Goal: Task Accomplishment & Management: Complete application form

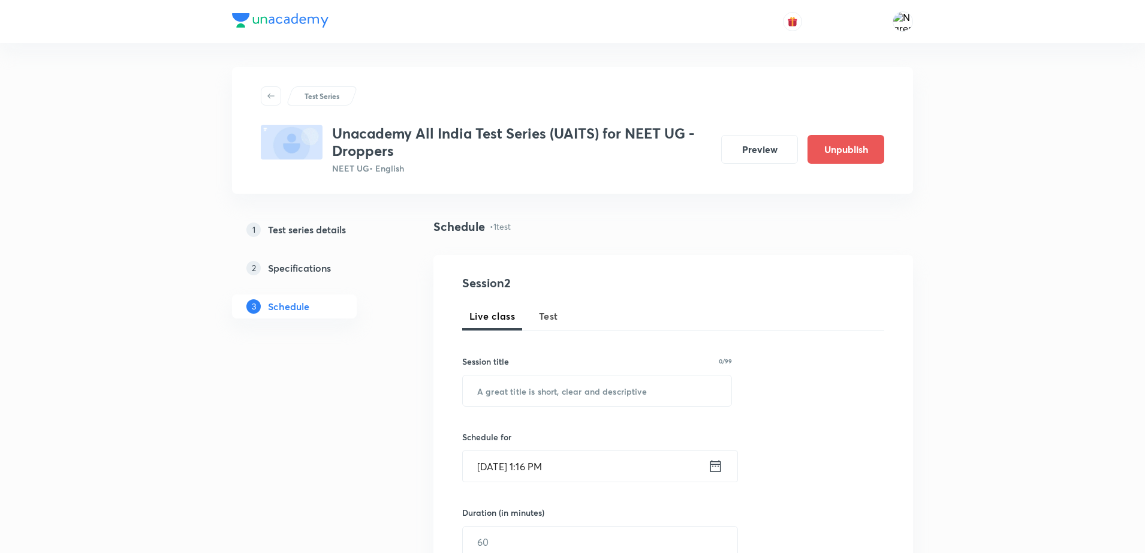
click at [336, 236] on h5 "Test series details" at bounding box center [307, 229] width 78 height 14
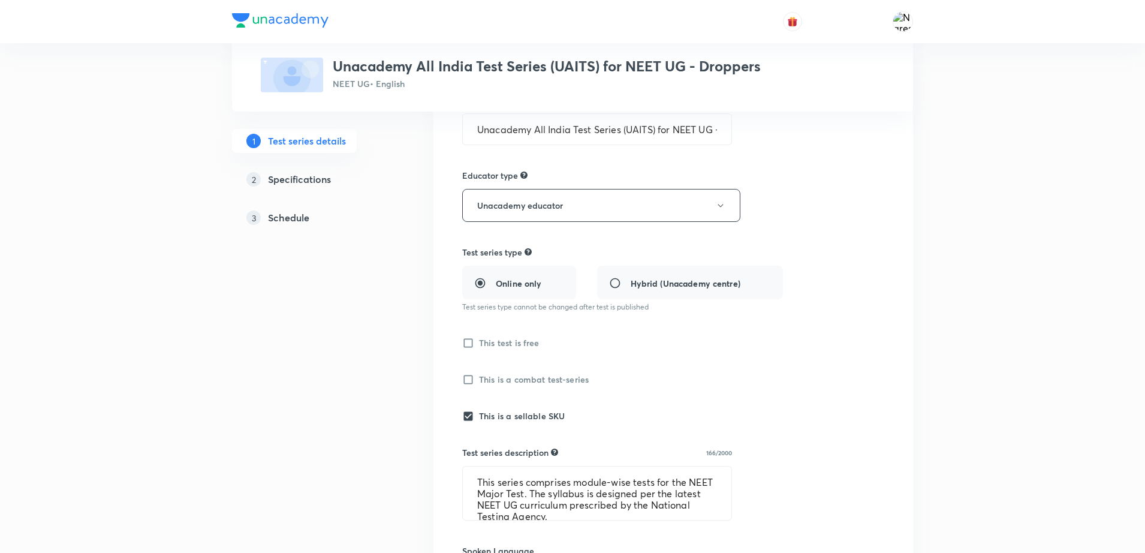
scroll to position [120, 0]
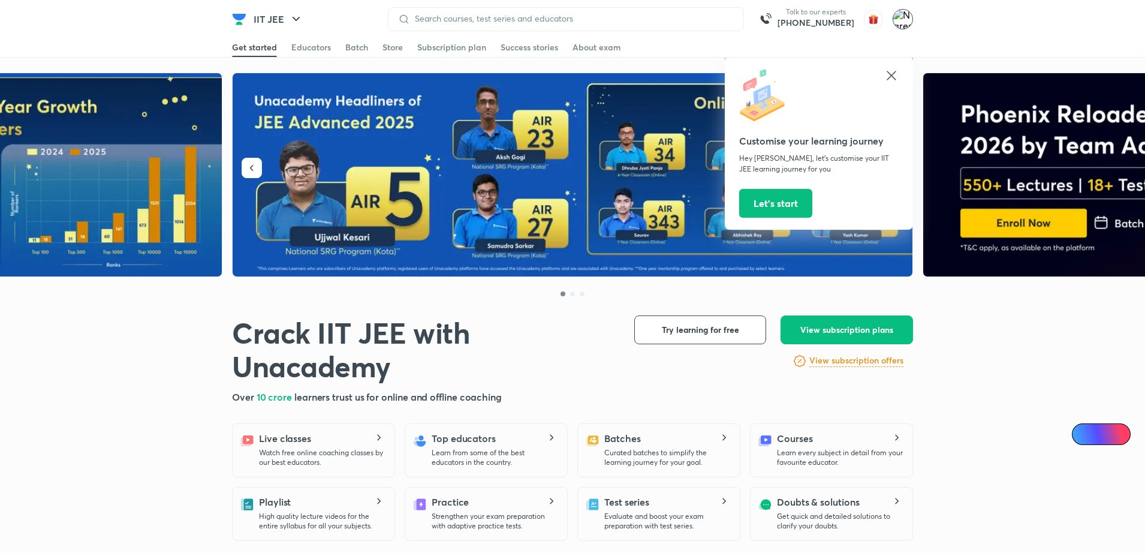
click at [904, 20] on img at bounding box center [903, 19] width 20 height 20
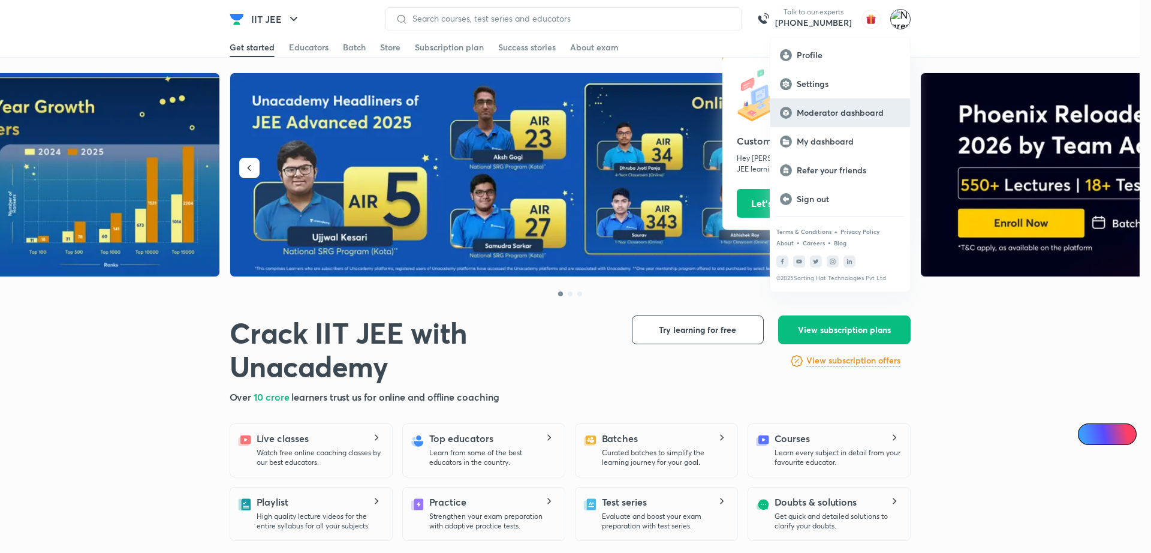
click at [838, 108] on p "Moderator dashboard" at bounding box center [849, 112] width 104 height 11
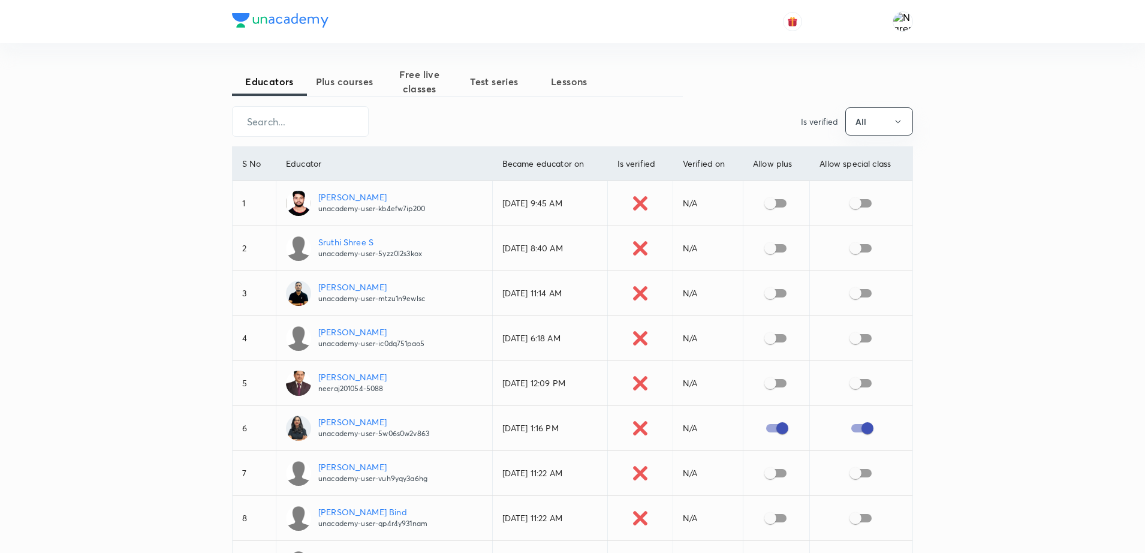
click at [489, 80] on span "Test series" at bounding box center [494, 81] width 75 height 14
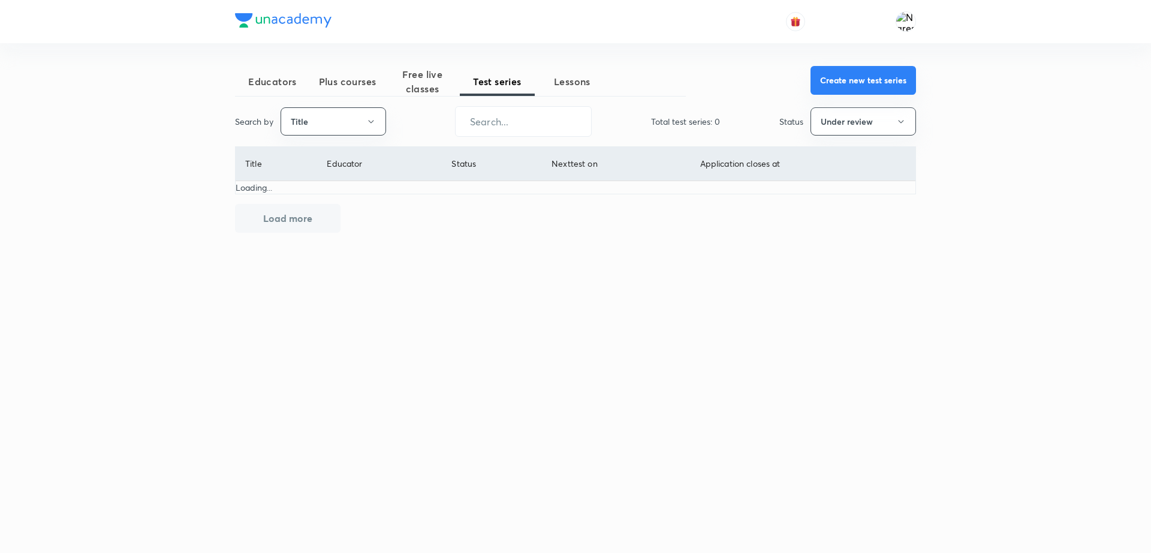
click at [851, 86] on button "Create new test series" at bounding box center [864, 80] width 106 height 29
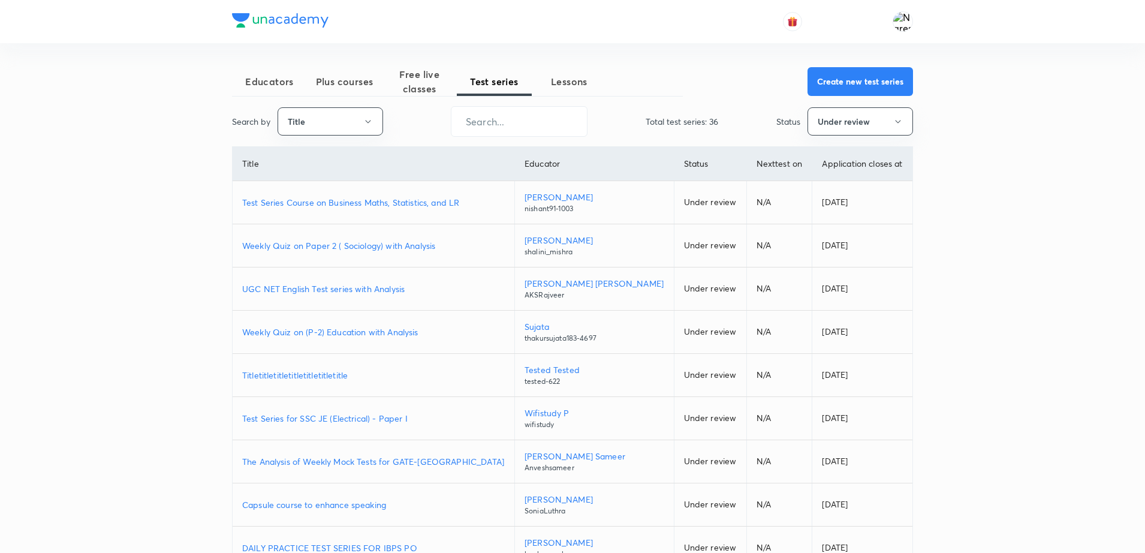
click at [1004, 97] on div "Educators Plus courses Free live classes Test series Lessons Create new test se…" at bounding box center [572, 336] width 1145 height 673
click at [849, 76] on button "Create new test series" at bounding box center [861, 80] width 106 height 29
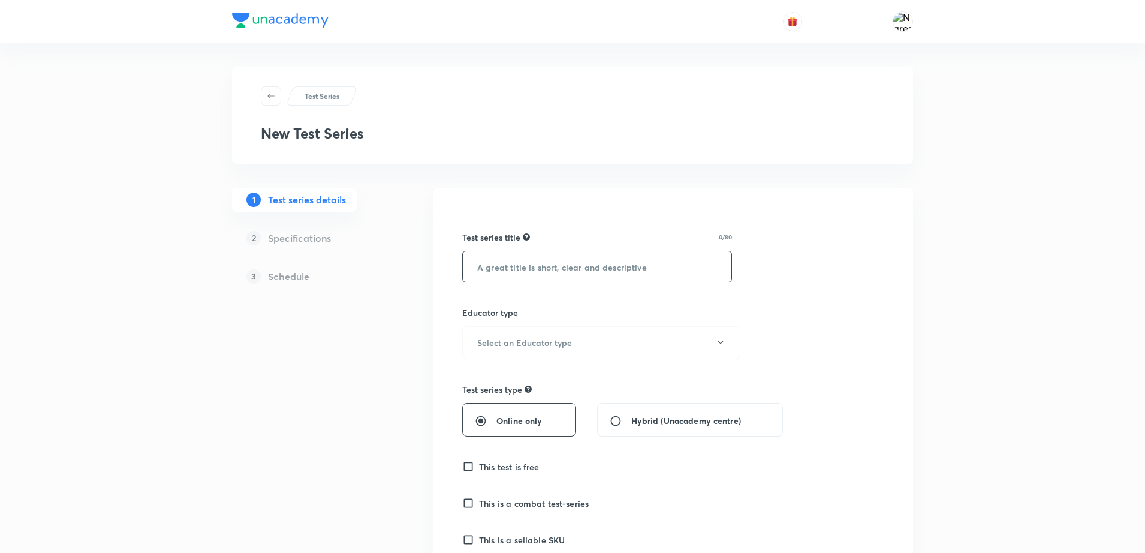
click at [618, 267] on input "text" at bounding box center [597, 266] width 269 height 31
paste input "Unacademy All India Test Series (UAITS) for IIT JEE -Class 11th"
type input "Unacademy All India Test Series (UAITS) for IIT JEE -Class 11th"
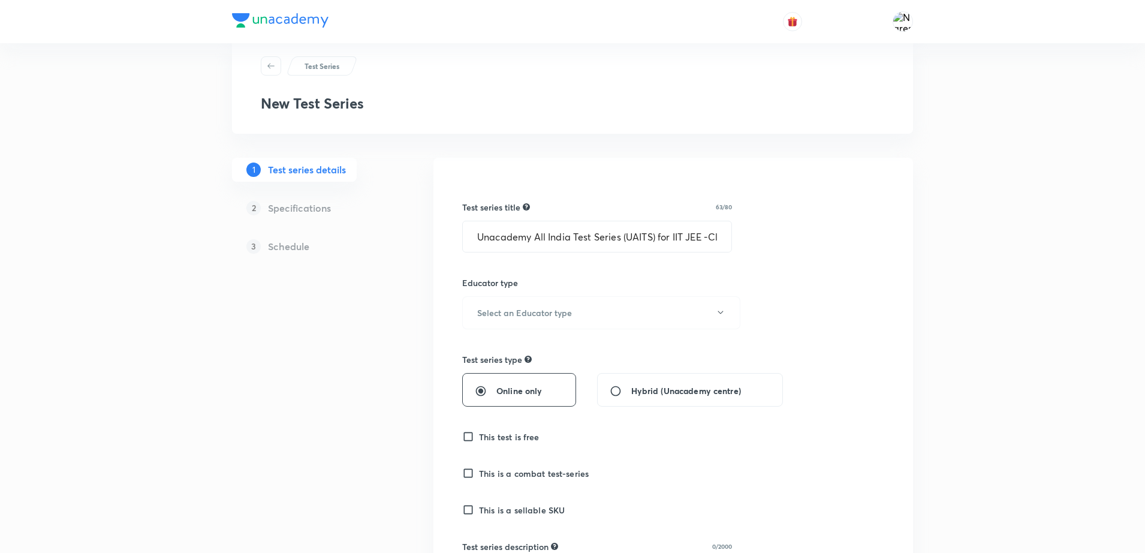
scroll to position [60, 0]
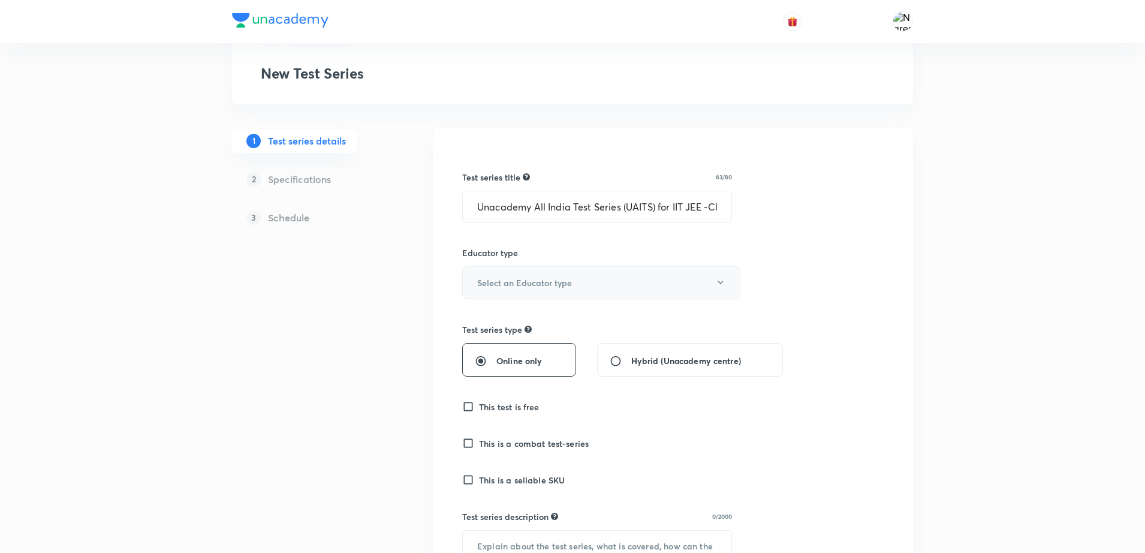
click at [609, 289] on button "Select an Educator type" at bounding box center [601, 282] width 278 height 33
click at [523, 318] on span "Unacademy educator" at bounding box center [599, 321] width 263 height 13
click at [506, 355] on span "Online only" at bounding box center [520, 360] width 46 height 13
click at [497, 355] on input "Online only" at bounding box center [486, 361] width 22 height 12
radio input "true"
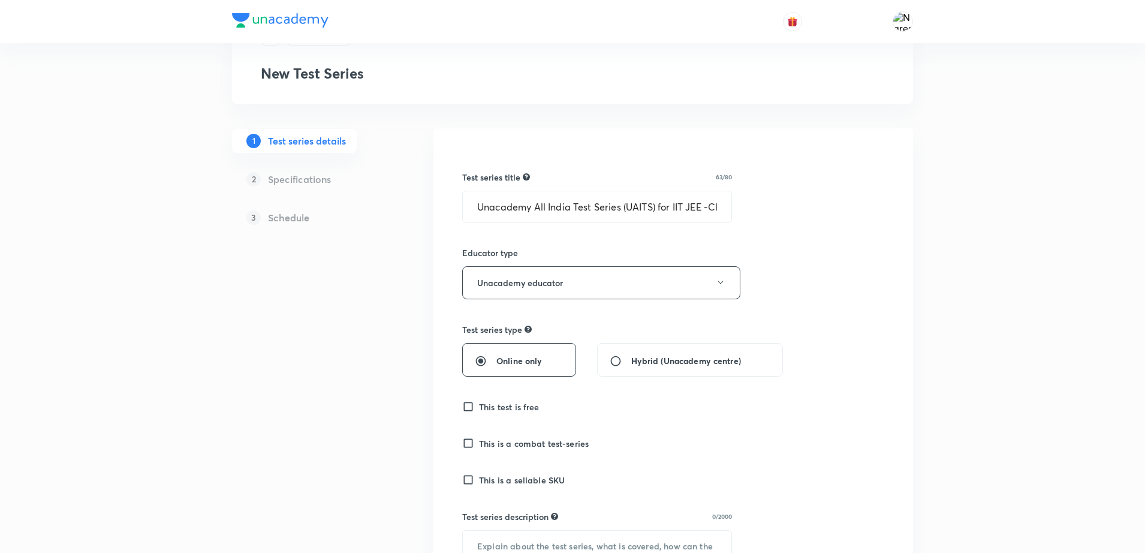
click at [514, 479] on h6 "This is a sellable SKU" at bounding box center [522, 480] width 86 height 13
click at [479, 479] on input "This is a sellable SKU" at bounding box center [470, 480] width 17 height 12
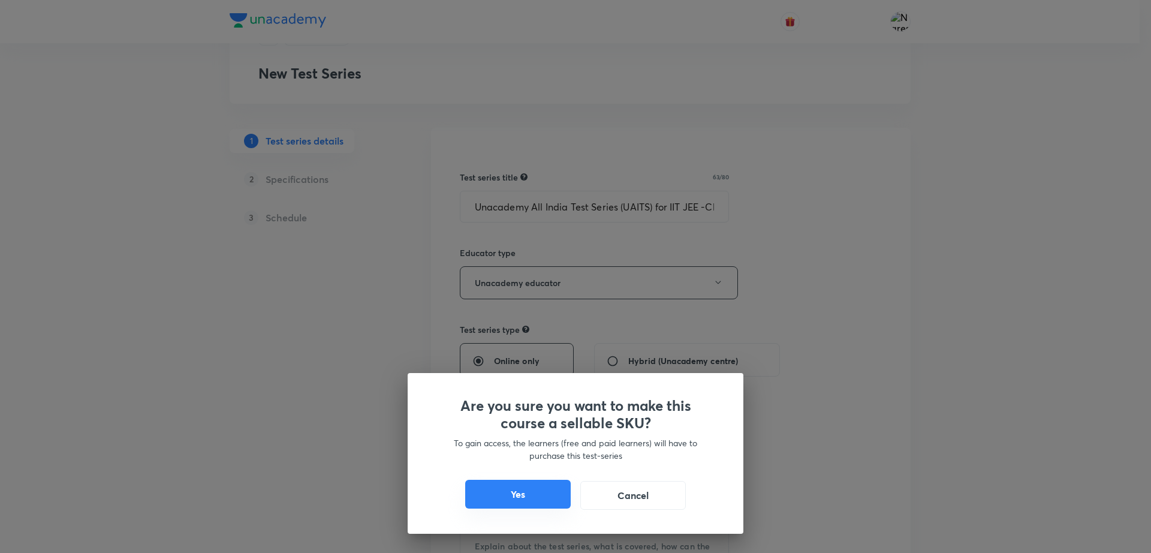
click at [503, 498] on button "Yes" at bounding box center [518, 494] width 106 height 29
checkbox input "true"
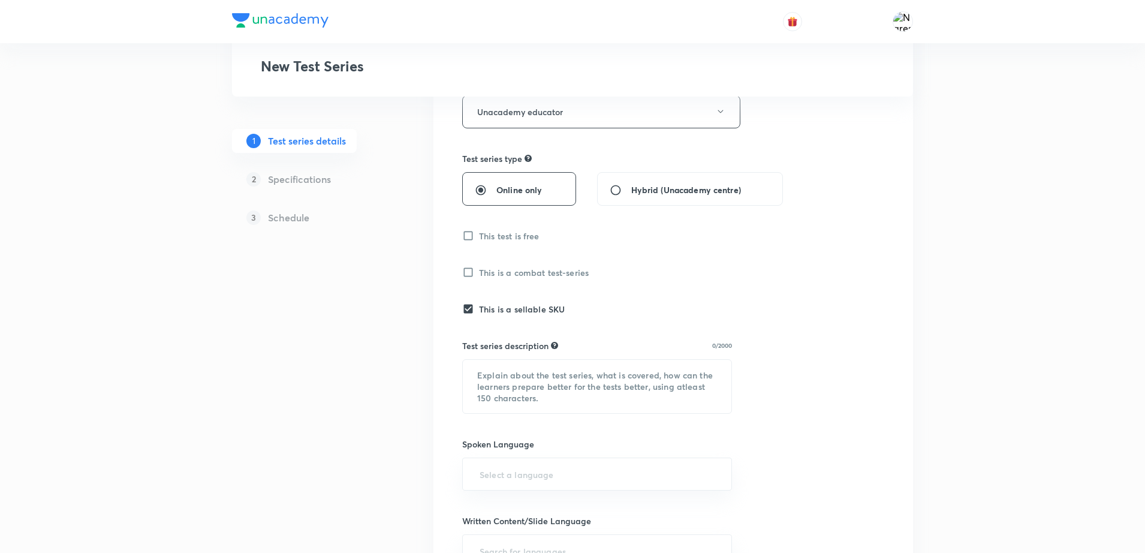
scroll to position [240, 0]
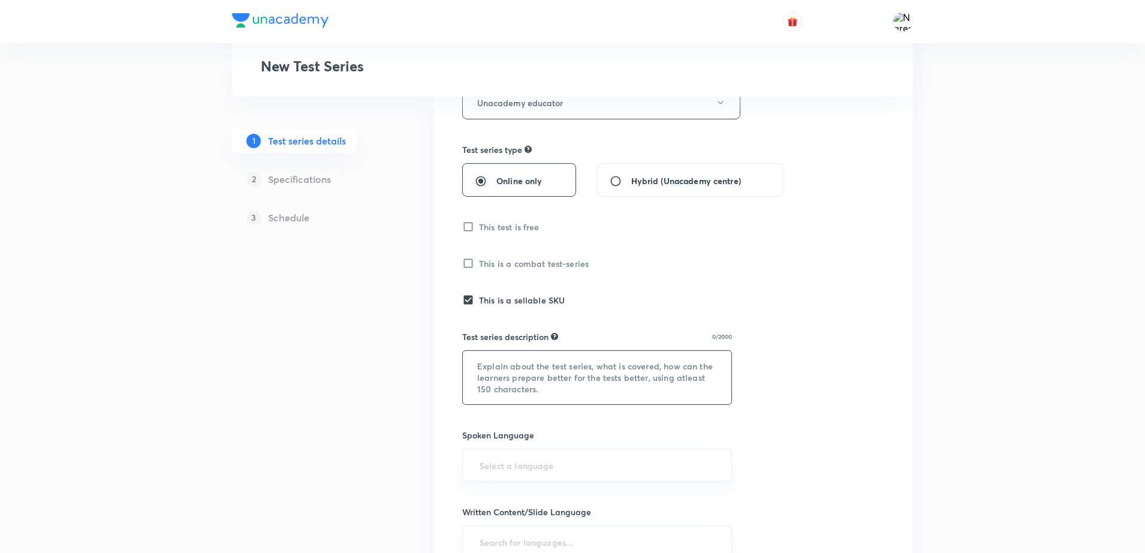
click at [547, 368] on textarea at bounding box center [597, 377] width 269 height 53
paste textarea "This series comprises module-wise tests for the Unacademy - All India Test Seri…"
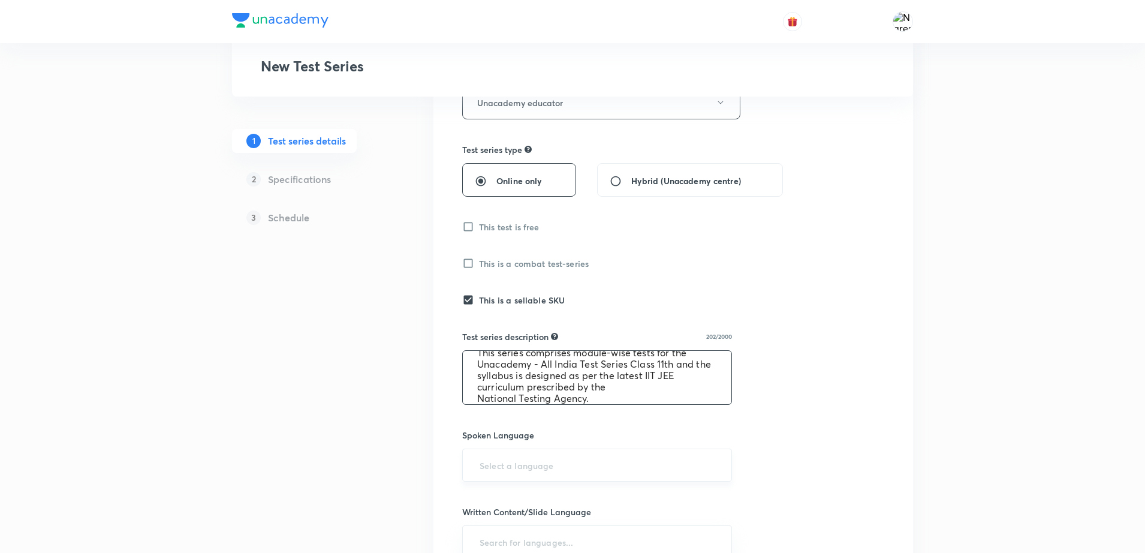
type textarea "This series comprises module-wise tests for the Unacademy - All India Test Seri…"
click at [494, 461] on input "text" at bounding box center [597, 465] width 240 height 22
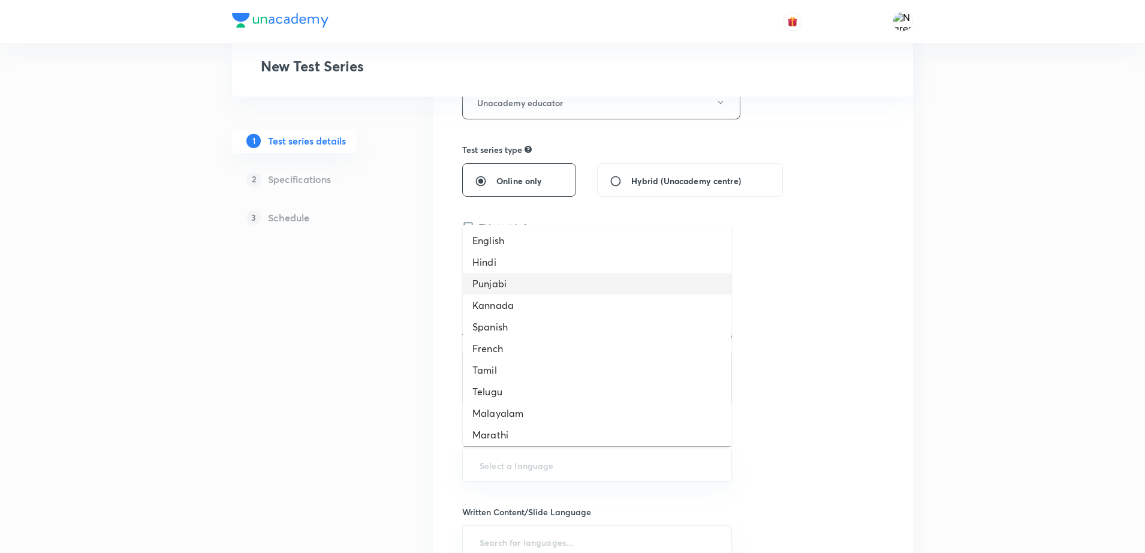
scroll to position [285, 0]
click at [558, 422] on li "Hinglish" at bounding box center [597, 431] width 269 height 22
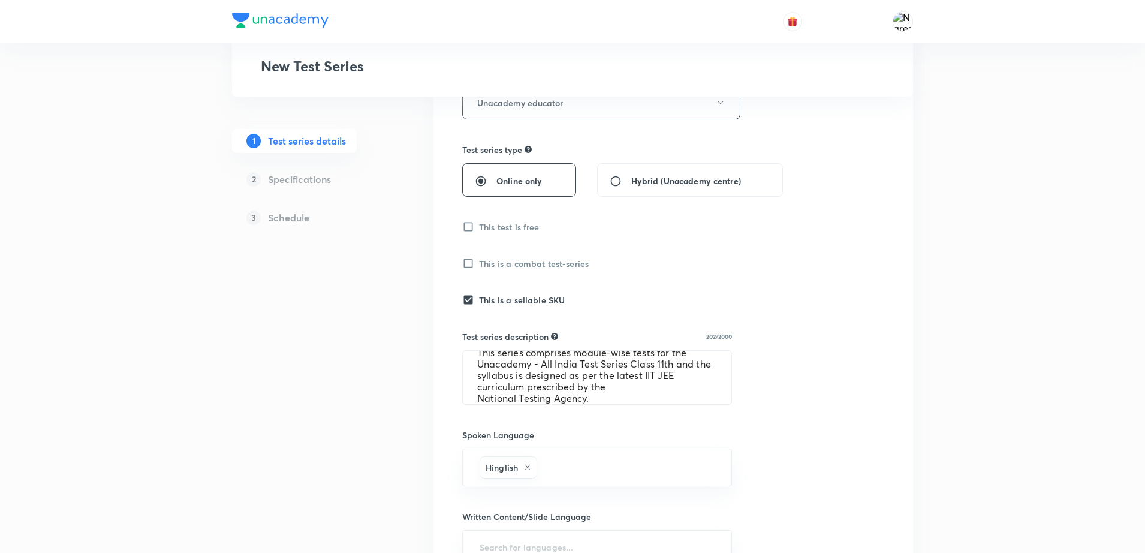
click at [786, 455] on div "Test series title 63/80 Unacademy All India Test Series (UAITS) for IIT JEE -Cl…" at bounding box center [673, 403] width 422 height 873
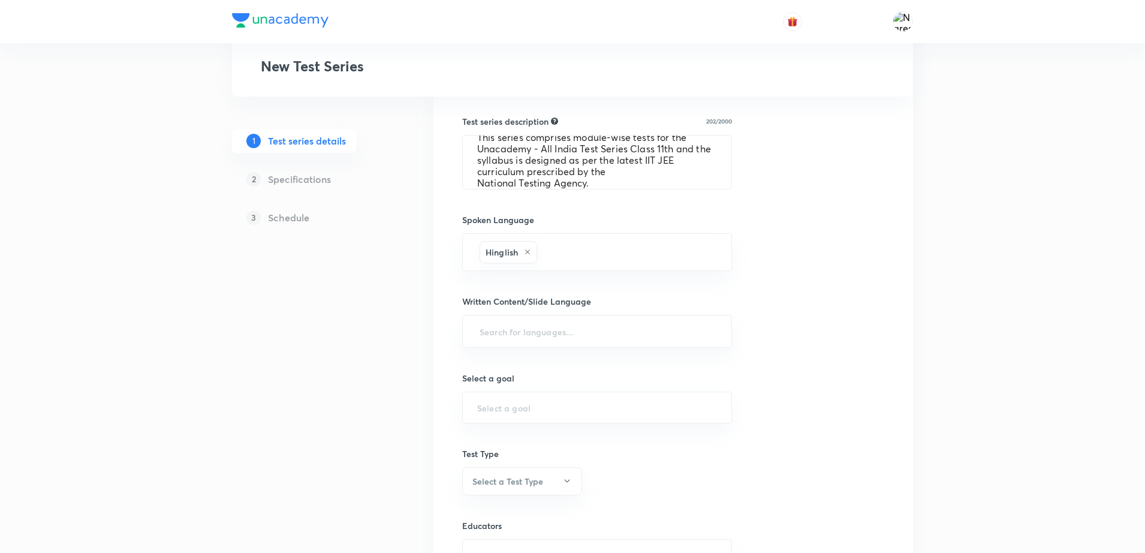
scroll to position [510, 0]
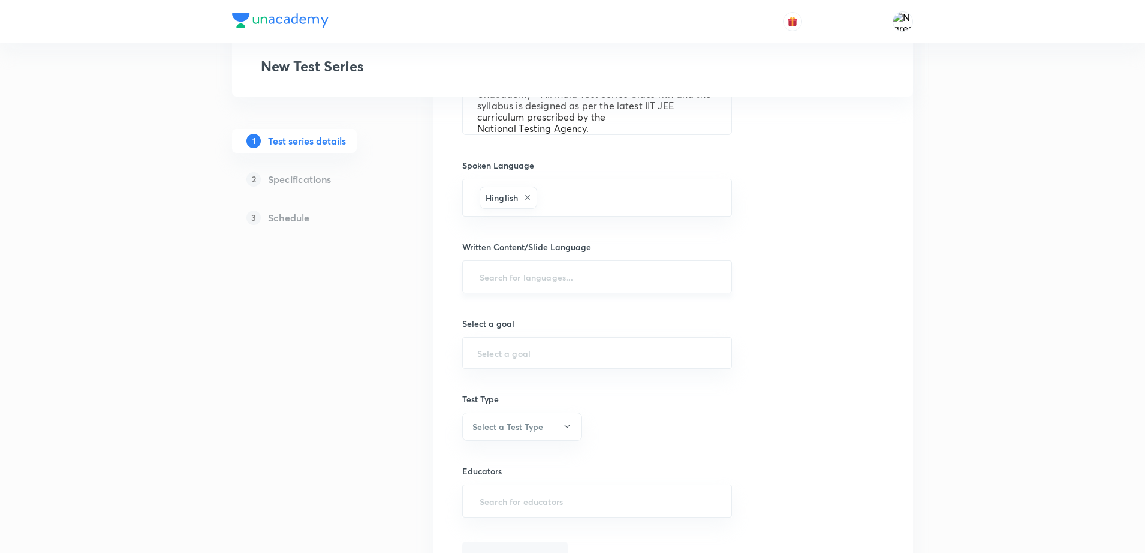
click at [613, 278] on input "text" at bounding box center [597, 277] width 240 height 22
click at [502, 305] on li "English" at bounding box center [597, 310] width 269 height 20
click at [519, 369] on div "​" at bounding box center [597, 358] width 270 height 32
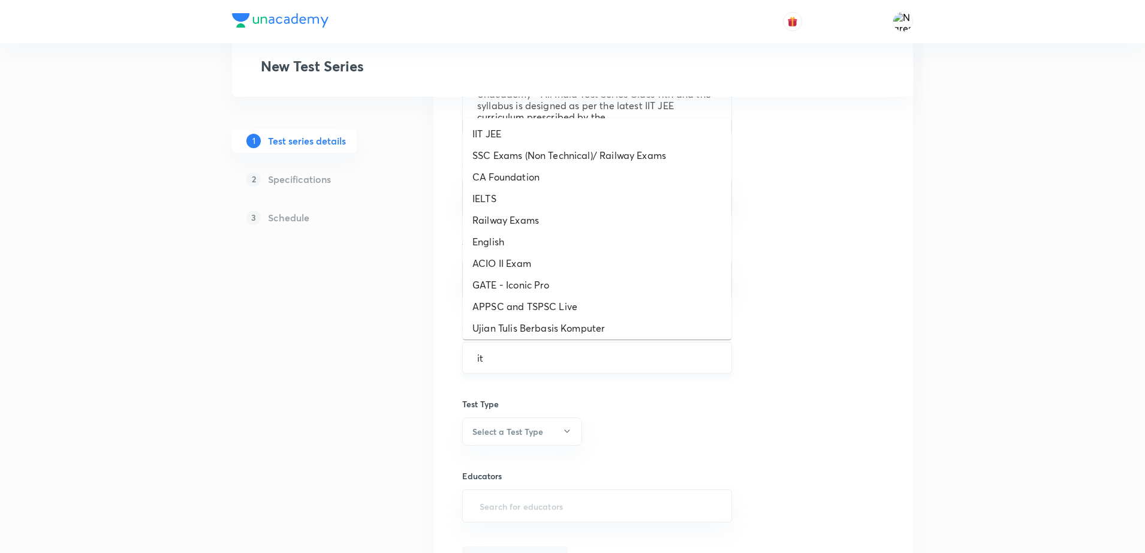
type input "i"
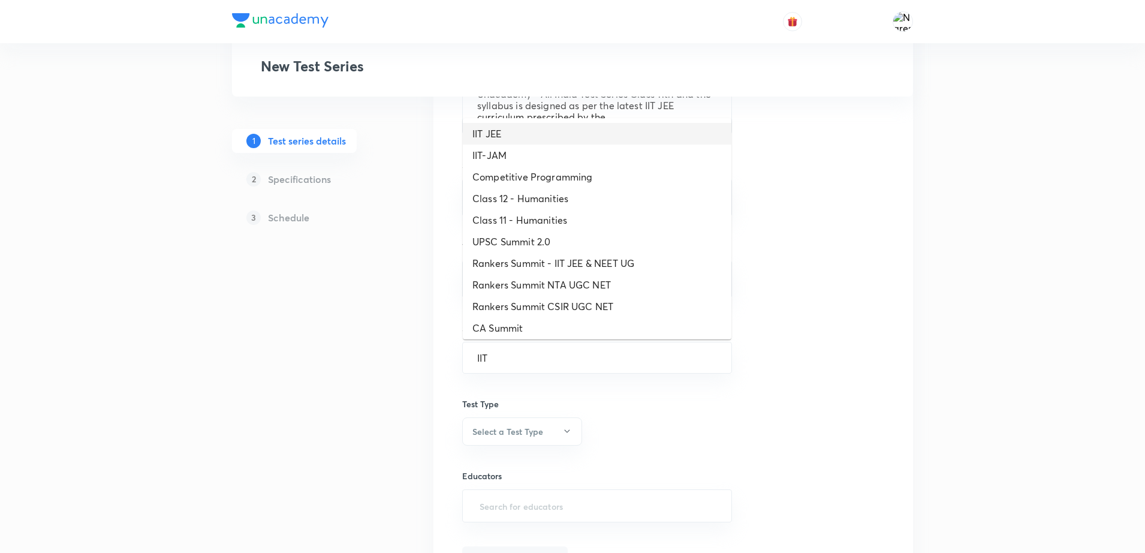
click at [518, 139] on li "IIT JEE" at bounding box center [597, 134] width 269 height 22
type input "IIT JEE"
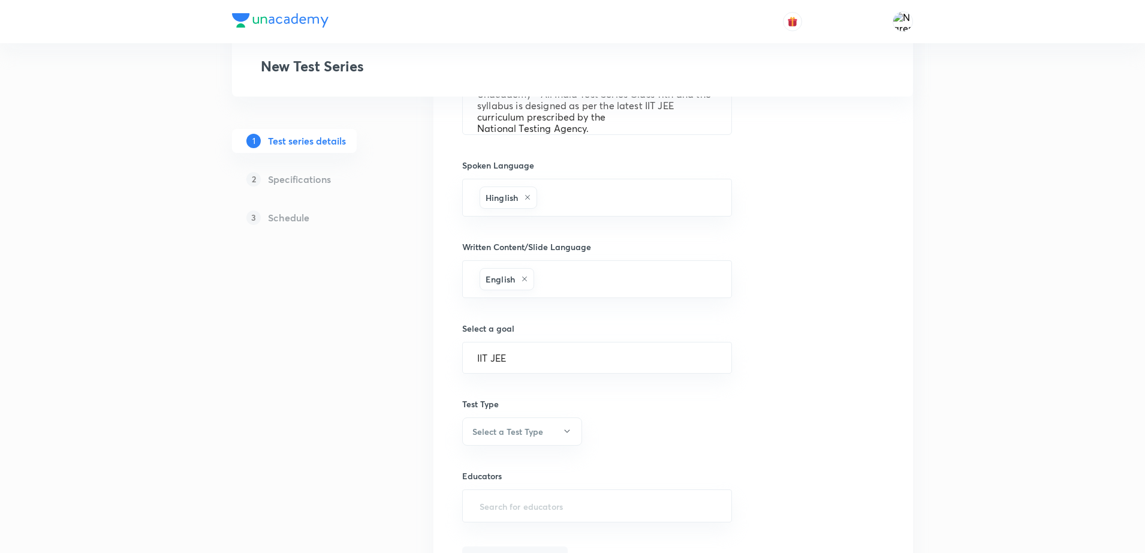
click at [809, 390] on div "Test series title 63/80 Unacademy All India Test Series (UAITS) for IIT JEE -Cl…" at bounding box center [673, 136] width 422 height 878
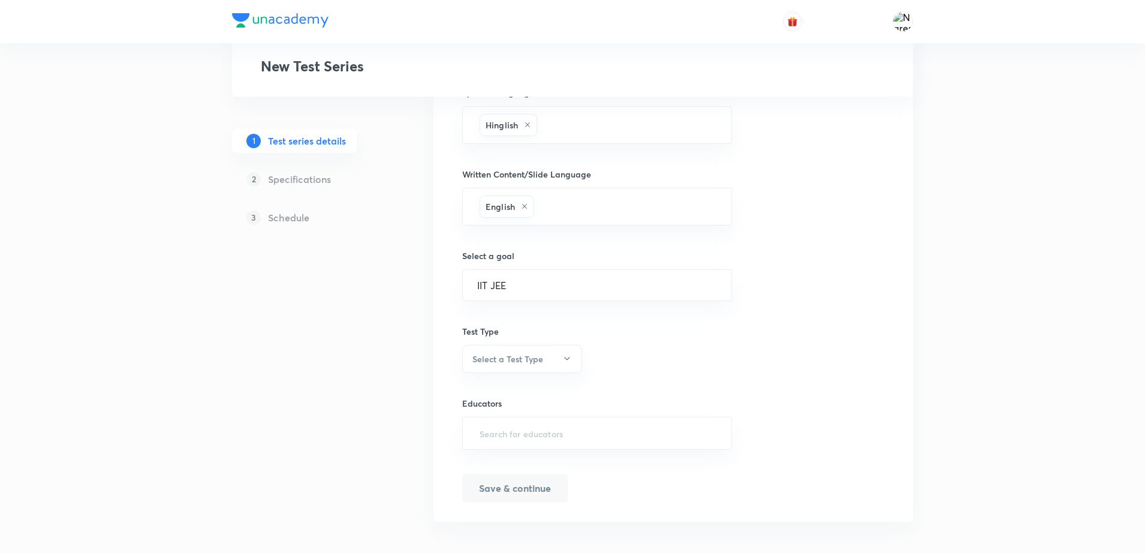
scroll to position [589, 0]
click at [499, 353] on h6 "Select a Test Type" at bounding box center [508, 351] width 71 height 13
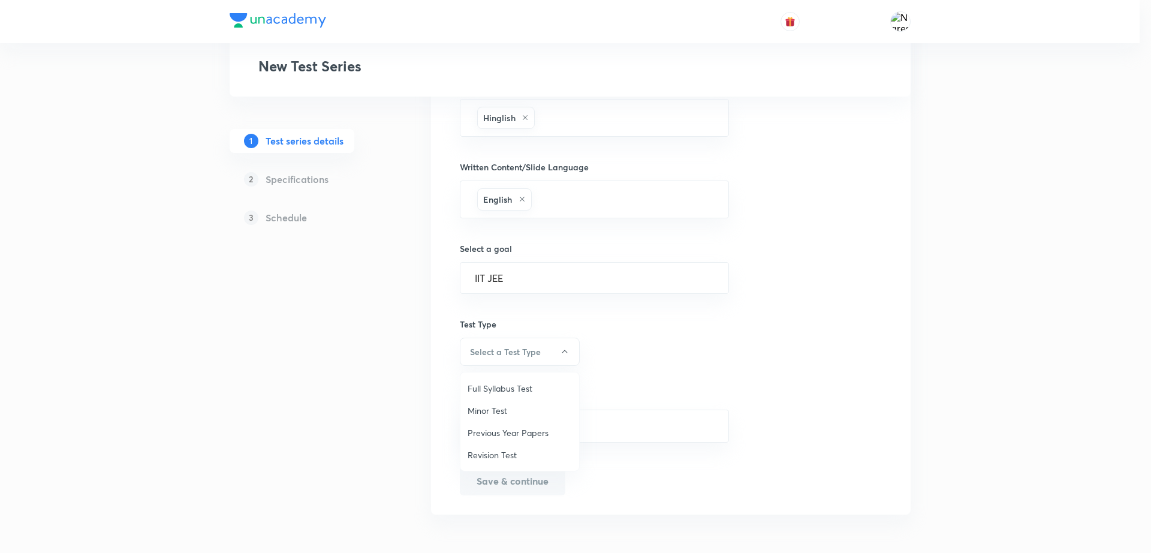
click at [473, 383] on span "Full Syllabus Test" at bounding box center [520, 388] width 104 height 13
click at [535, 419] on input "text" at bounding box center [597, 426] width 240 height 22
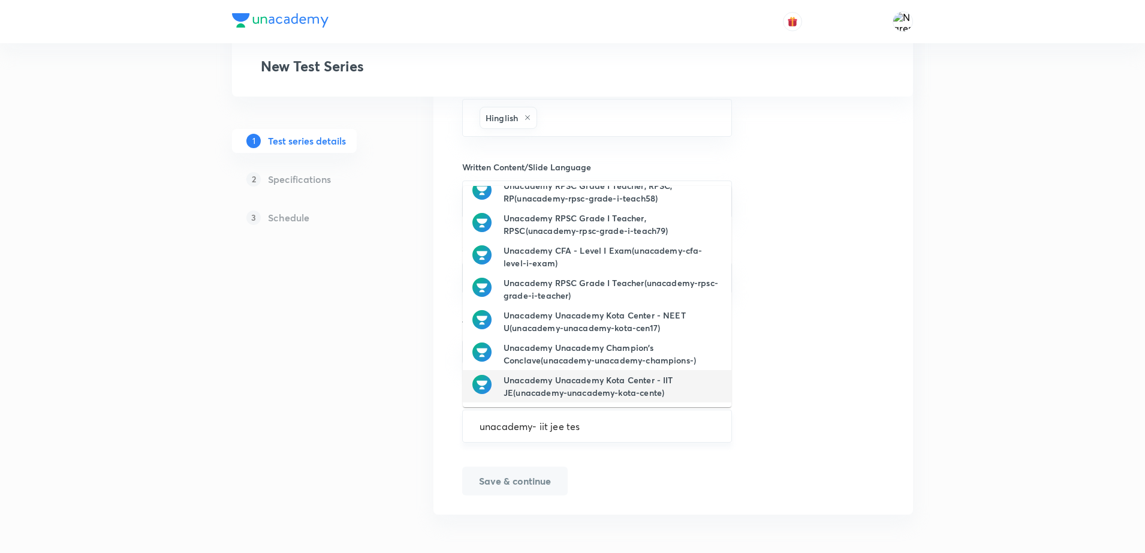
scroll to position [0, 0]
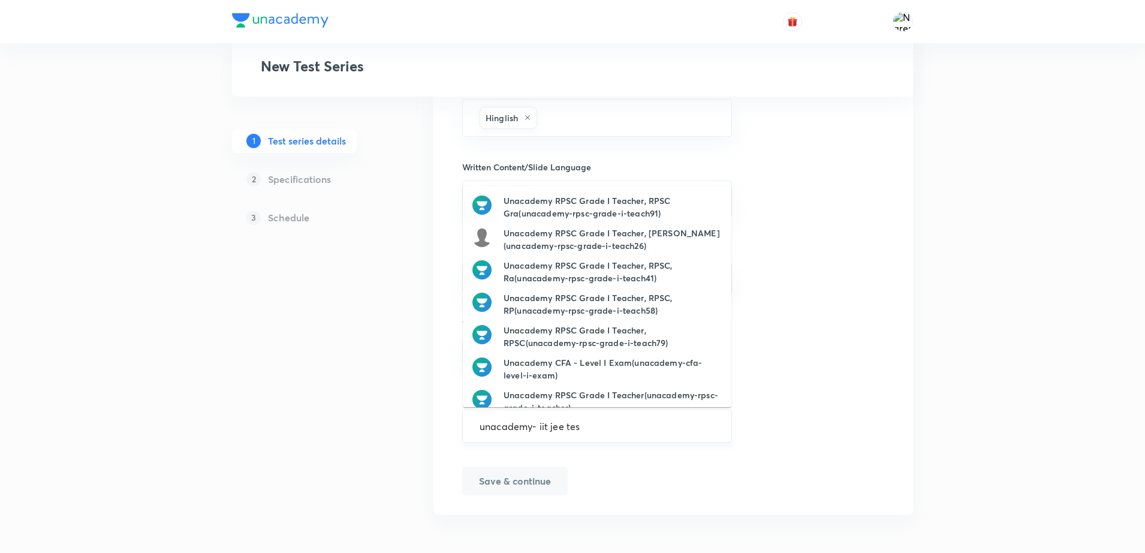
type input "unacademy- iit jee te"
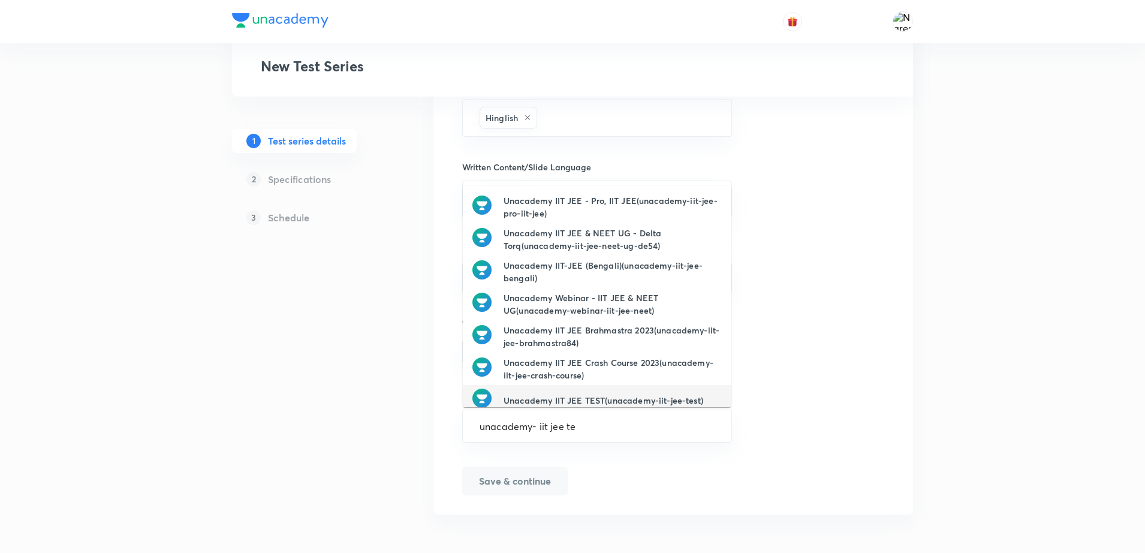
click at [582, 398] on h6 "Unacademy IIT JEE TEST(unacademy-iit-jee-test)" at bounding box center [604, 400] width 200 height 13
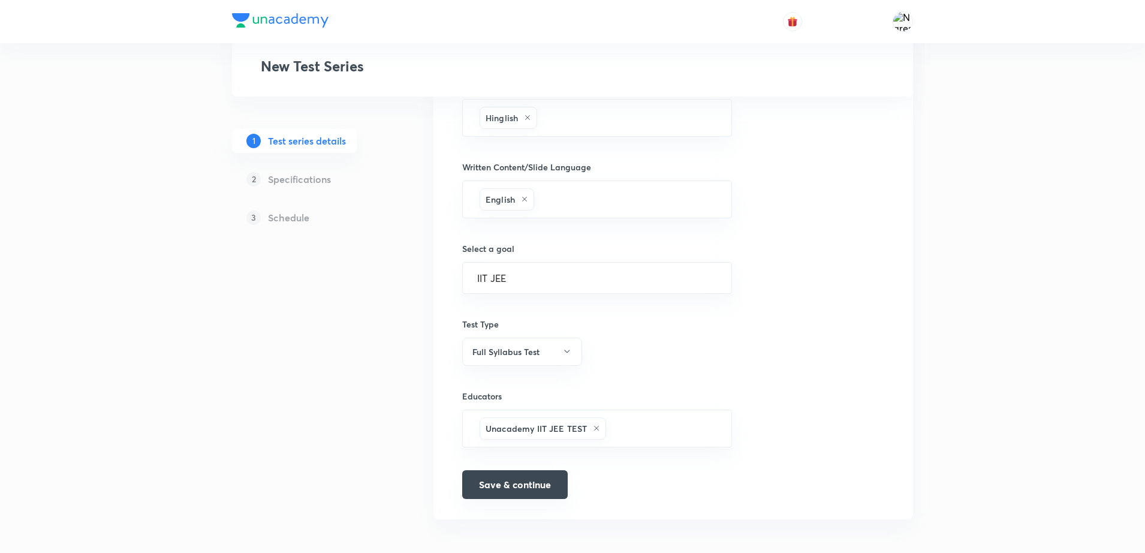
click at [492, 490] on button "Save & continue" at bounding box center [515, 484] width 106 height 29
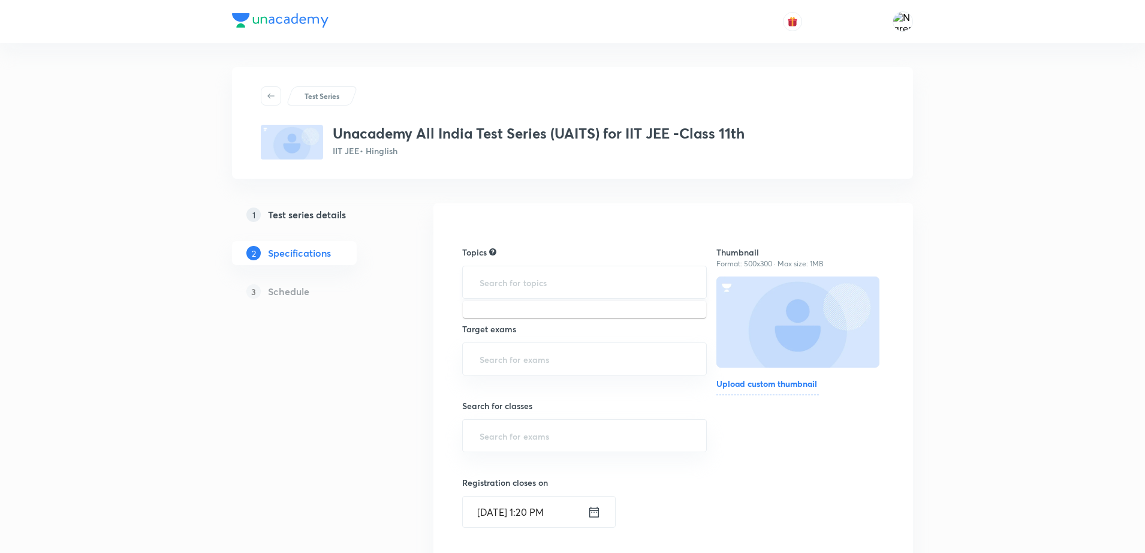
click at [523, 282] on input "text" at bounding box center [584, 282] width 215 height 22
type input "Quadra"
click at [498, 308] on li "Mathematics -> Quadratic Equation" at bounding box center [584, 317] width 243 height 22
click at [531, 359] on input "text" at bounding box center [584, 364] width 215 height 22
click at [486, 409] on li "IIT JEE 2027" at bounding box center [584, 420] width 243 height 22
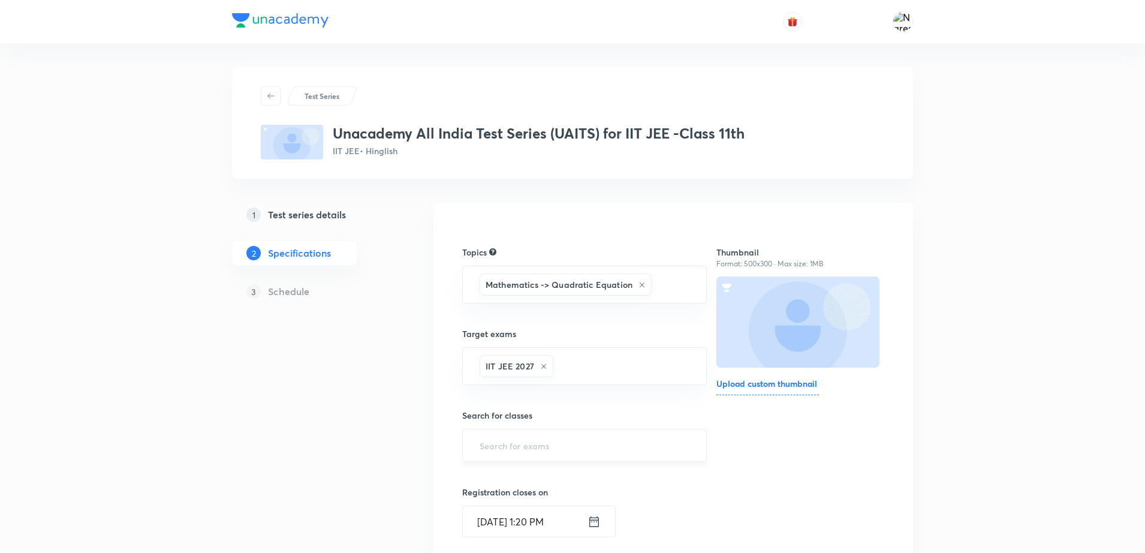
click at [510, 449] on input "text" at bounding box center [584, 445] width 215 height 22
click at [489, 328] on li "Class 11" at bounding box center [584, 325] width 243 height 22
drag, startPoint x: 373, startPoint y: 402, endPoint x: 386, endPoint y: 392, distance: 16.3
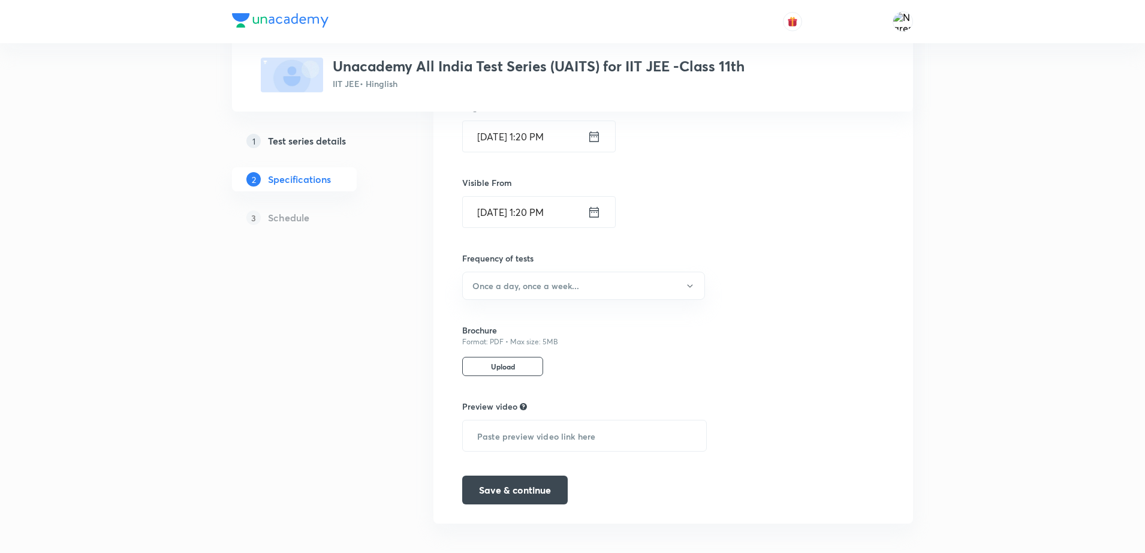
scroll to position [399, 0]
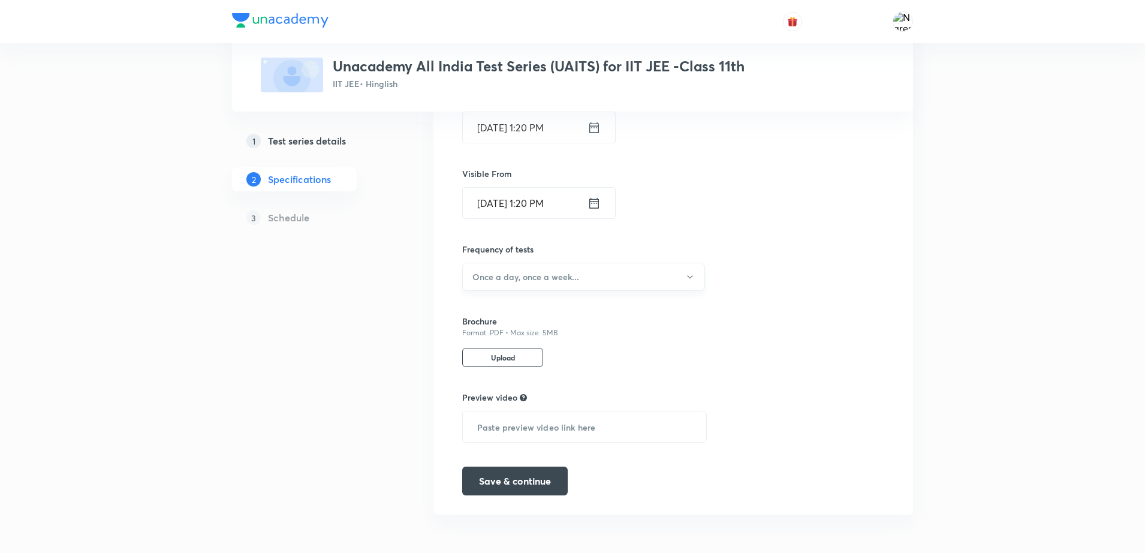
click at [489, 270] on h6 "Once a day, once a week..." at bounding box center [526, 276] width 107 height 13
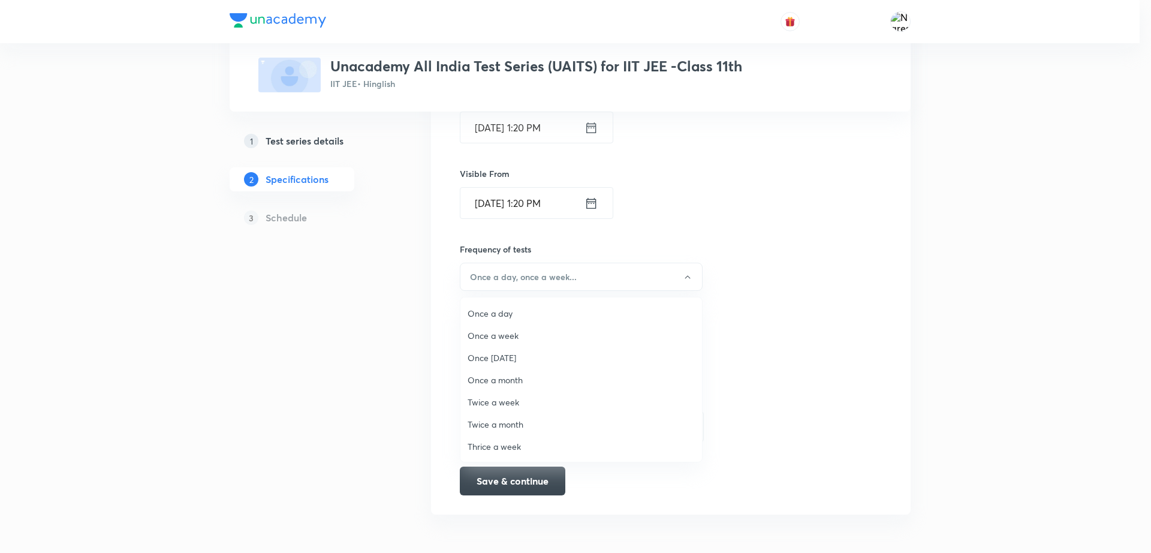
click at [488, 340] on span "Once a week" at bounding box center [581, 335] width 227 height 13
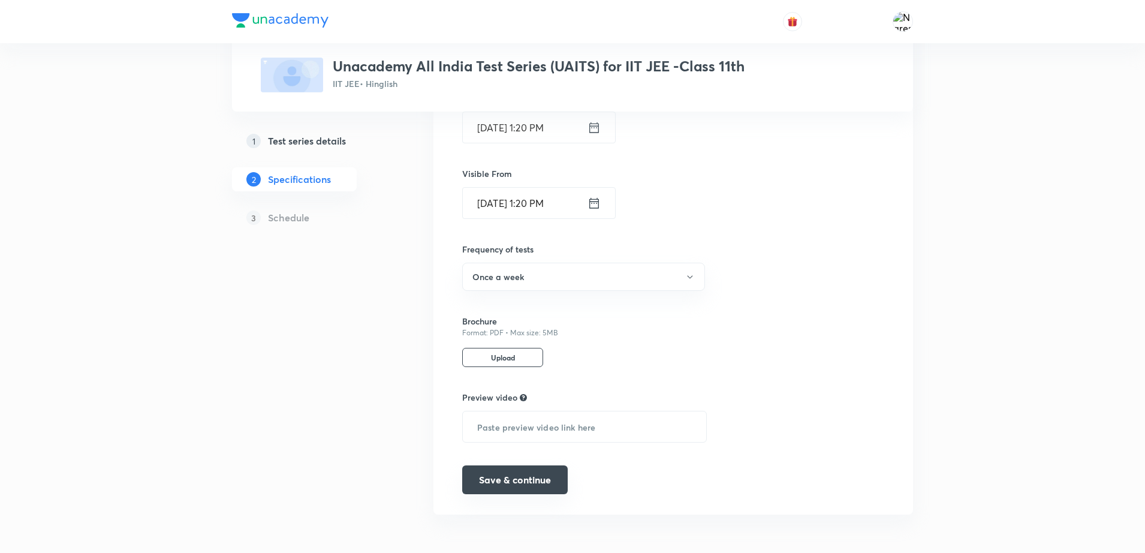
click at [506, 480] on button "Save & continue" at bounding box center [515, 479] width 106 height 29
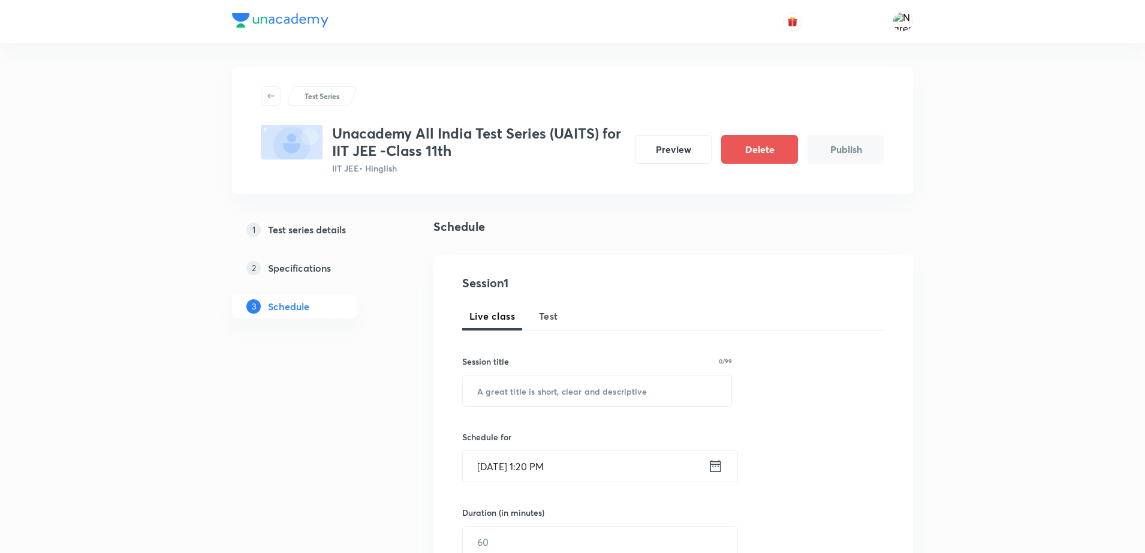
click at [549, 321] on span "Test" at bounding box center [548, 316] width 19 height 14
click at [519, 377] on input "text" at bounding box center [597, 390] width 269 height 31
type input "Minor Test"
click at [589, 450] on div "Sept 2, 2025, 1:20 PM ​" at bounding box center [600, 466] width 276 height 32
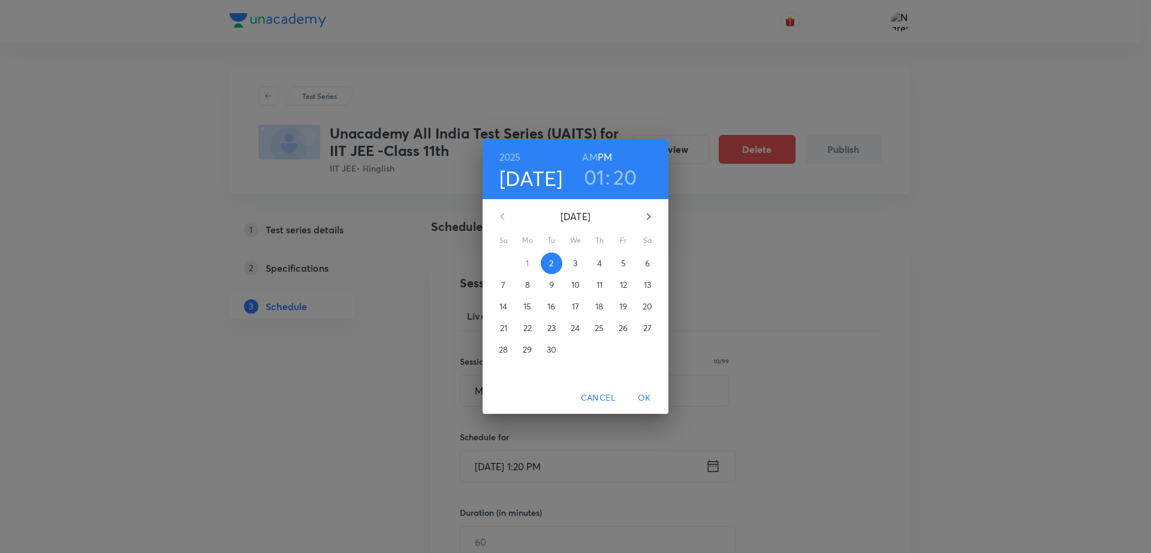
click at [509, 290] on span "7" at bounding box center [504, 285] width 22 height 12
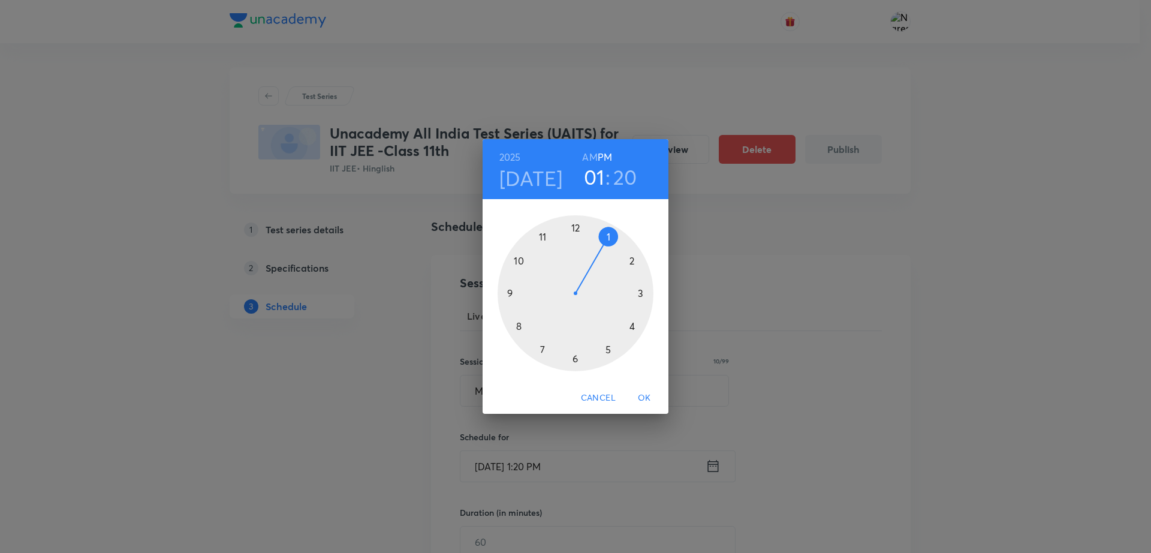
click at [592, 154] on h6 "AM" at bounding box center [589, 157] width 15 height 17
click at [606, 156] on h6 "PM" at bounding box center [605, 157] width 14 height 17
click at [635, 260] on div at bounding box center [576, 293] width 156 height 156
click at [572, 225] on div at bounding box center [576, 293] width 156 height 156
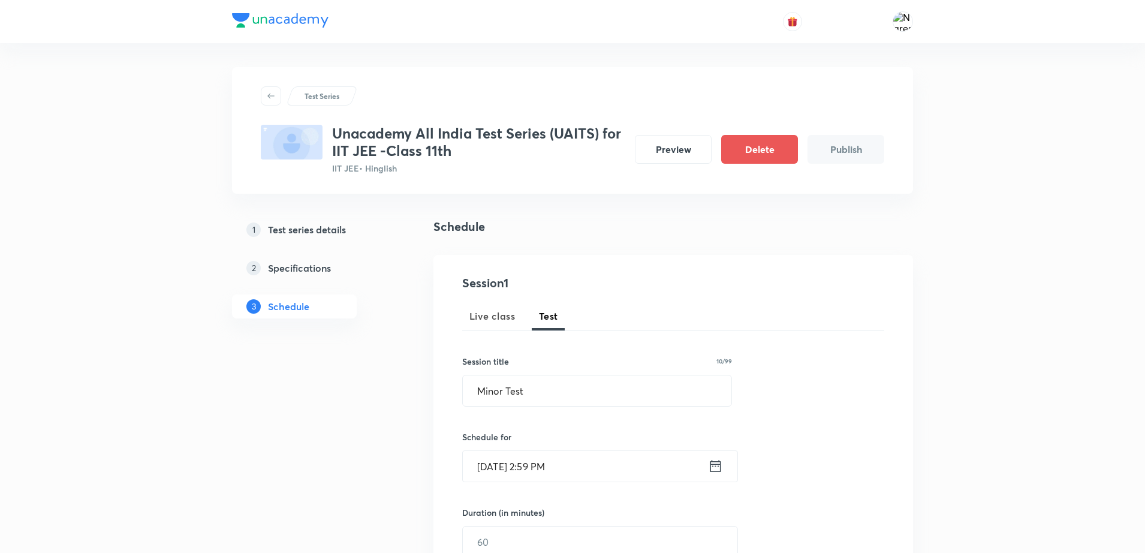
click at [555, 464] on input "Sept 7, 2025, 2:59 PM" at bounding box center [585, 466] width 245 height 31
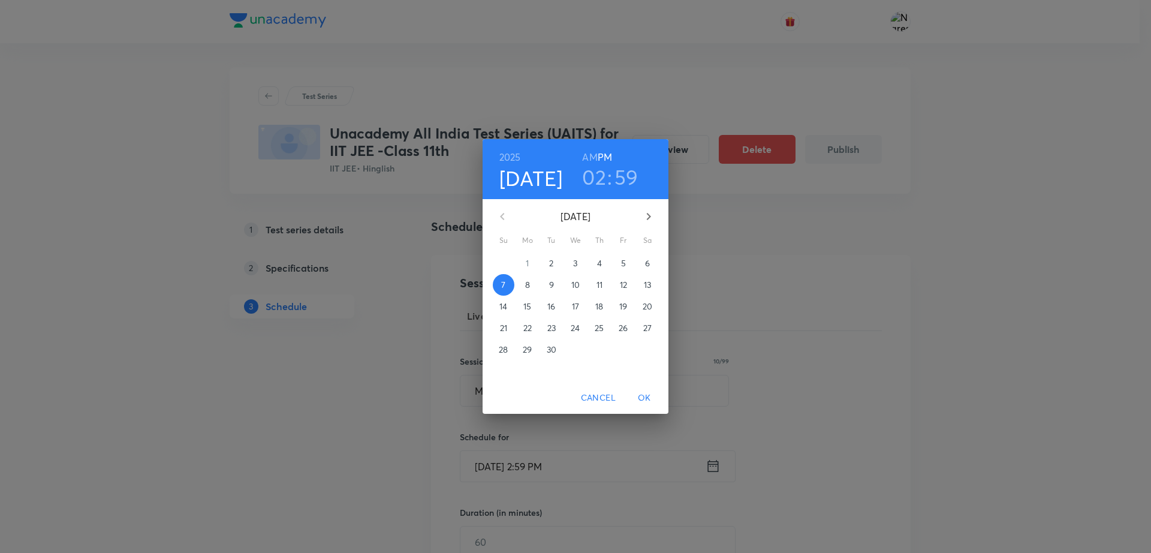
click at [635, 176] on h3 "59" at bounding box center [627, 176] width 24 height 25
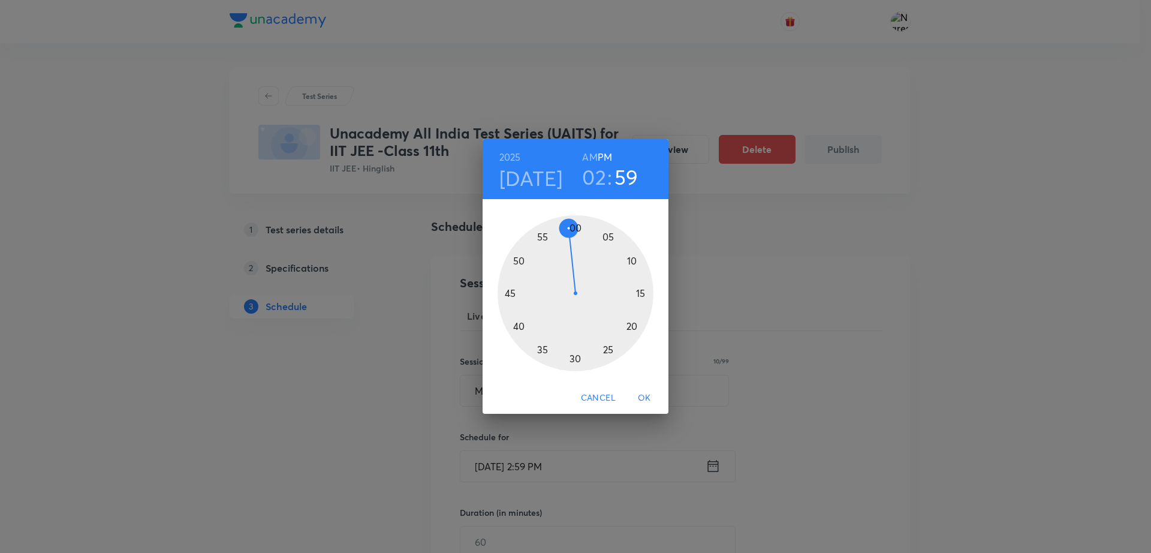
click at [586, 225] on div at bounding box center [576, 293] width 156 height 156
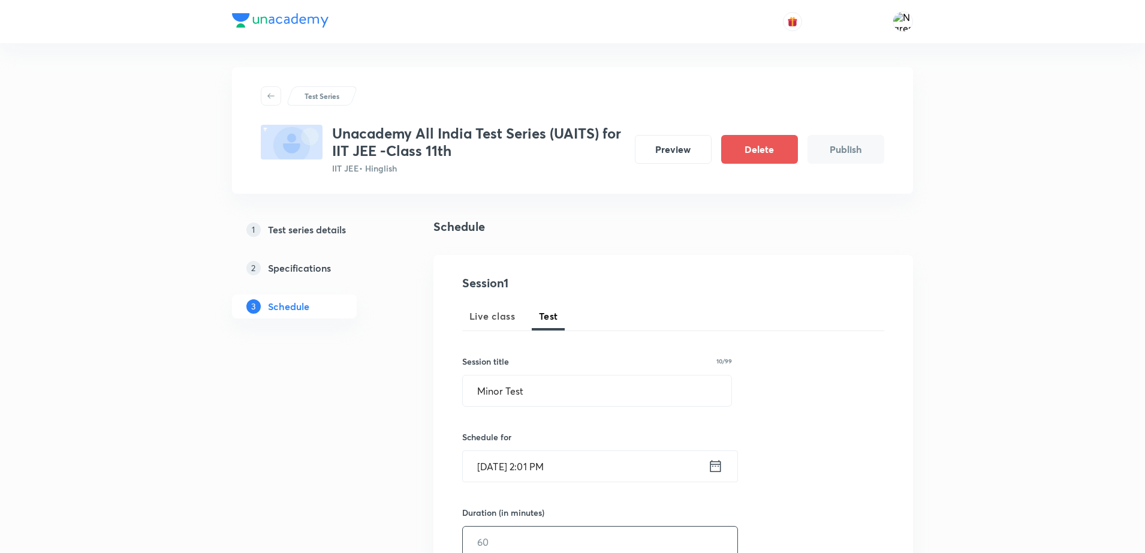
click at [479, 544] on input "text" at bounding box center [600, 541] width 275 height 31
type input "180"
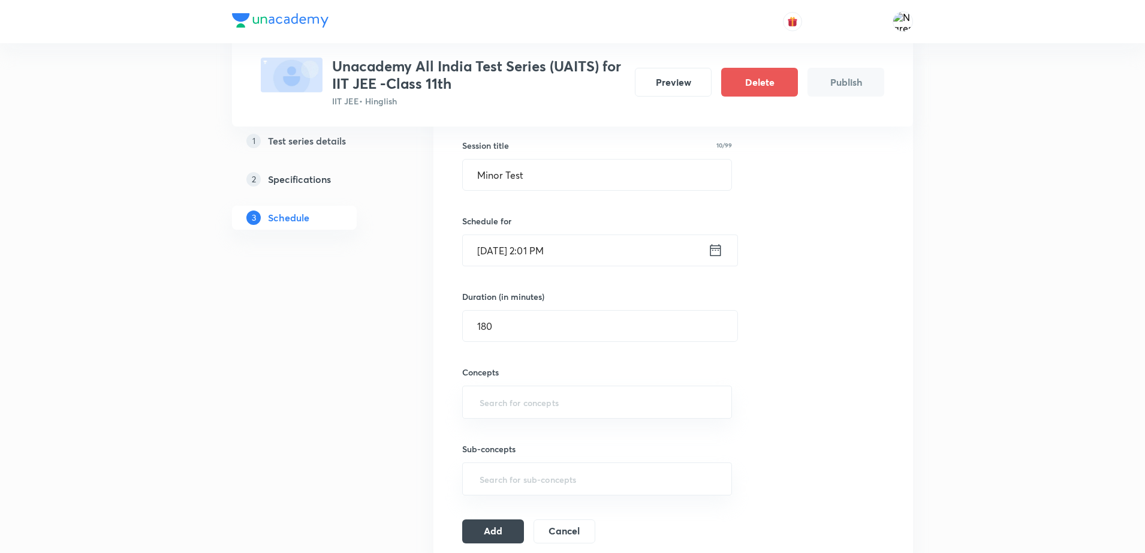
scroll to position [270, 0]
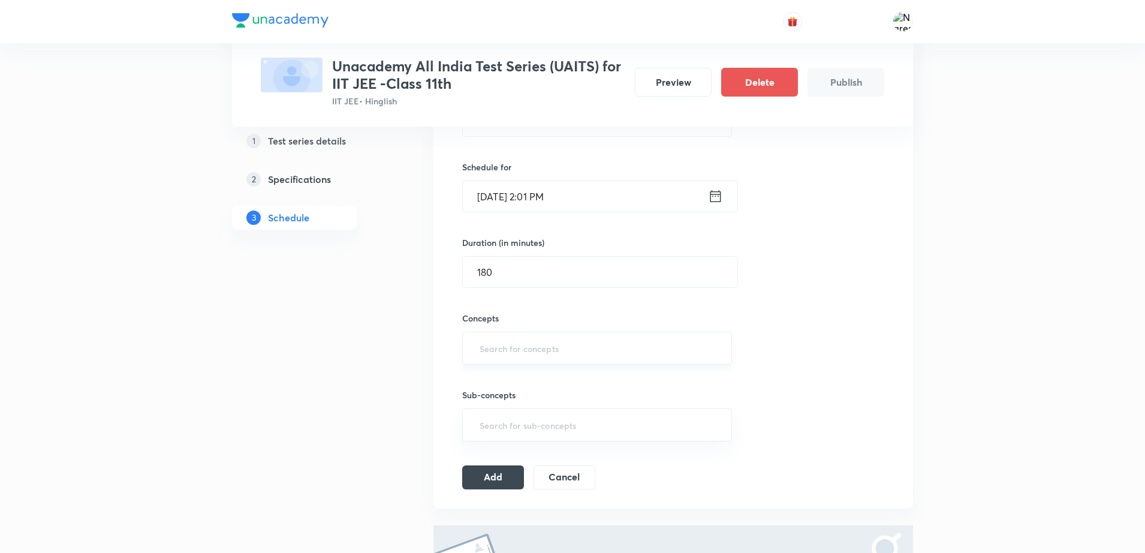
click at [549, 351] on input "text" at bounding box center [597, 348] width 240 height 22
type input "q"
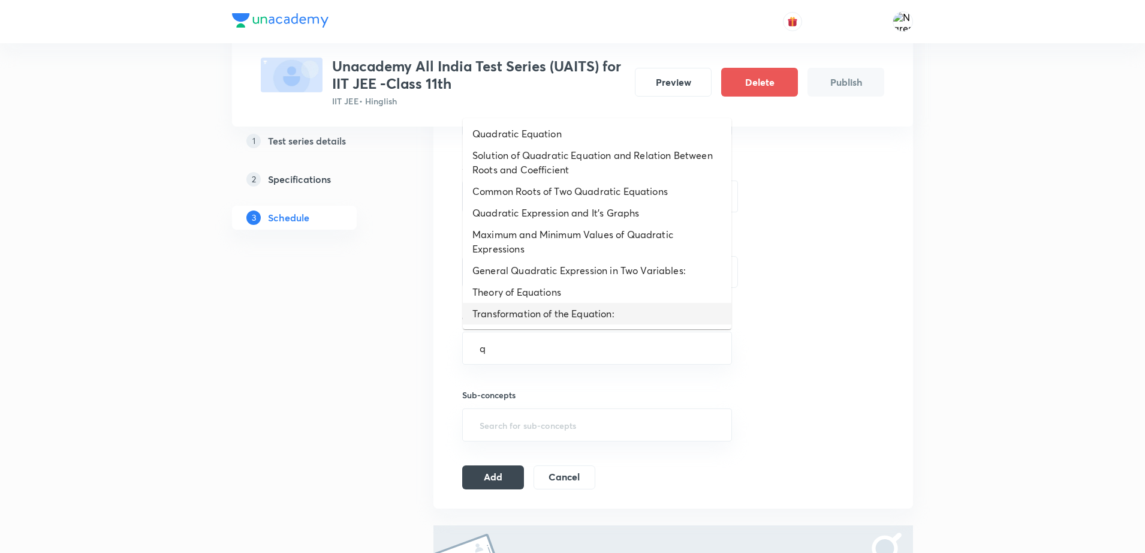
click at [527, 313] on li "Transformation of the Equation:" at bounding box center [597, 314] width 269 height 22
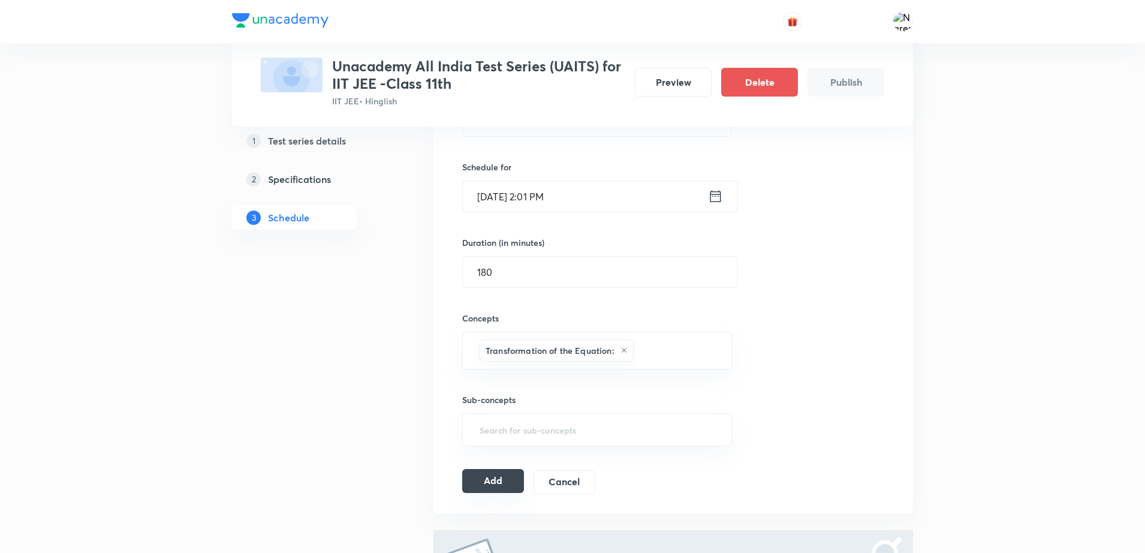
click at [483, 485] on button "Add" at bounding box center [493, 481] width 62 height 24
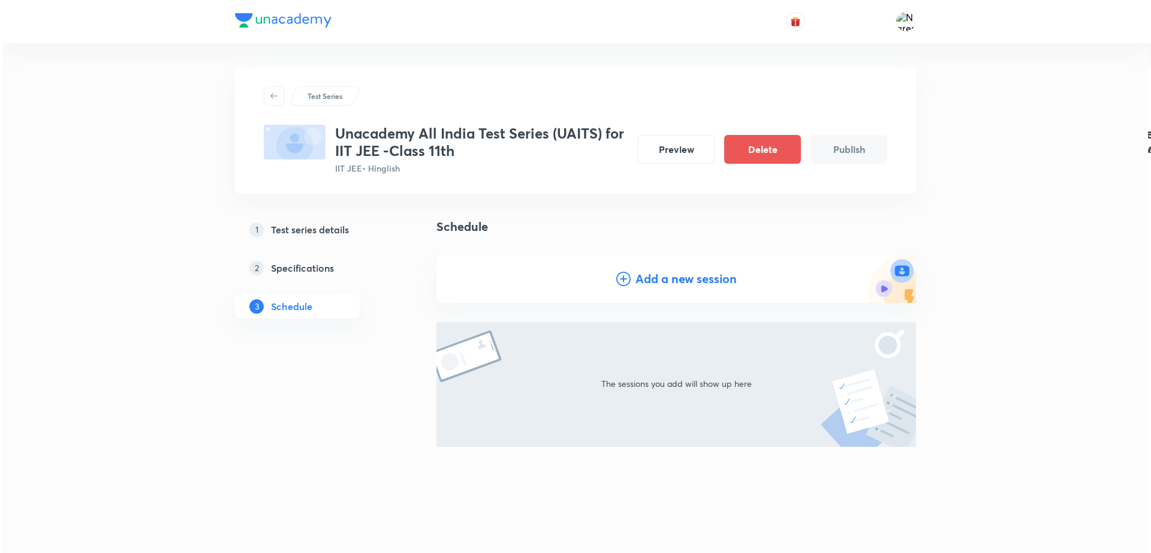
scroll to position [0, 0]
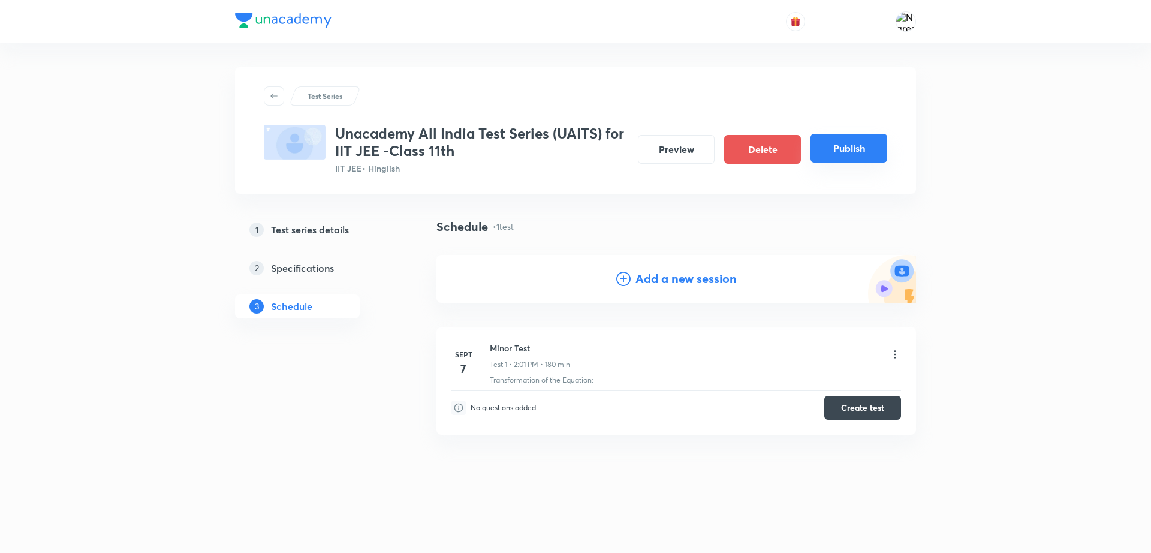
click at [855, 157] on button "Publish" at bounding box center [849, 148] width 77 height 29
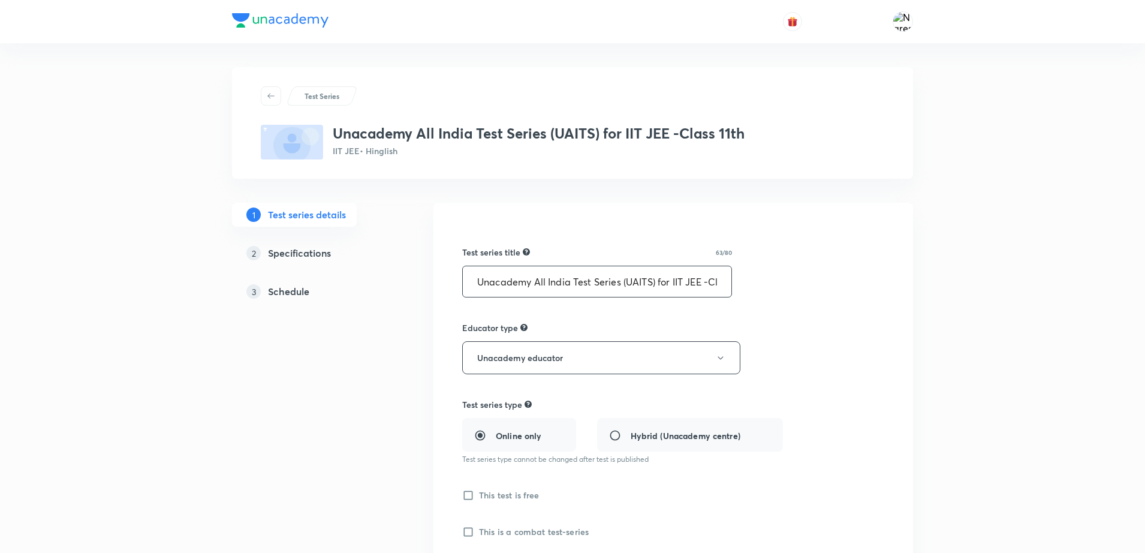
scroll to position [0, 37]
drag, startPoint x: 477, startPoint y: 278, endPoint x: 771, endPoint y: 280, distance: 293.8
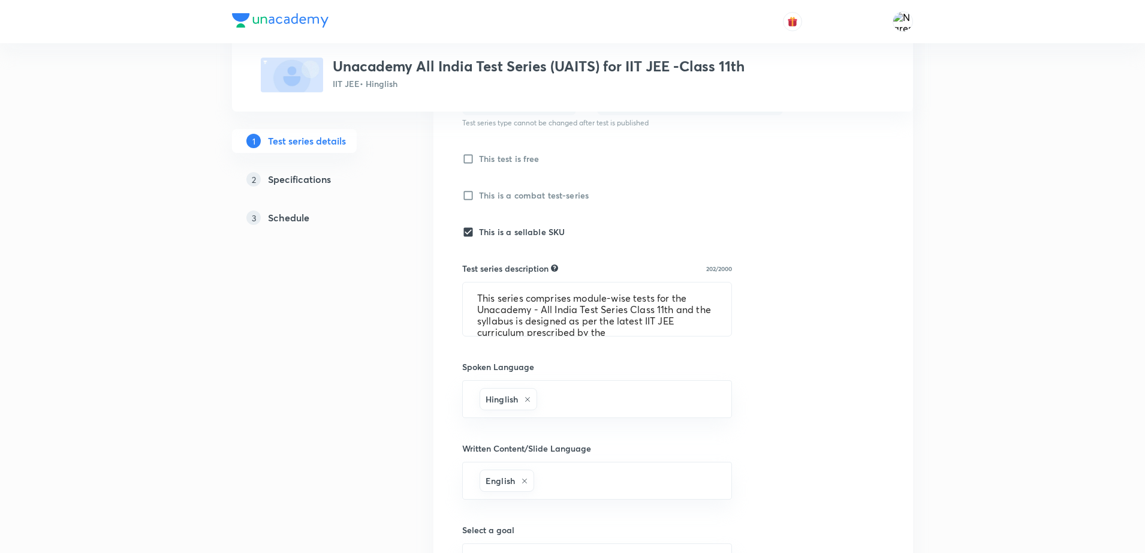
scroll to position [390, 0]
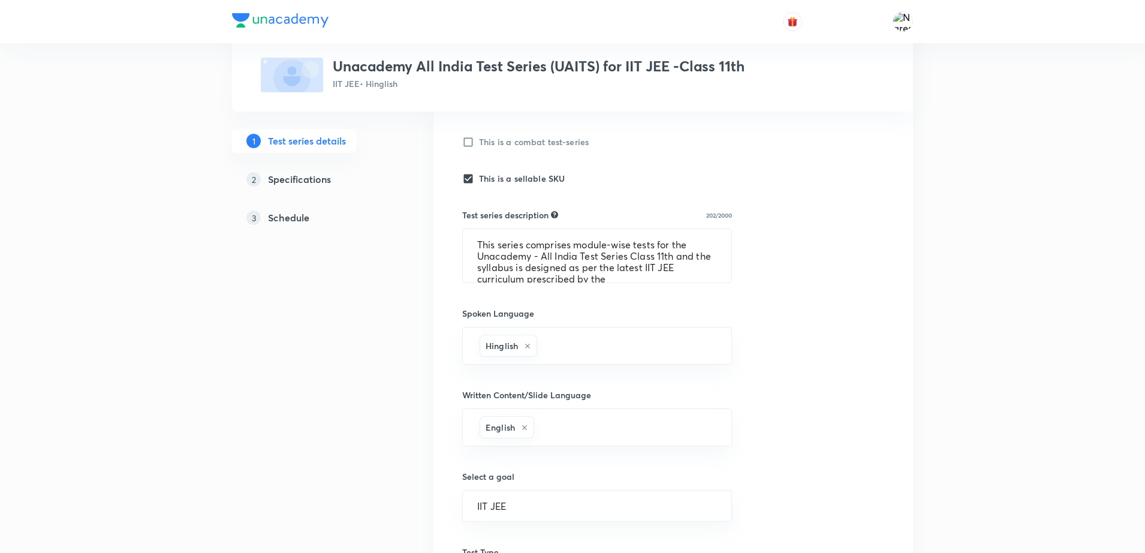
click at [860, 397] on div "Test series title 63/80 Unacademy All India Test Series (UAITS) for IIT JEE -Cl…" at bounding box center [673, 280] width 422 height 896
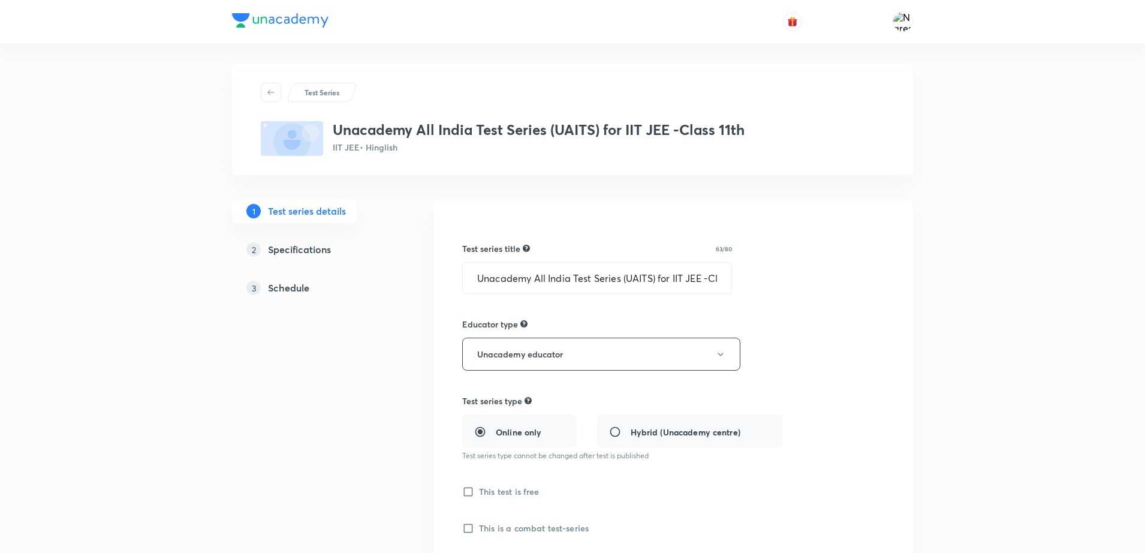
scroll to position [0, 0]
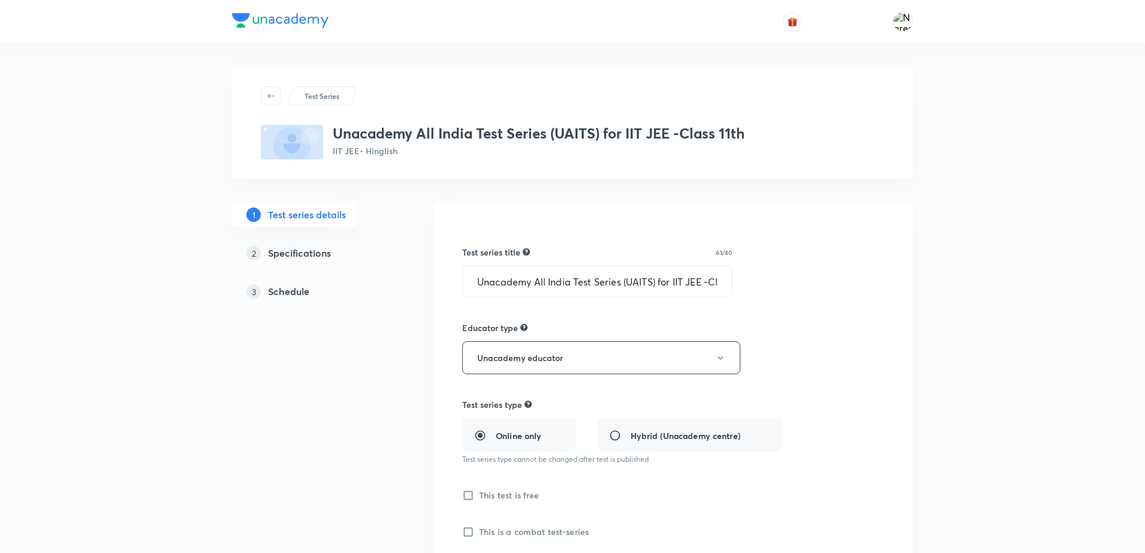
click at [296, 289] on h5 "Schedule" at bounding box center [288, 291] width 41 height 14
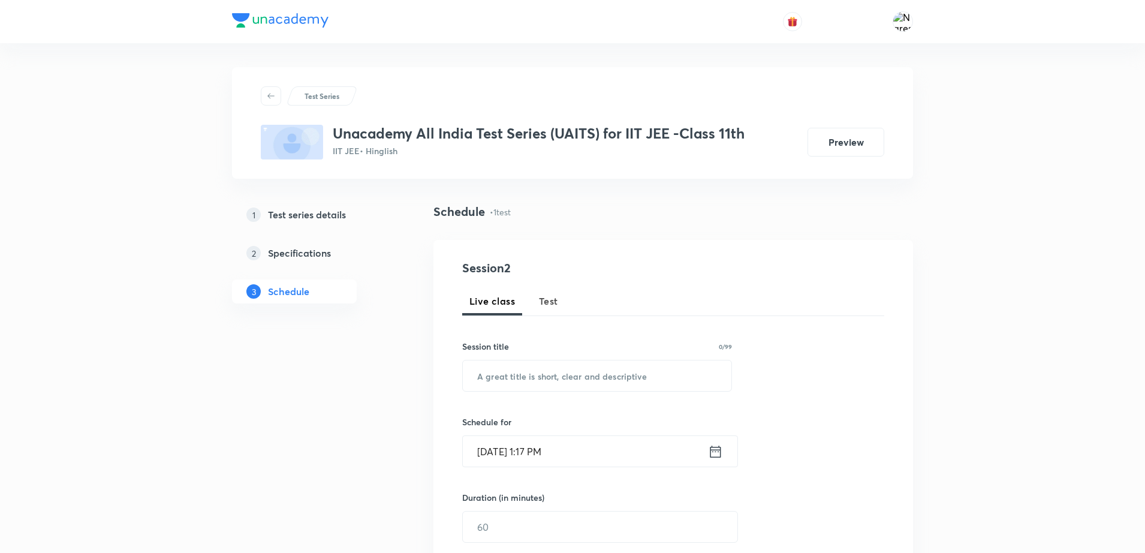
click at [324, 219] on h5 "Test series details" at bounding box center [307, 214] width 78 height 14
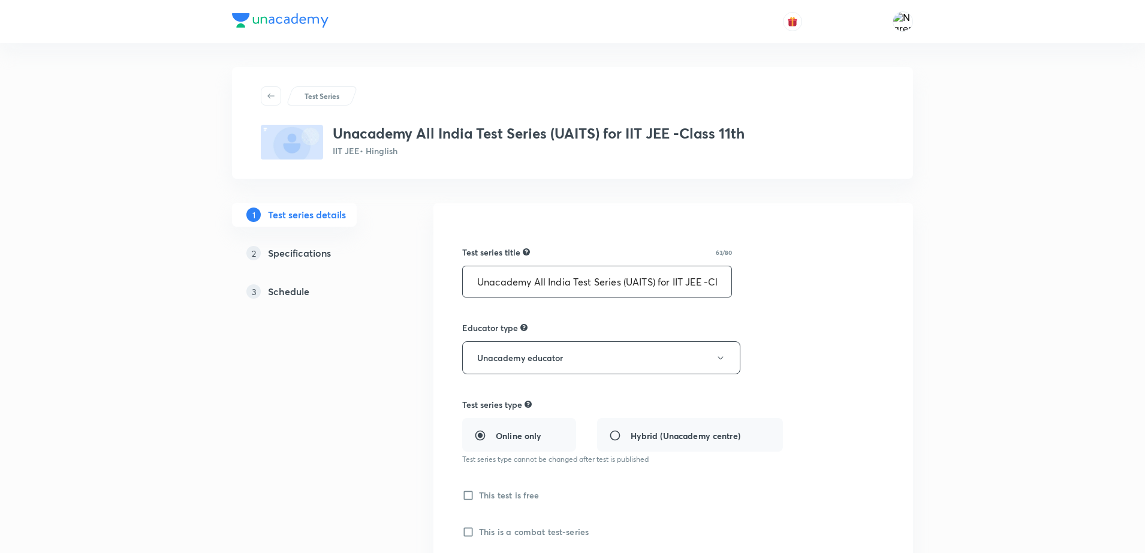
scroll to position [0, 37]
drag, startPoint x: 472, startPoint y: 285, endPoint x: 799, endPoint y: 285, distance: 327.4
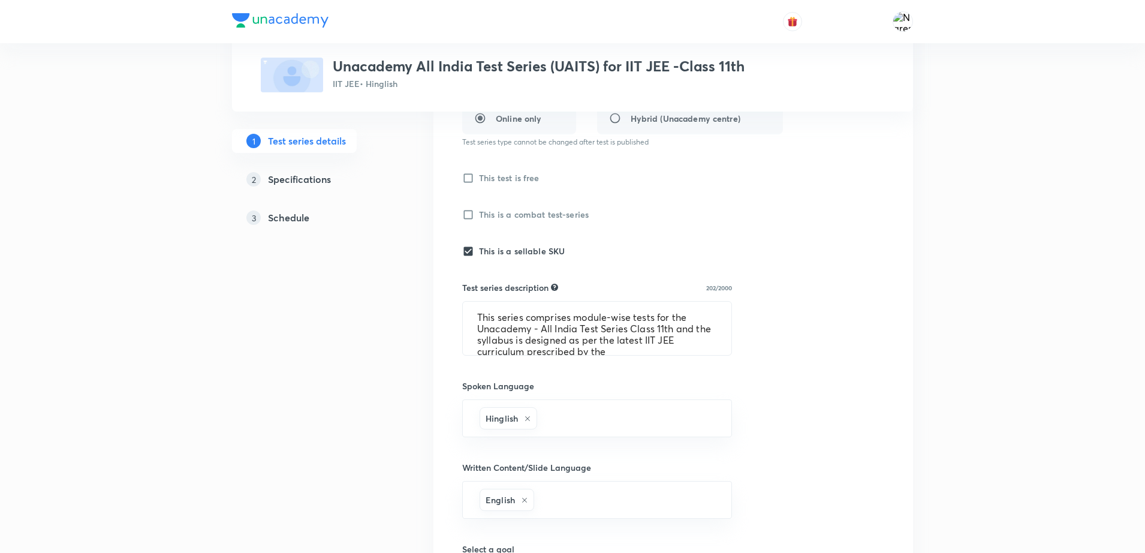
scroll to position [330, 0]
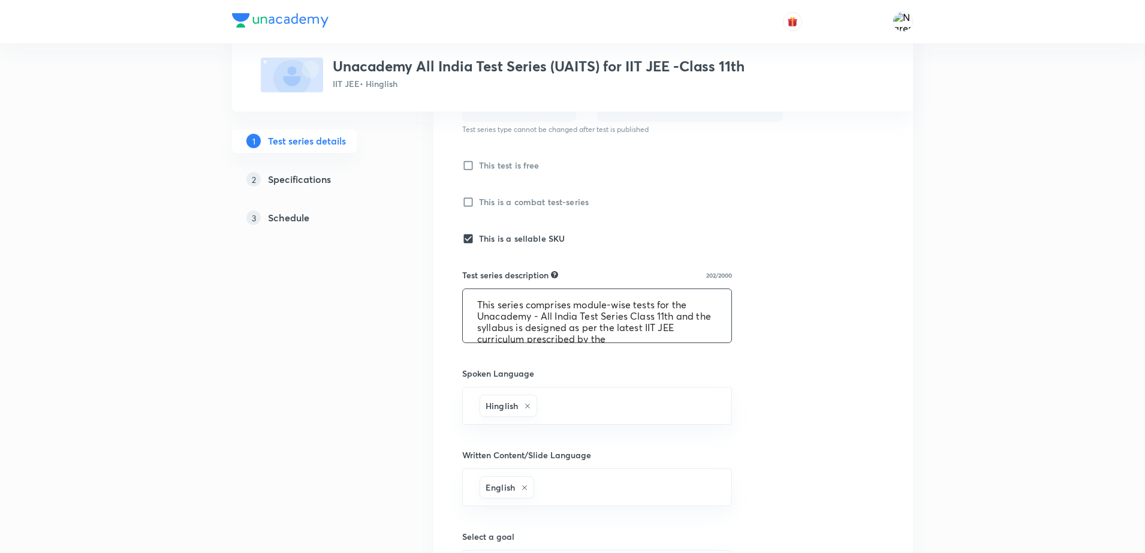
drag, startPoint x: 476, startPoint y: 305, endPoint x: 708, endPoint y: 378, distance: 243.1
click at [708, 378] on div "Test series title 63/80 Unacademy All India Test Series (UAITS) for IIT JEE -Cl…" at bounding box center [673, 340] width 422 height 896
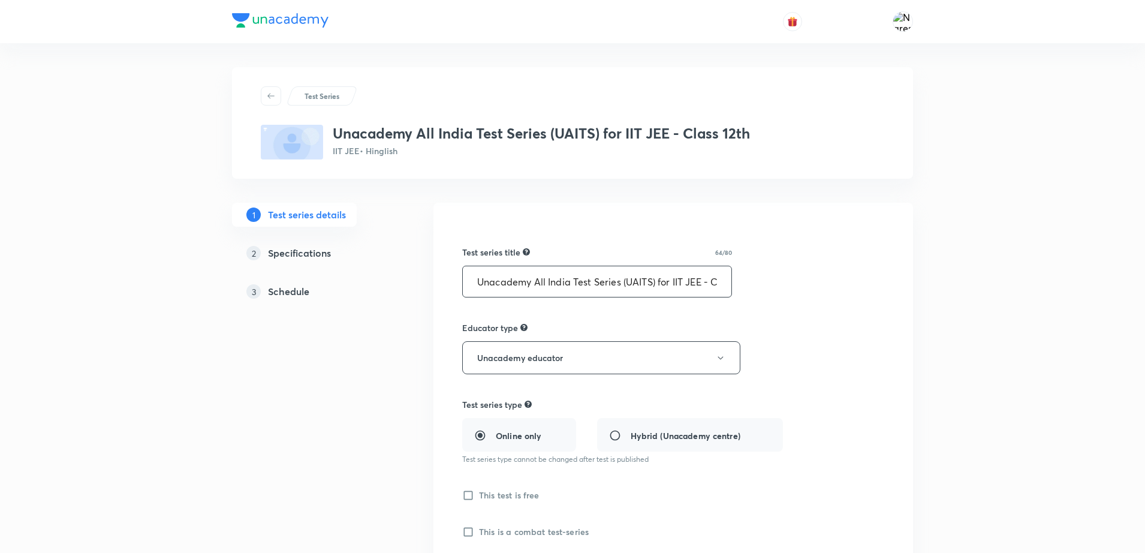
scroll to position [0, 41]
drag, startPoint x: 471, startPoint y: 285, endPoint x: 753, endPoint y: 305, distance: 282.5
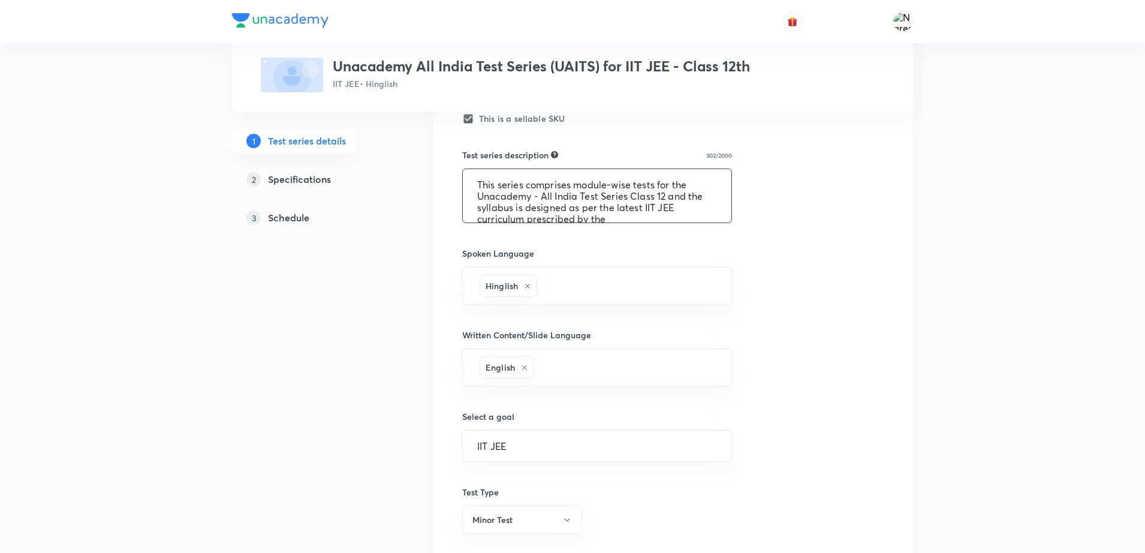
scroll to position [68, 0]
drag, startPoint x: 478, startPoint y: 177, endPoint x: 670, endPoint y: 236, distance: 201.3
click at [670, 236] on div "Test series title 64/80 Unacademy All India Test Series (UAITS) for IIT JEE - C…" at bounding box center [673, 220] width 422 height 896
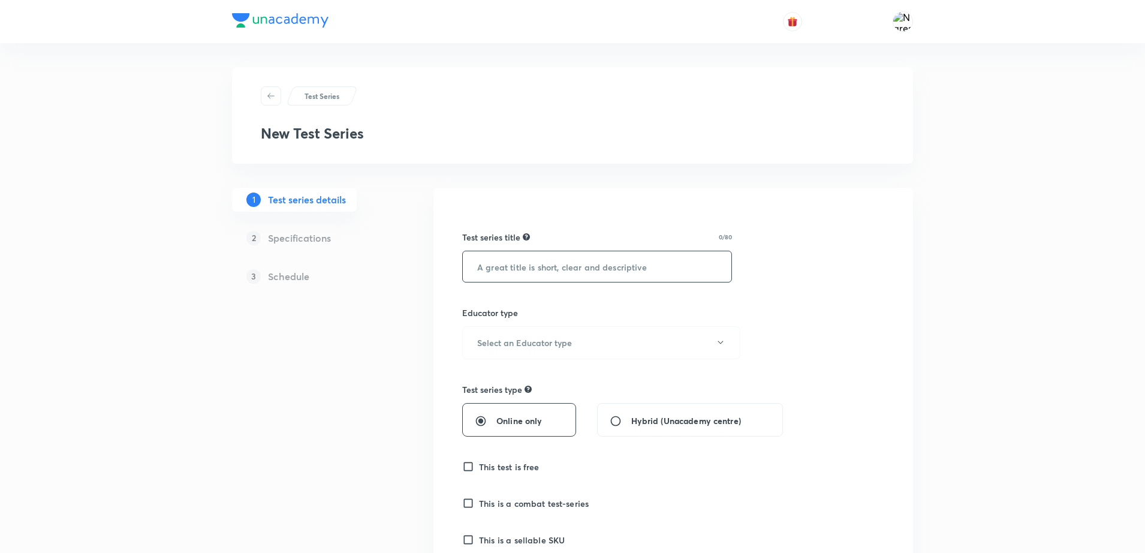
click at [573, 281] on input "text" at bounding box center [597, 266] width 269 height 31
paste input "Unacademy All India Test Series (UAITS) for IIT JEE - Class 12th"
type input "Unacademy All India Test Series (UAITS) for IIT JEE - Class 12th"
click at [541, 332] on button "Select an Educator type" at bounding box center [601, 342] width 278 height 33
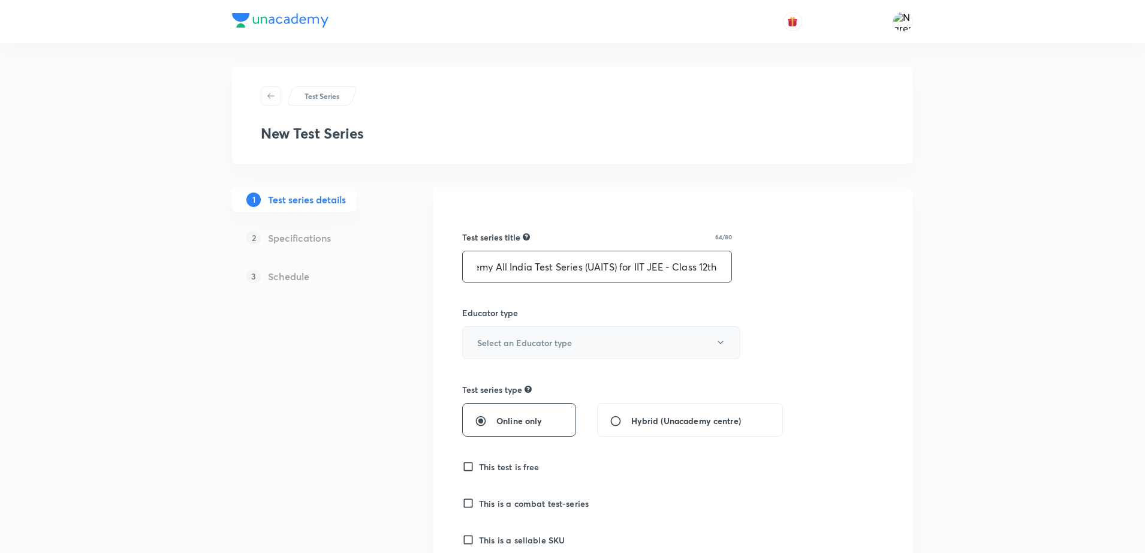
scroll to position [0, 0]
click at [504, 385] on span "Unacademy educator" at bounding box center [599, 381] width 263 height 13
click at [523, 421] on span "Online only" at bounding box center [520, 420] width 46 height 13
click at [497, 421] on input "Online only" at bounding box center [486, 421] width 22 height 12
radio input "true"
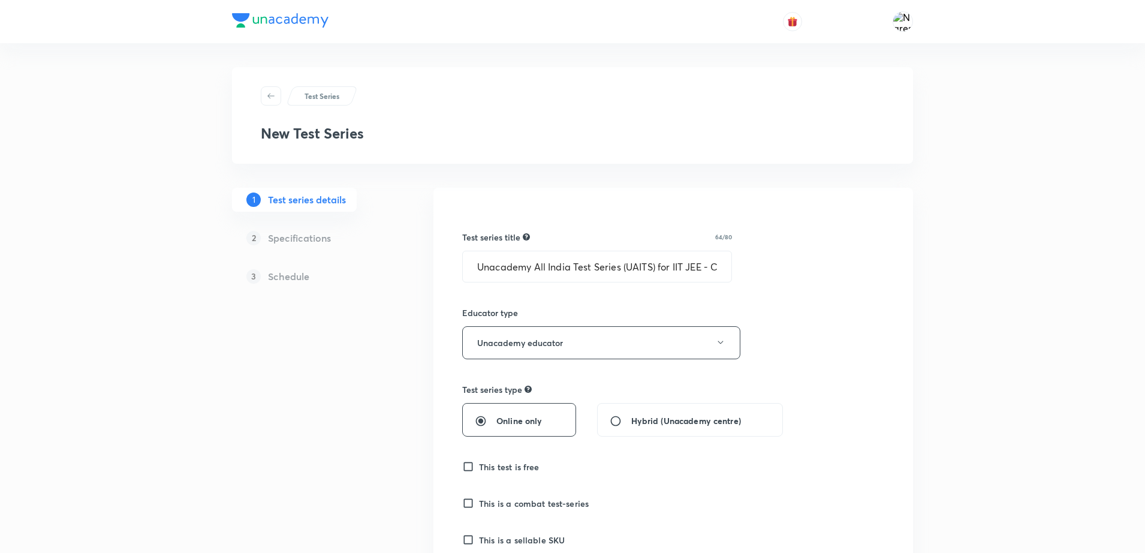
click at [502, 544] on h6 "This is a sellable SKU" at bounding box center [522, 540] width 86 height 13
click at [479, 544] on input "This is a sellable SKU" at bounding box center [470, 540] width 17 height 12
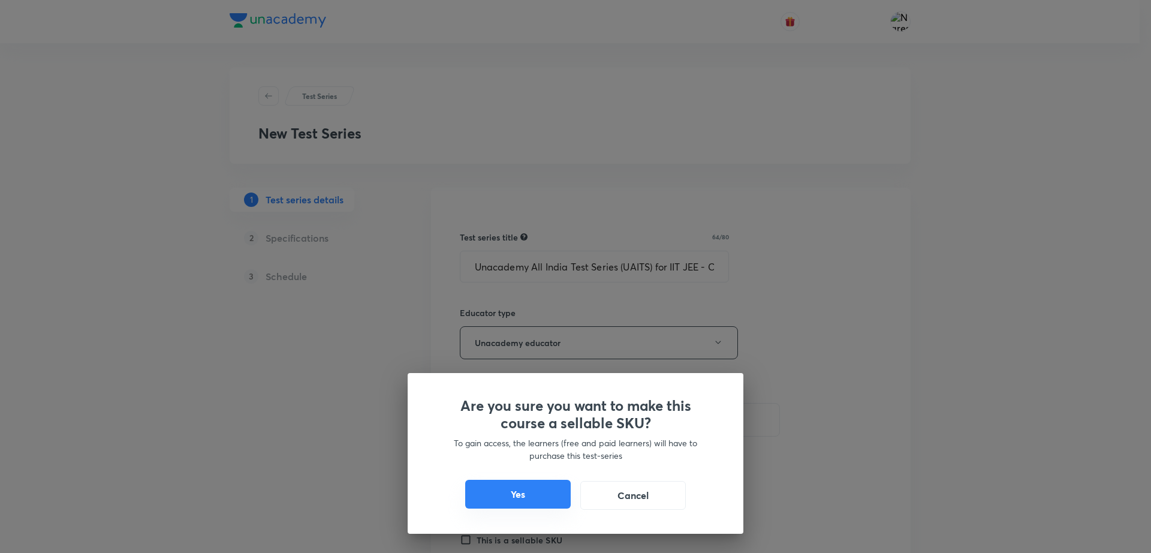
click at [501, 494] on button "Yes" at bounding box center [518, 494] width 106 height 29
checkbox input "true"
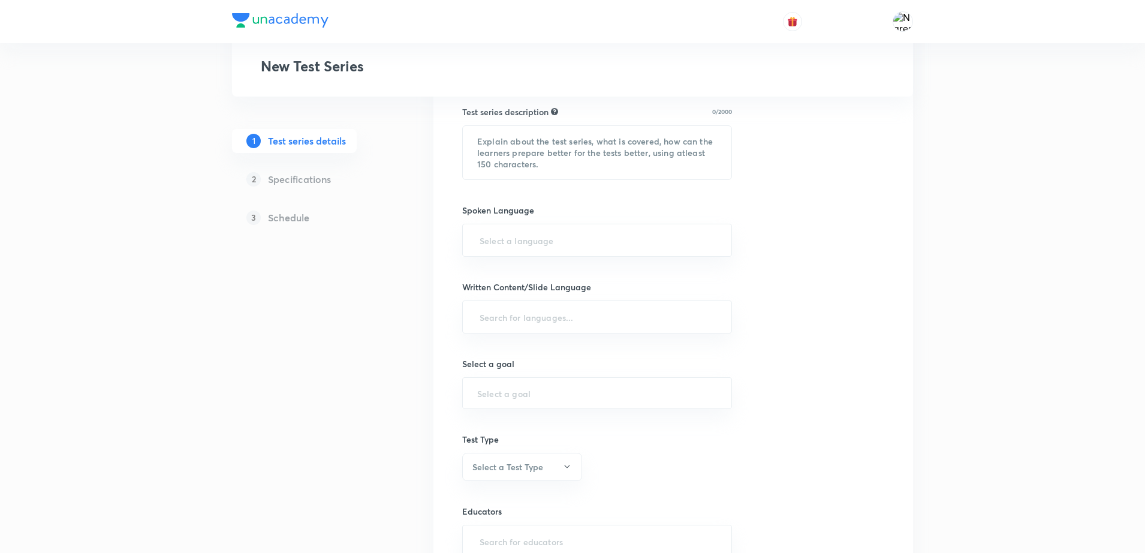
scroll to position [480, 0]
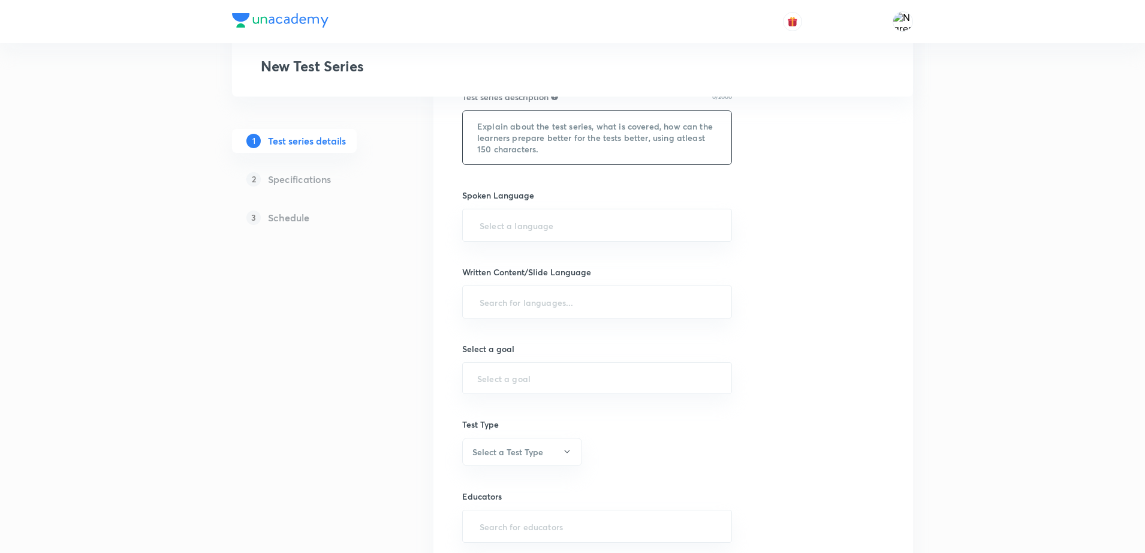
click at [600, 142] on textarea at bounding box center [597, 137] width 269 height 53
paste textarea "This series comprises module-wise tests for the Unacademy - All India Test Seri…"
type textarea "This series comprises module-wise tests for the Unacademy - All India Test Seri…"
click at [552, 219] on input "text" at bounding box center [597, 225] width 240 height 22
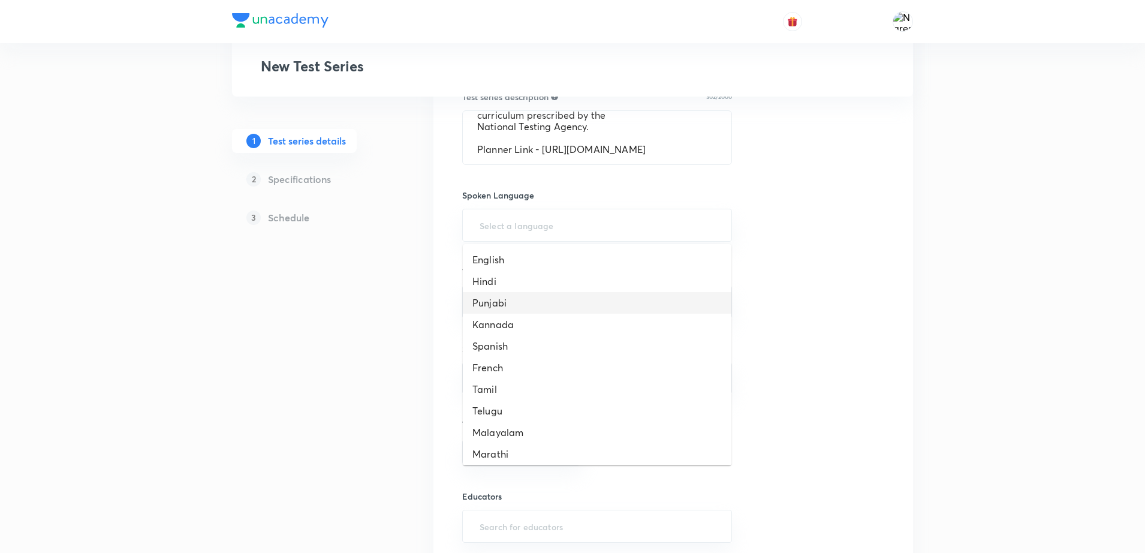
scroll to position [285, 0]
click at [567, 451] on li "Hinglish" at bounding box center [597, 450] width 269 height 22
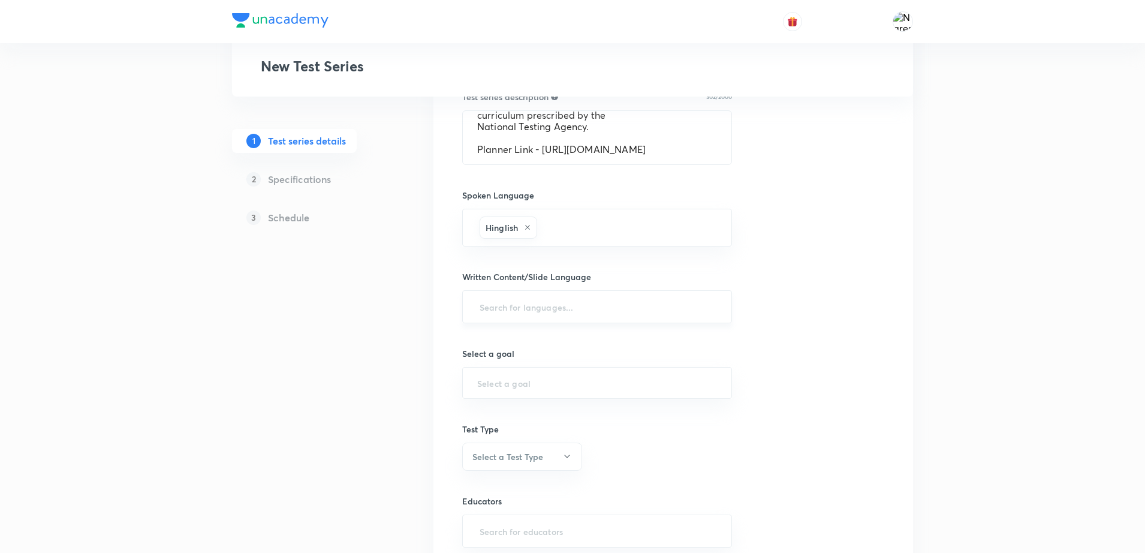
click at [546, 312] on input "text" at bounding box center [597, 307] width 240 height 22
click at [497, 339] on h6 "English" at bounding box center [487, 340] width 29 height 13
click at [516, 375] on div "​" at bounding box center [597, 388] width 270 height 32
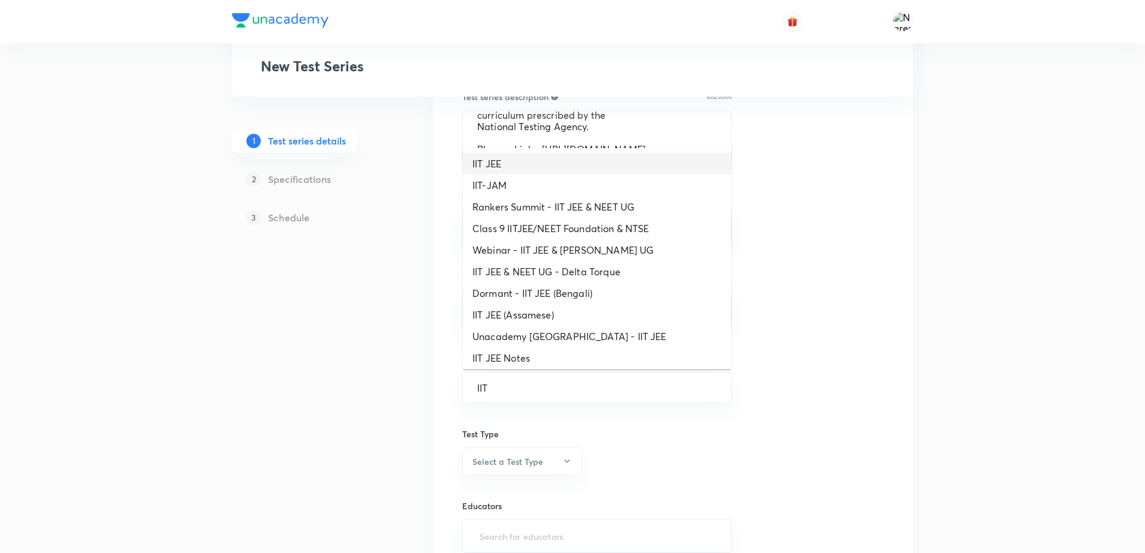
click at [507, 167] on li "IIT JEE" at bounding box center [597, 164] width 269 height 22
type input "IIT JEE"
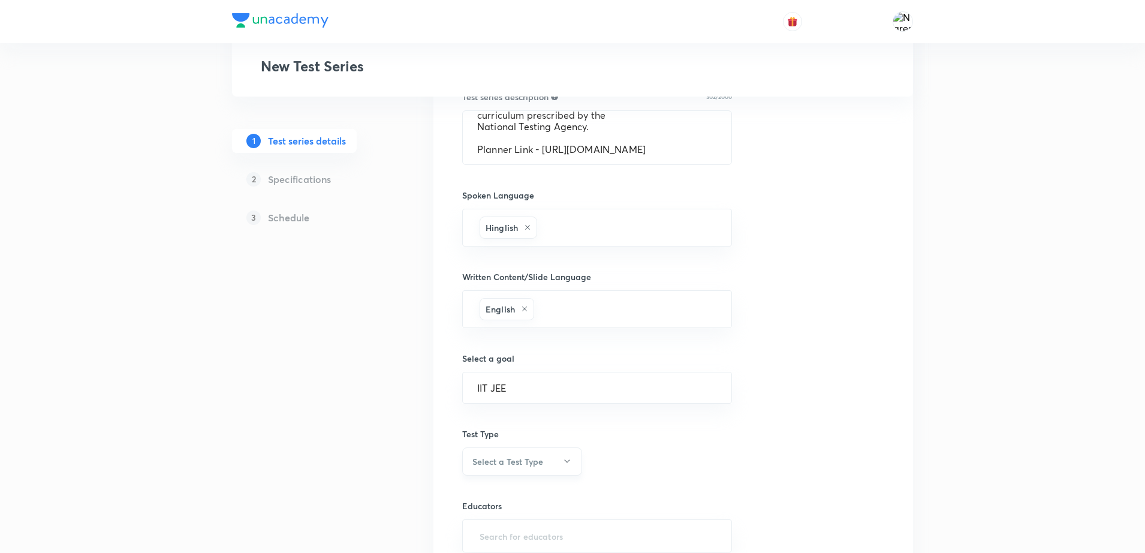
click at [531, 451] on button "Select a Test Type" at bounding box center [522, 461] width 120 height 28
click at [493, 470] on span "Full Syllabus Test" at bounding box center [520, 466] width 104 height 13
click at [520, 531] on input "text" at bounding box center [597, 536] width 240 height 22
type input "U"
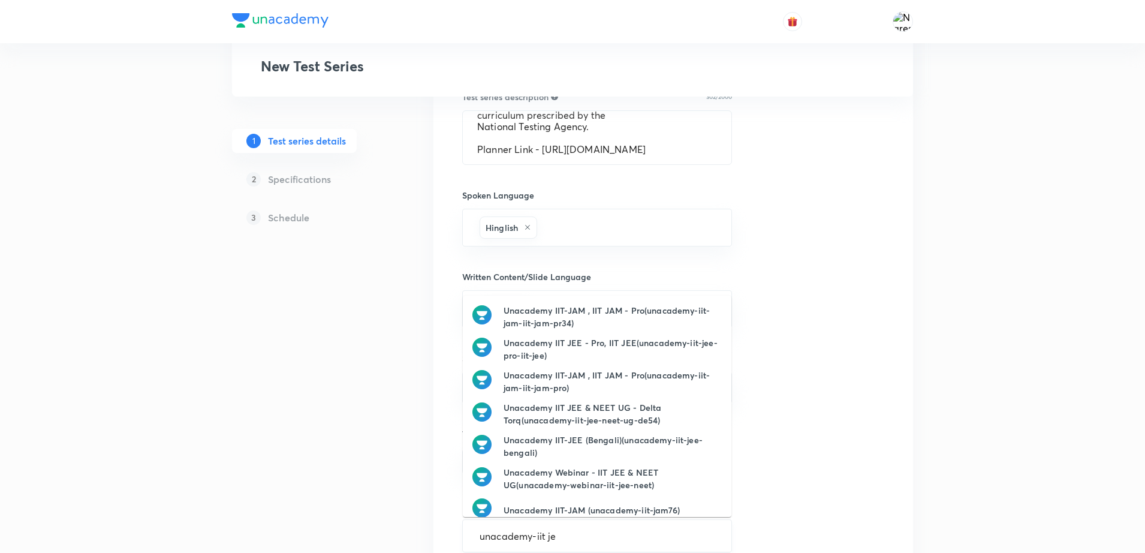
type input "unacademy-iit jee"
click at [610, 506] on h6 "Unacademy IIT JEE TEST(unacademy-iit-jee-test)" at bounding box center [604, 510] width 200 height 13
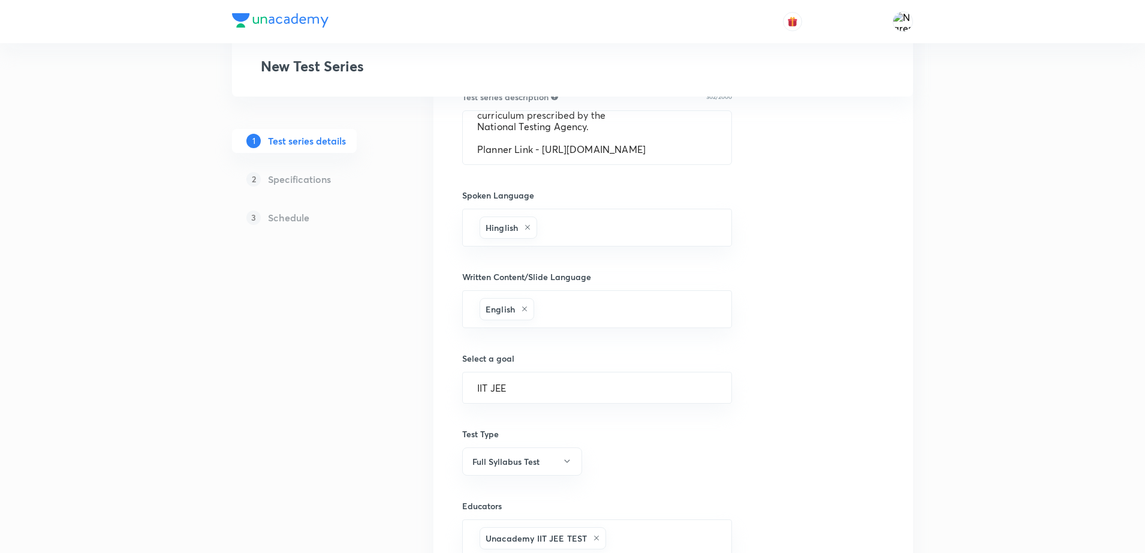
click at [827, 477] on div "Test series title 64/80 Unacademy All India Test Series (UAITS) for IIT JEE - C…" at bounding box center [673, 168] width 422 height 883
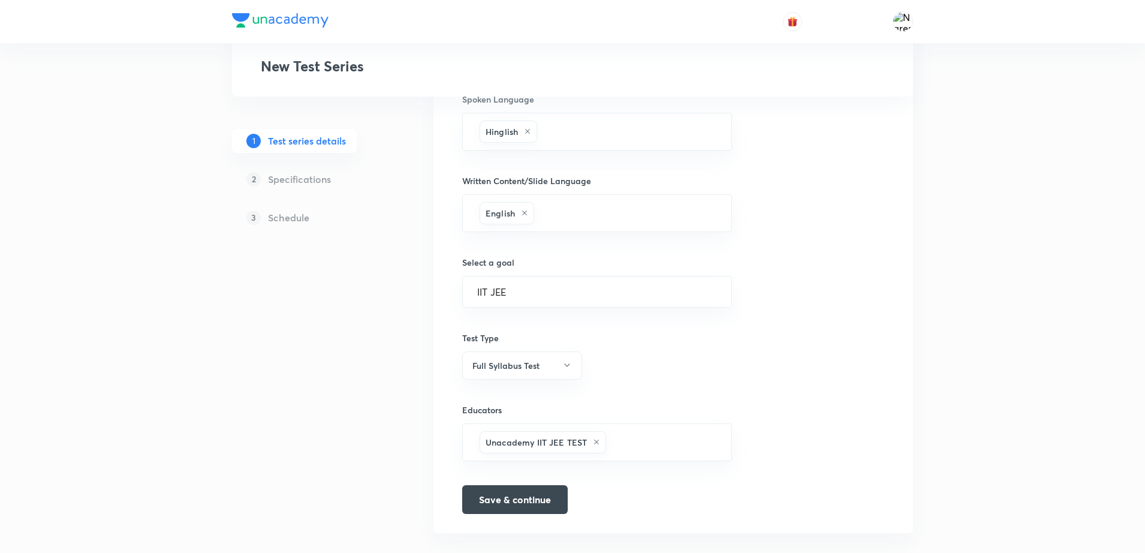
scroll to position [594, 0]
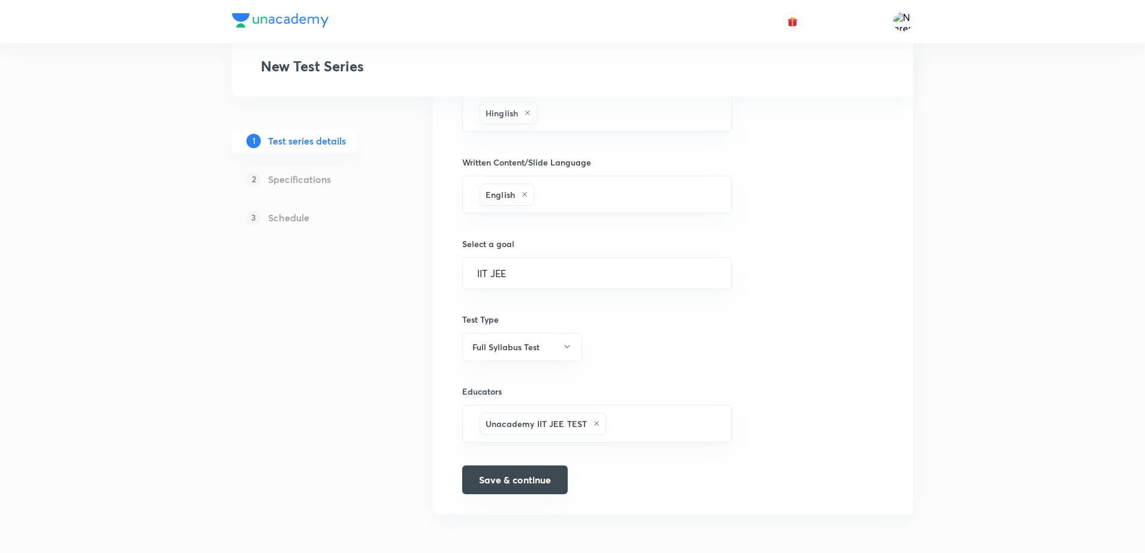
click at [538, 488] on button "Save & continue" at bounding box center [515, 479] width 106 height 29
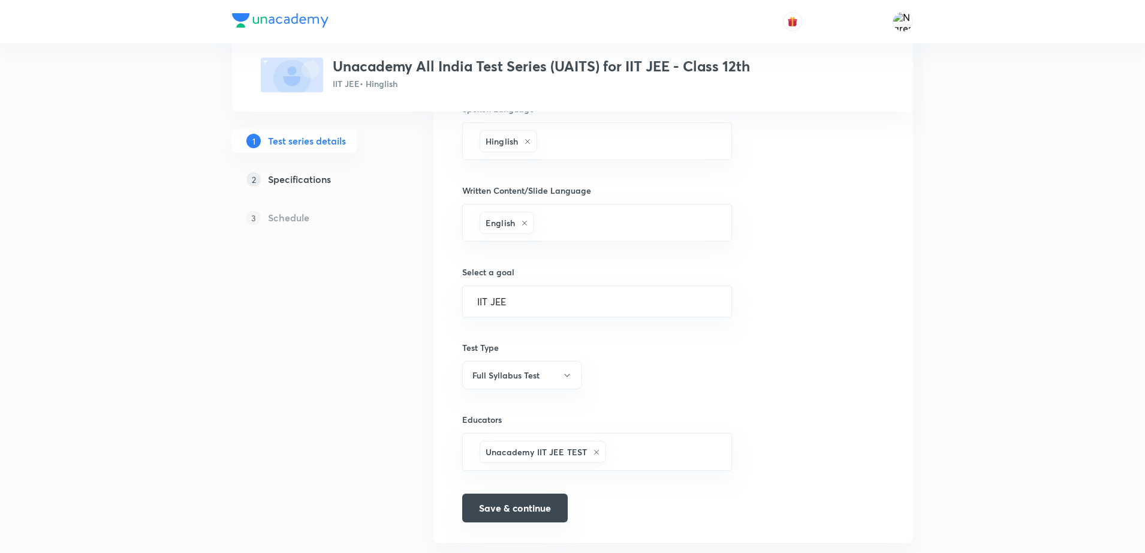
scroll to position [609, 0]
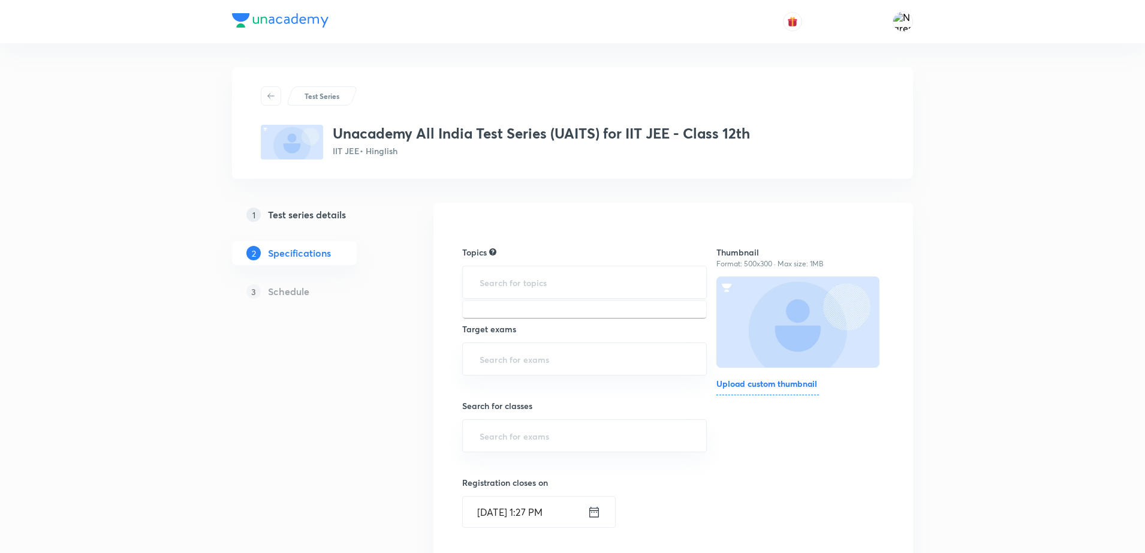
click at [516, 287] on input "text" at bounding box center [584, 282] width 215 height 22
type input "quadratic"
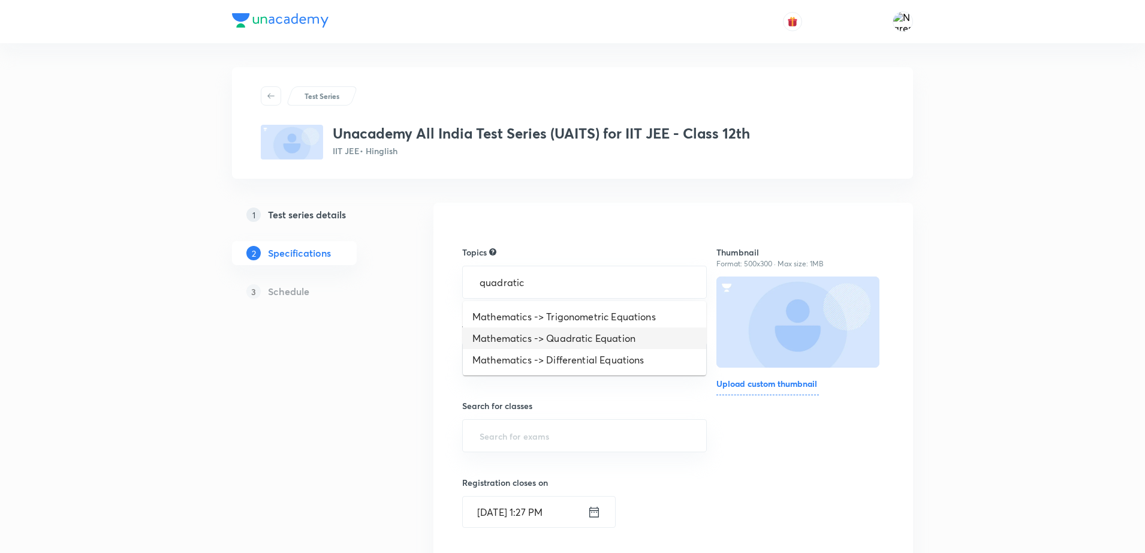
click at [497, 332] on li "Mathematics -> Quadratic Equation" at bounding box center [584, 338] width 243 height 22
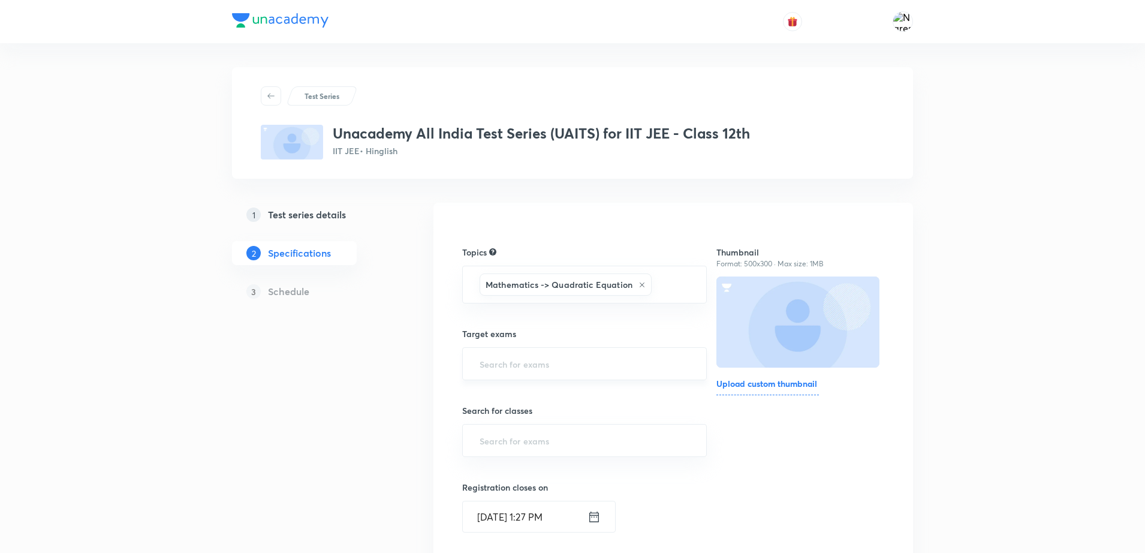
click at [506, 375] on div "​" at bounding box center [584, 363] width 245 height 33
click at [500, 362] on input "text" at bounding box center [584, 364] width 215 height 22
click at [488, 401] on li "IIT JEE 2026" at bounding box center [584, 398] width 243 height 22
click at [502, 444] on input "text" at bounding box center [584, 445] width 215 height 22
click at [504, 348] on li "Class 12" at bounding box center [584, 346] width 243 height 22
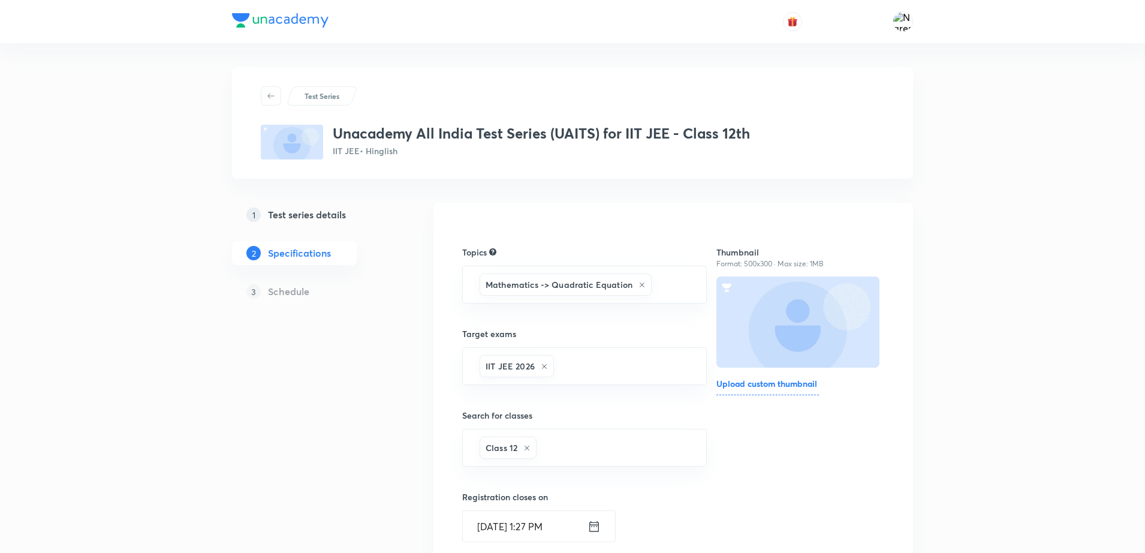
click at [431, 479] on div "Test Series Unacademy All India Test Series (UAITS) for IIT JEE - Class 12th II…" at bounding box center [572, 498] width 681 height 863
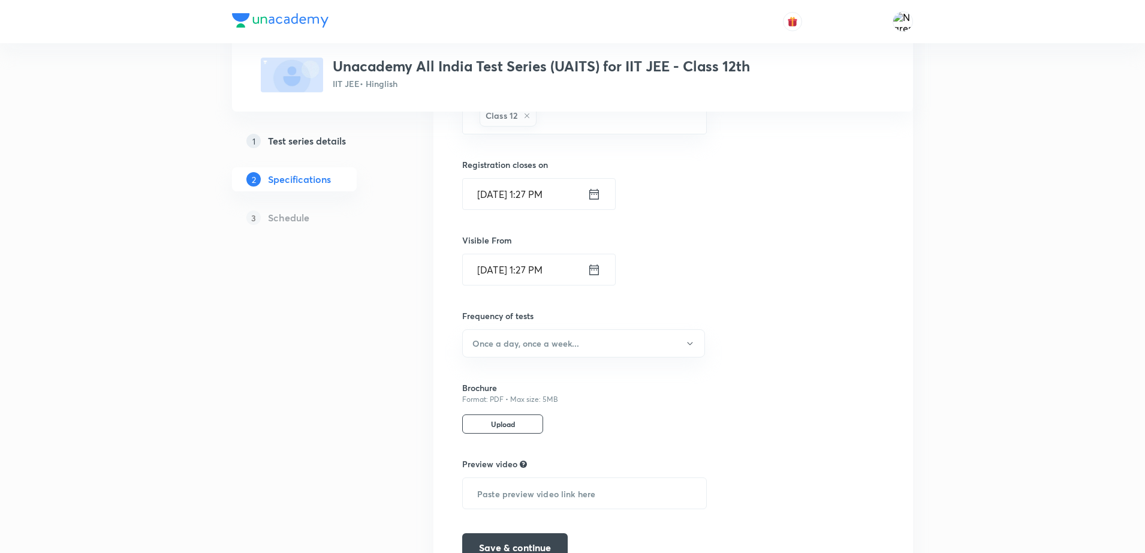
scroll to position [360, 0]
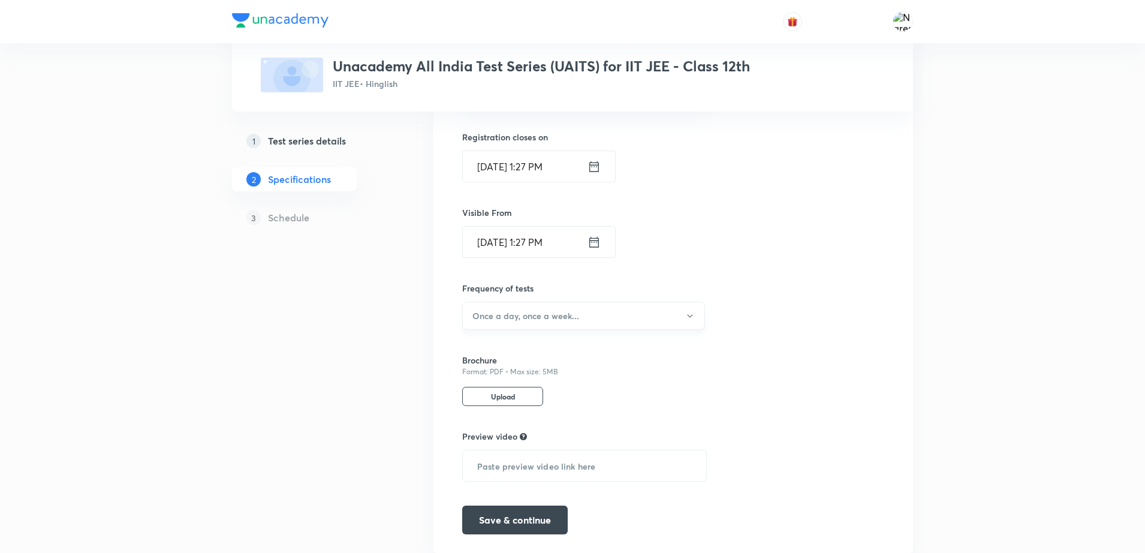
click at [568, 322] on button "Once a day, once a week..." at bounding box center [583, 316] width 243 height 28
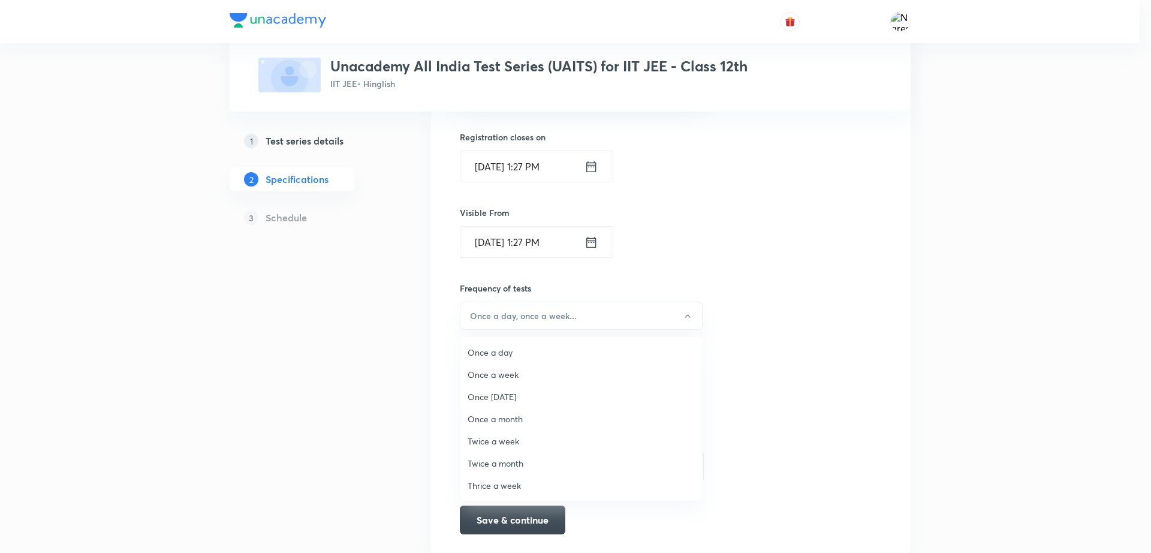
click at [496, 374] on span "Once a week" at bounding box center [581, 374] width 227 height 13
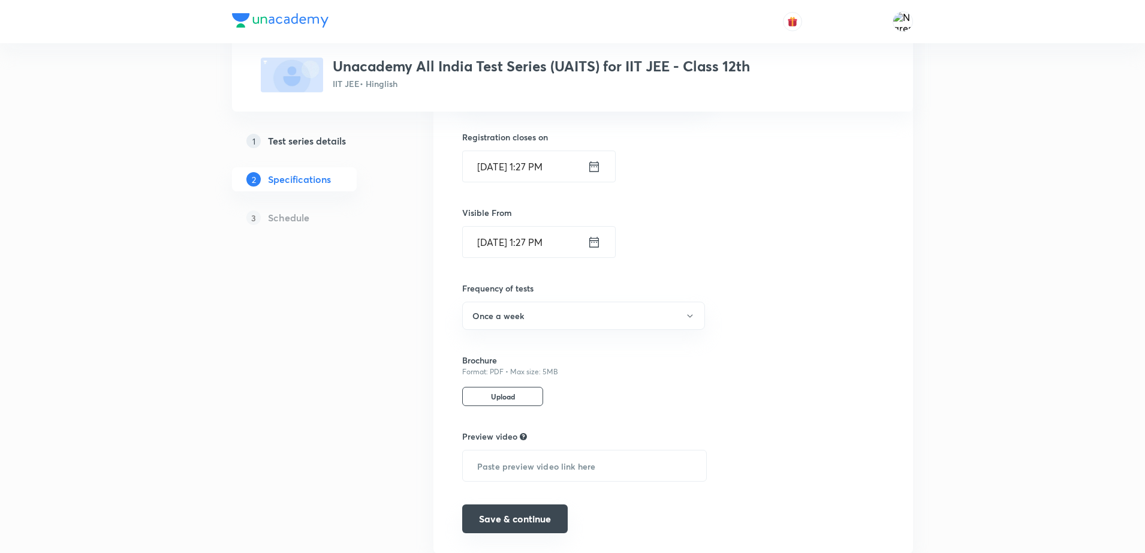
click at [512, 519] on button "Save & continue" at bounding box center [515, 518] width 106 height 29
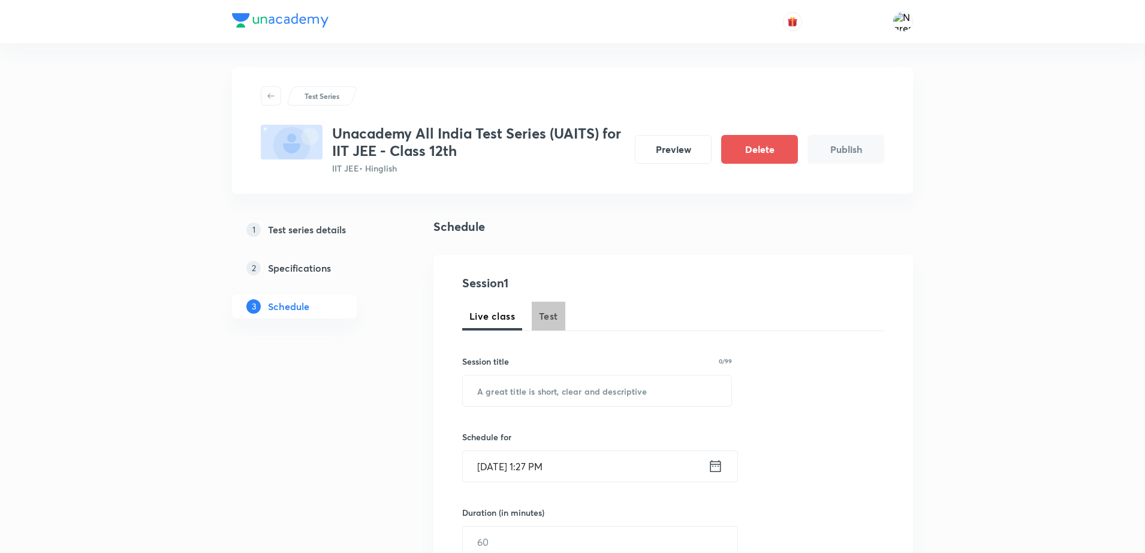
click at [552, 312] on span "Test" at bounding box center [548, 316] width 19 height 14
click at [526, 397] on input "text" at bounding box center [597, 390] width 269 height 31
type input "Minor Test"
click at [523, 471] on input "Sept 2, 2025, 1:27 PM" at bounding box center [585, 466] width 245 height 31
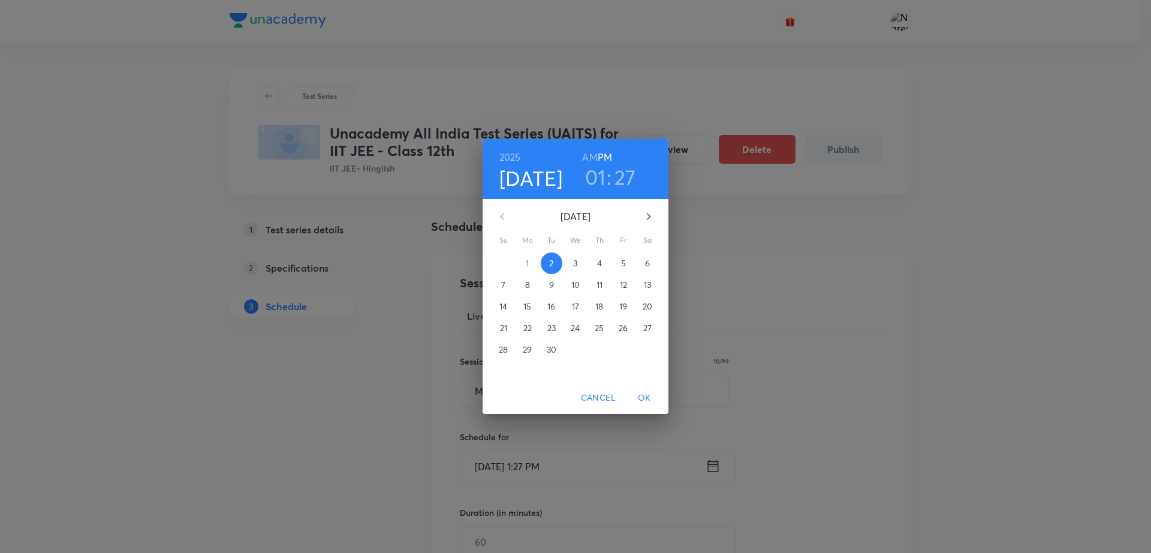
click at [506, 287] on span "7" at bounding box center [504, 285] width 22 height 12
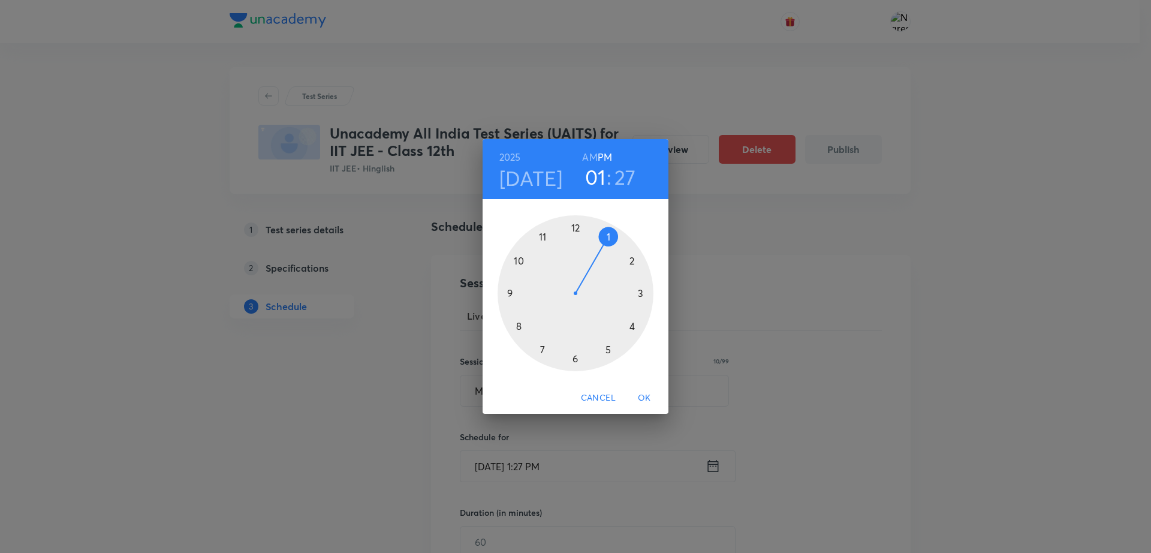
click at [630, 262] on div at bounding box center [576, 293] width 156 height 156
click at [588, 224] on div at bounding box center [576, 293] width 156 height 156
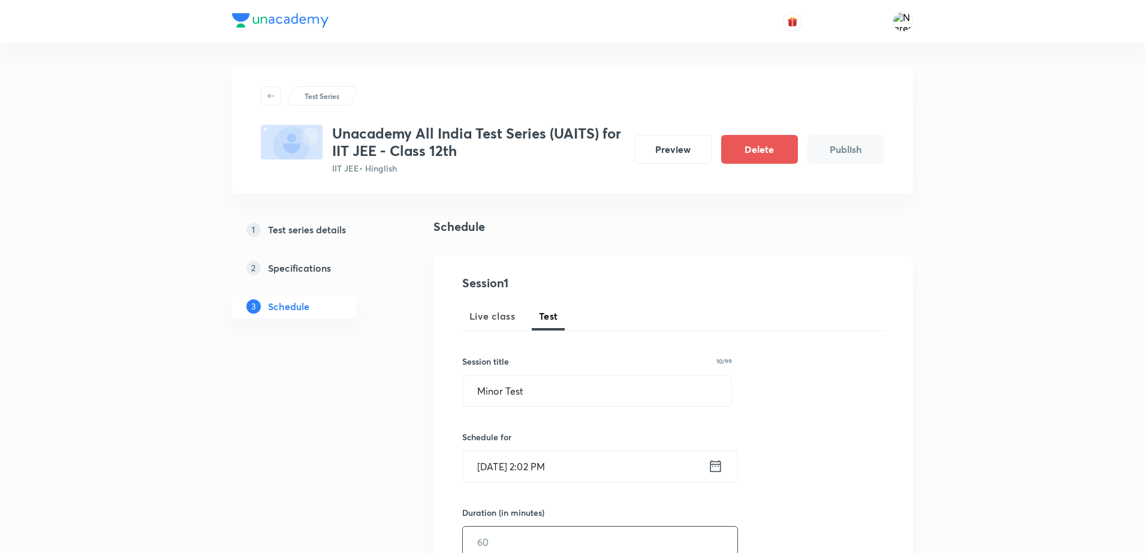
click at [491, 535] on input "text" at bounding box center [600, 541] width 275 height 31
type input "180"
click at [819, 483] on div "Session 1 Live class Test Session title 10/99 Minor Test ​ Schedule for Sept 7,…" at bounding box center [673, 516] width 422 height 485
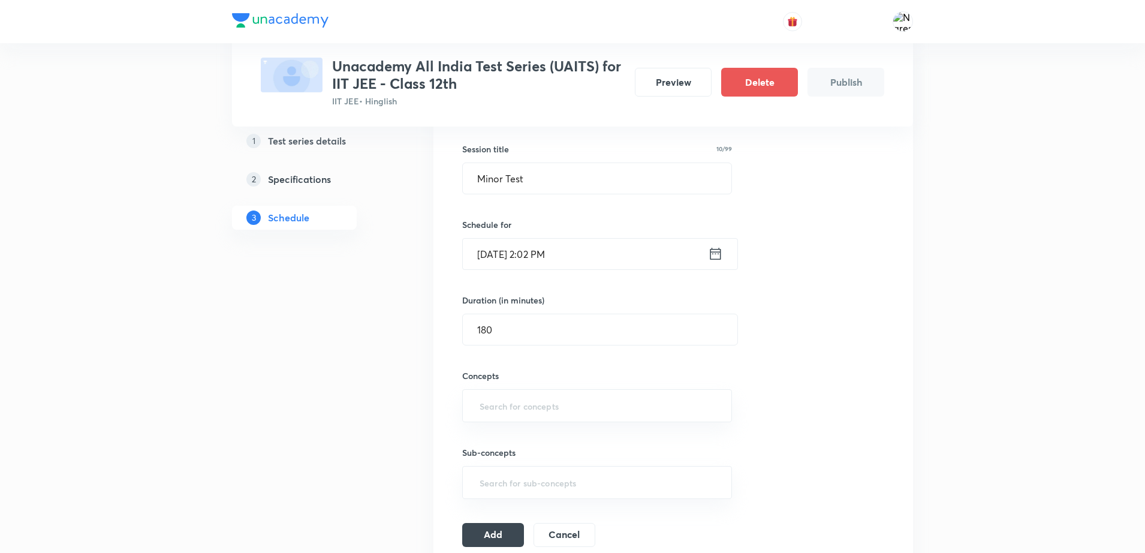
scroll to position [300, 0]
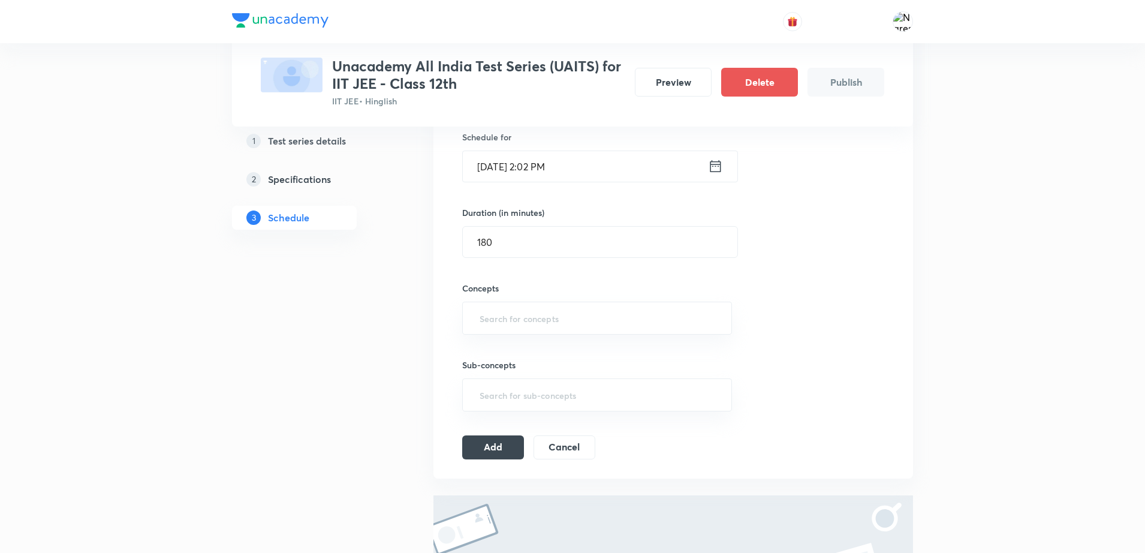
click at [512, 336] on div "Sub-concepts ​" at bounding box center [597, 373] width 270 height 77
click at [510, 333] on div "​" at bounding box center [597, 318] width 270 height 33
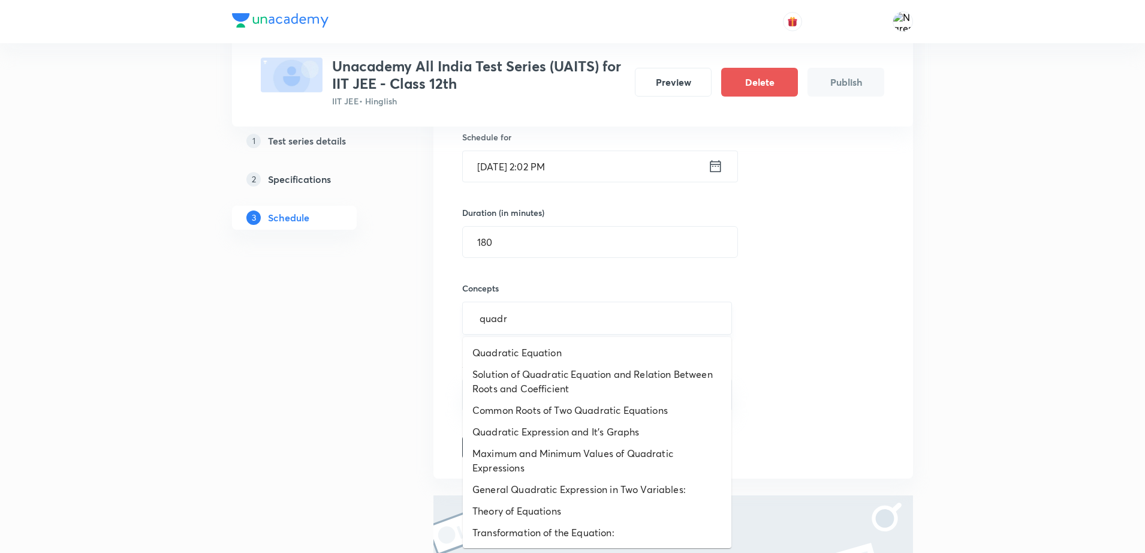
type input "quadra"
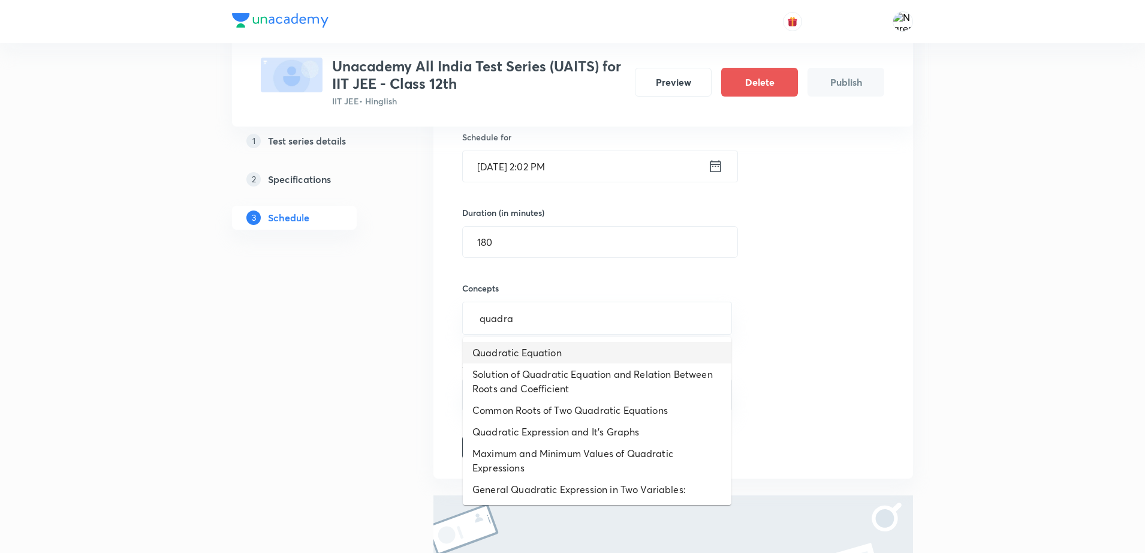
click at [503, 360] on li "Quadratic Equation" at bounding box center [597, 353] width 269 height 22
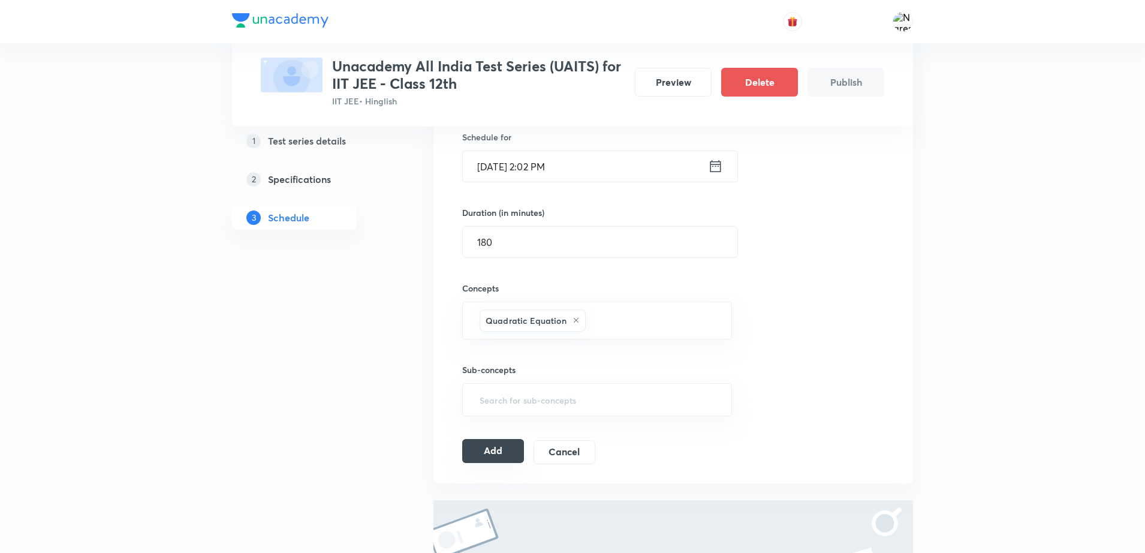
click at [489, 455] on button "Add" at bounding box center [493, 451] width 62 height 24
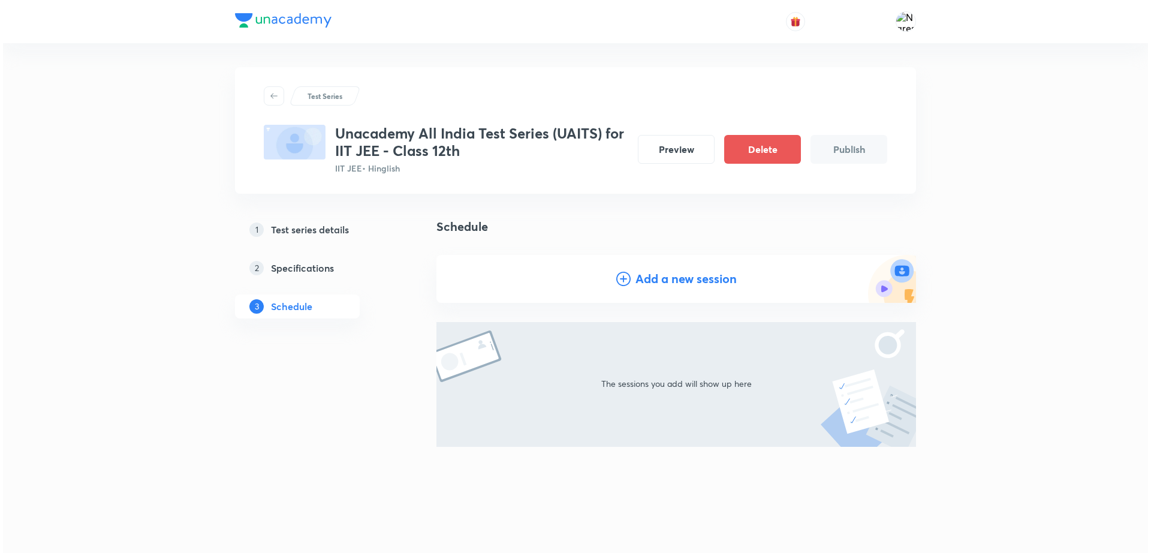
scroll to position [0, 0]
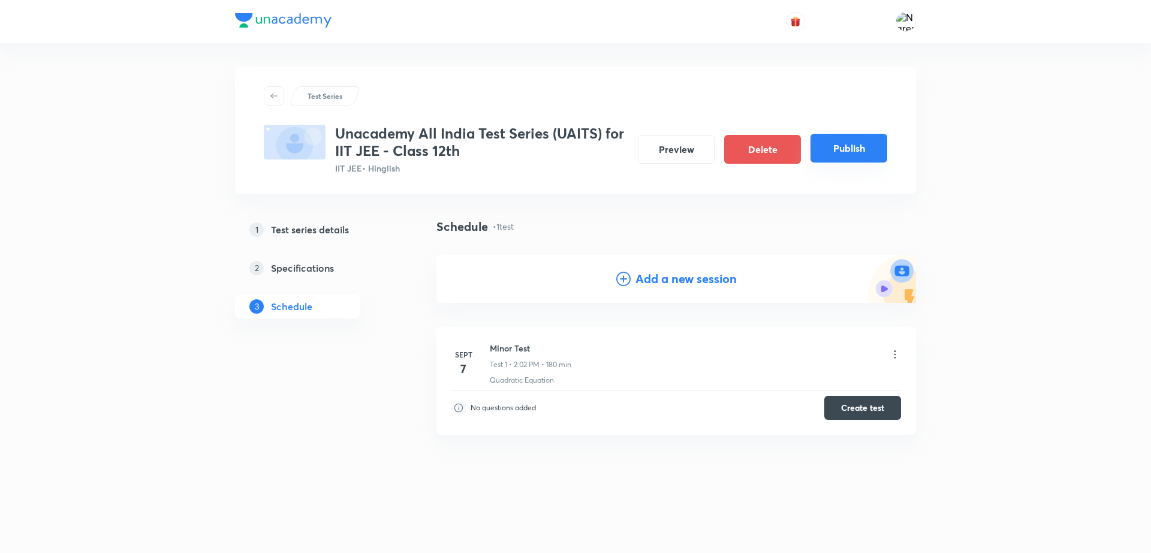
click at [837, 147] on button "Publish" at bounding box center [849, 148] width 77 height 29
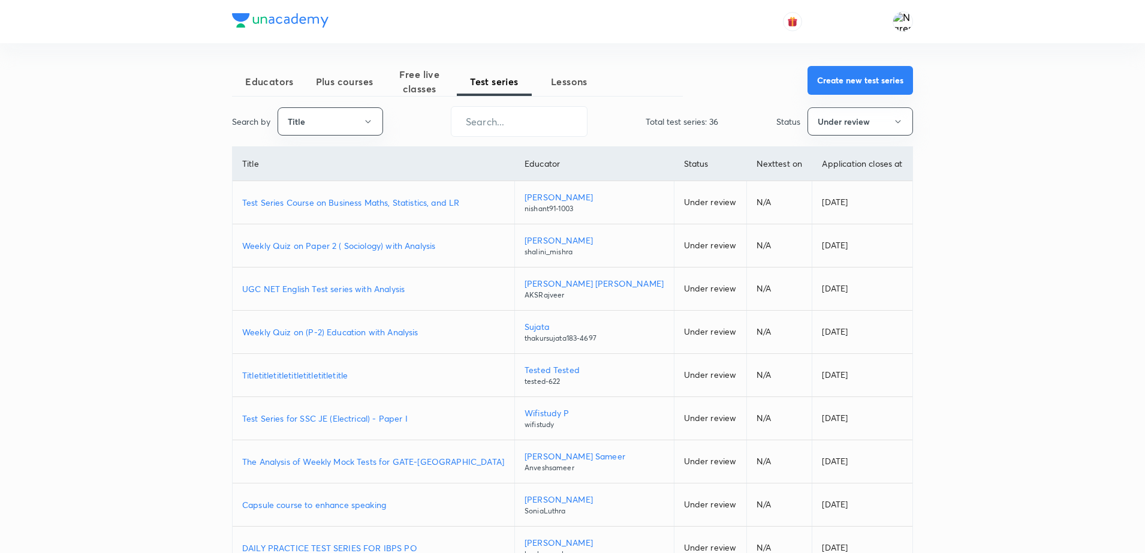
click at [828, 82] on button "Create new test series" at bounding box center [861, 80] width 106 height 29
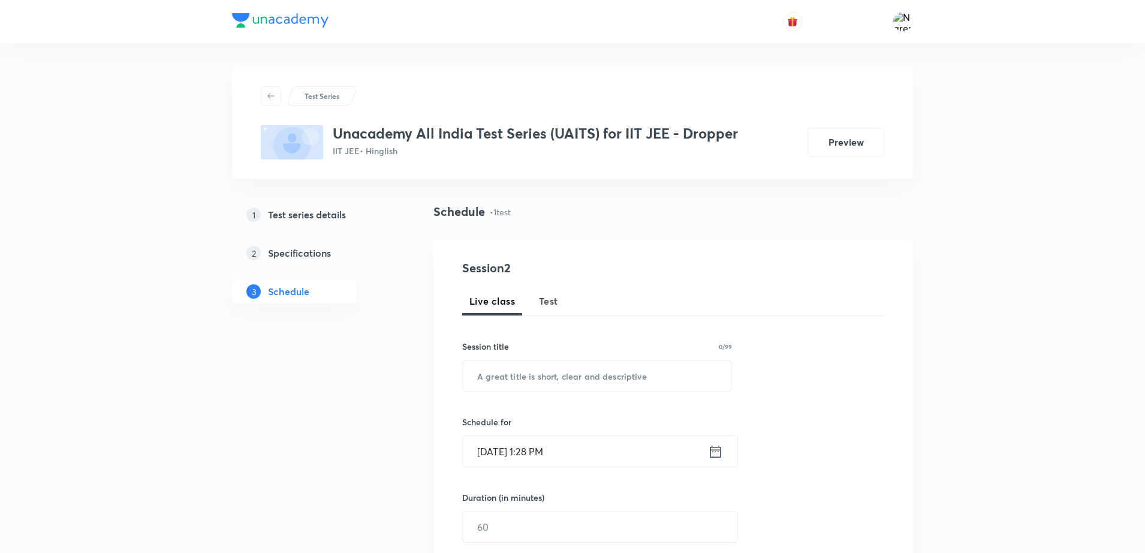
click h5 "Test series details"
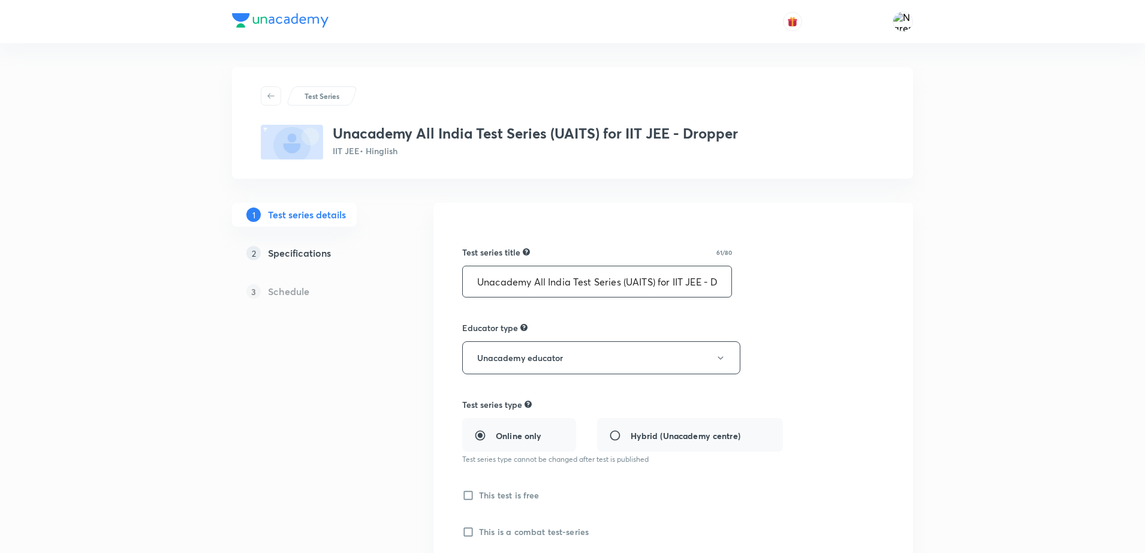
scroll to position [0, 33]
drag, startPoint x: 474, startPoint y: 280, endPoint x: 825, endPoint y: 279, distance: 350.8
click div "Test series title 61/80 Unacademy All India Test Series (UAITS) for IIT JEE - D…"
click div "1 Test series details 2 Specifications 3 Schedule"
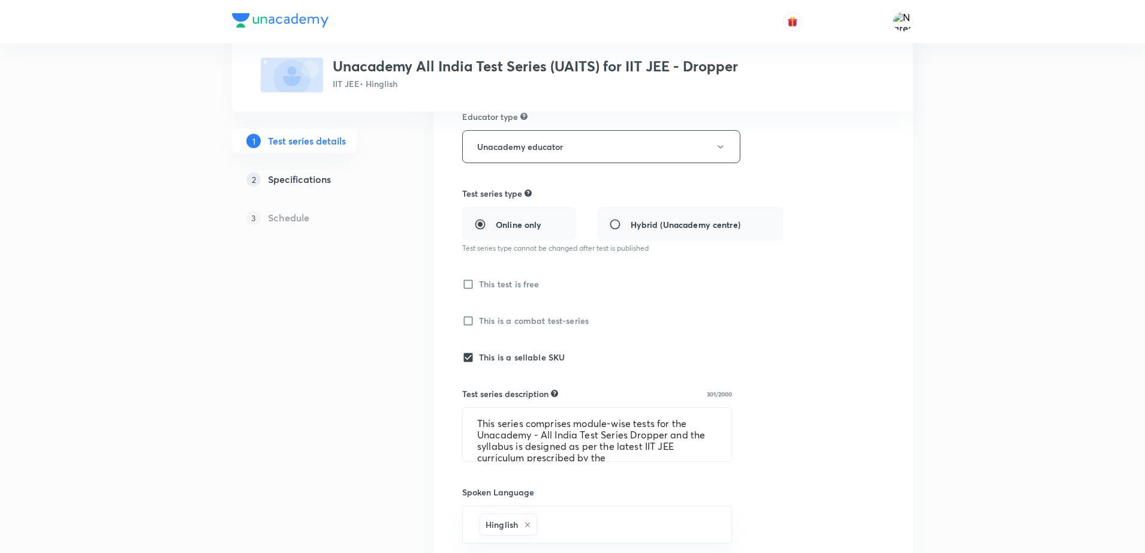
scroll to position [300, 0]
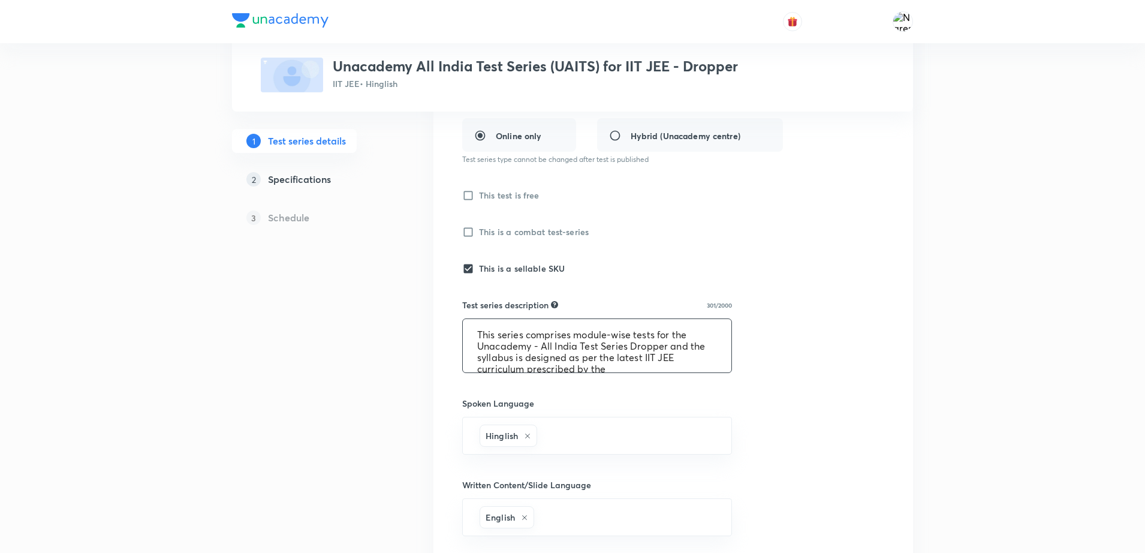
drag, startPoint x: 474, startPoint y: 329, endPoint x: 709, endPoint y: 396, distance: 243.9
click div "Test series title 61/80 Unacademy All India Test Series (UAITS) for IIT JEE - D…"
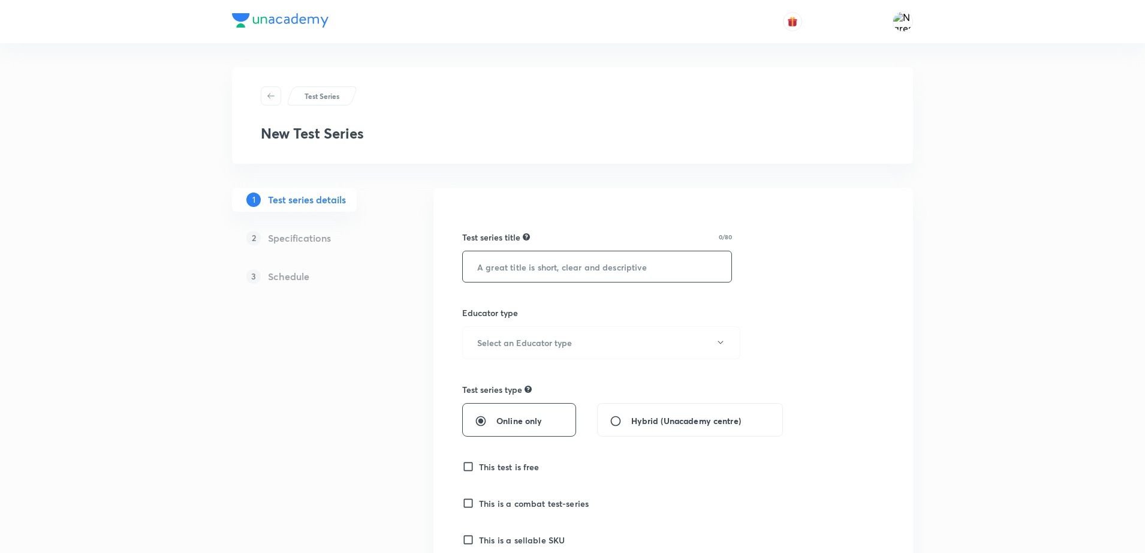
click at [516, 259] on input "text" at bounding box center [597, 266] width 269 height 31
paste input "Unacademy All India Test Series (UAITS) for IIT JEE - Dropper"
type input "Unacademy All India Test Series (UAITS) for IIT JEE - Dropper"
click at [510, 350] on button "Select an Educator type" at bounding box center [601, 342] width 278 height 33
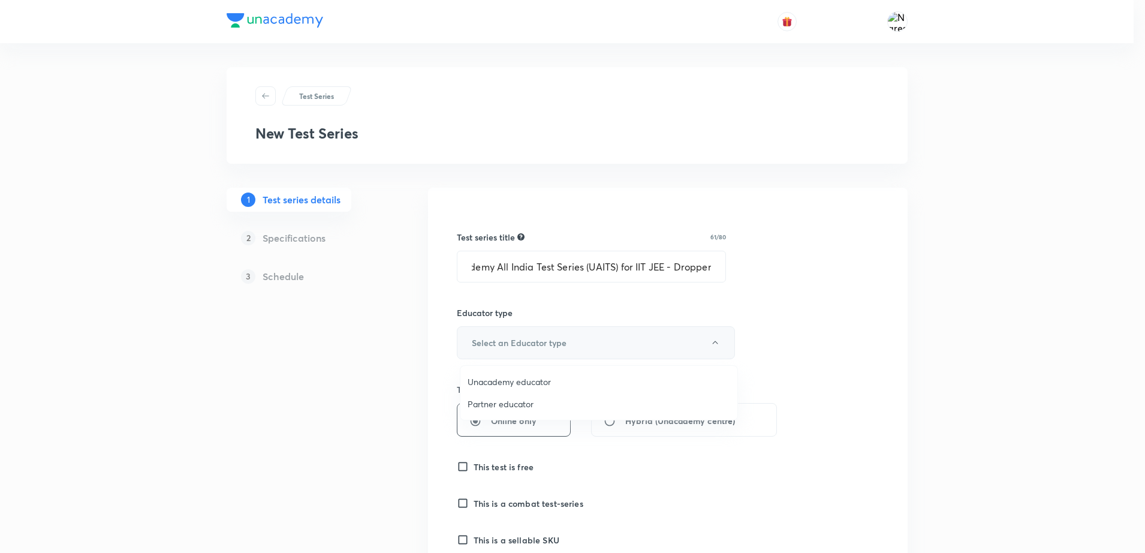
scroll to position [0, 0]
click at [492, 378] on span "Unacademy educator" at bounding box center [599, 381] width 263 height 13
click at [507, 428] on div "Online only" at bounding box center [519, 420] width 114 height 34
click at [518, 419] on span "Online only" at bounding box center [520, 420] width 46 height 13
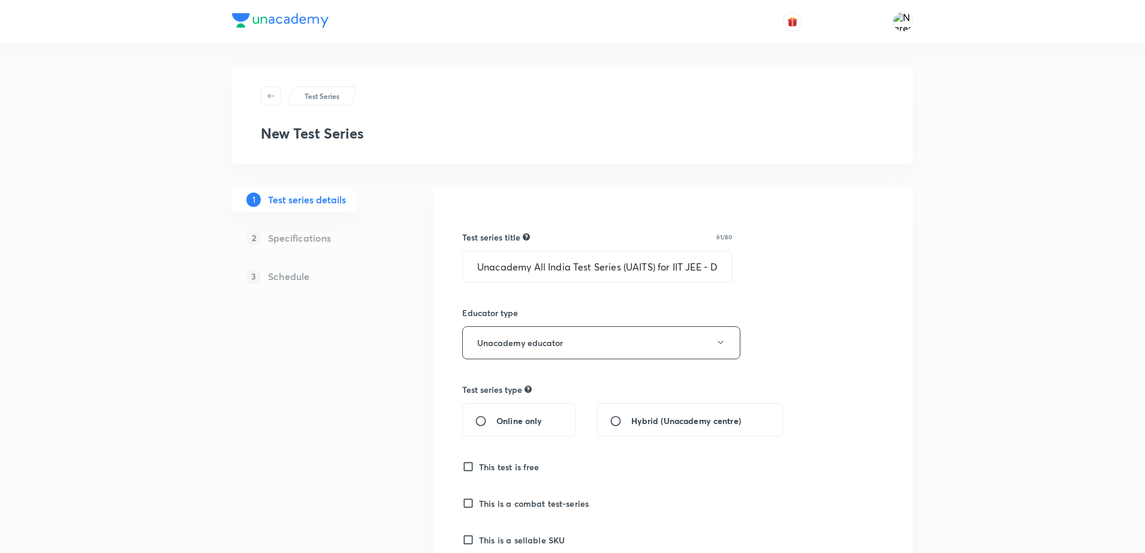
click at [497, 419] on input "Online only" at bounding box center [486, 421] width 22 height 12
radio input "true"
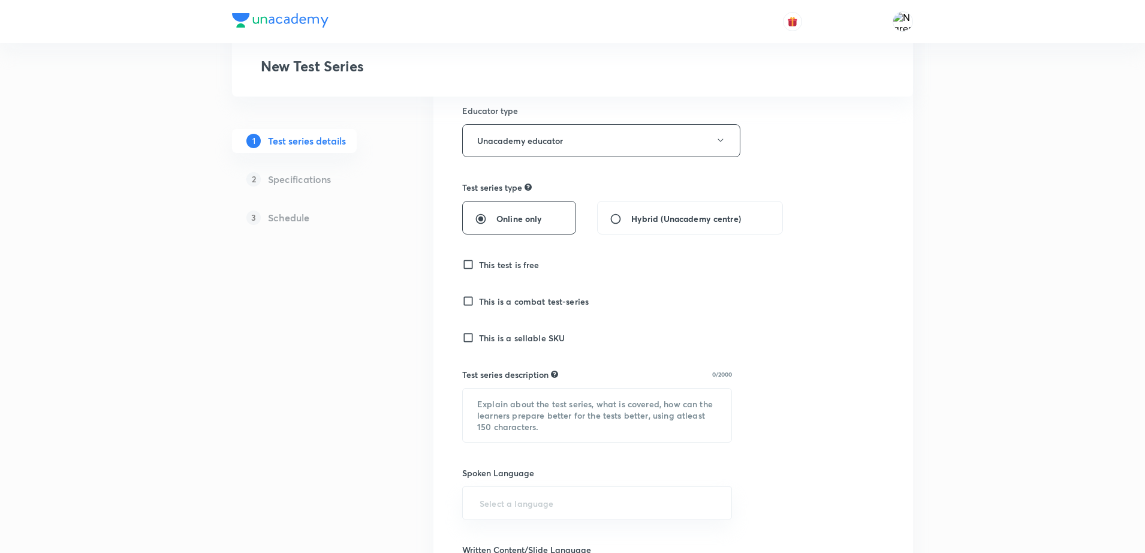
scroll to position [210, 0]
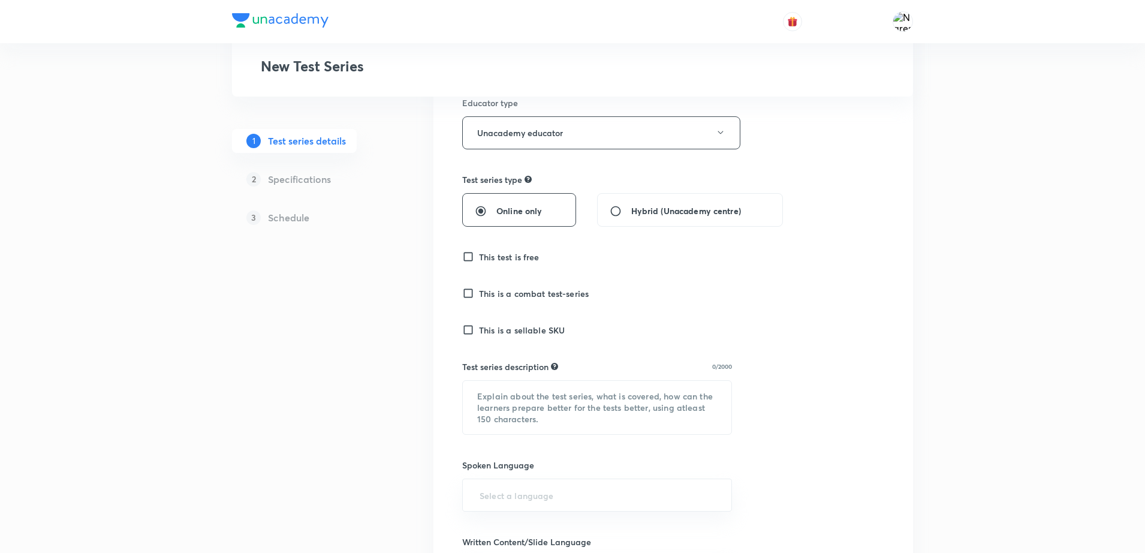
click at [498, 333] on h6 "This is a sellable SKU" at bounding box center [522, 330] width 86 height 13
click at [479, 333] on input "This is a sellable SKU" at bounding box center [470, 330] width 17 height 12
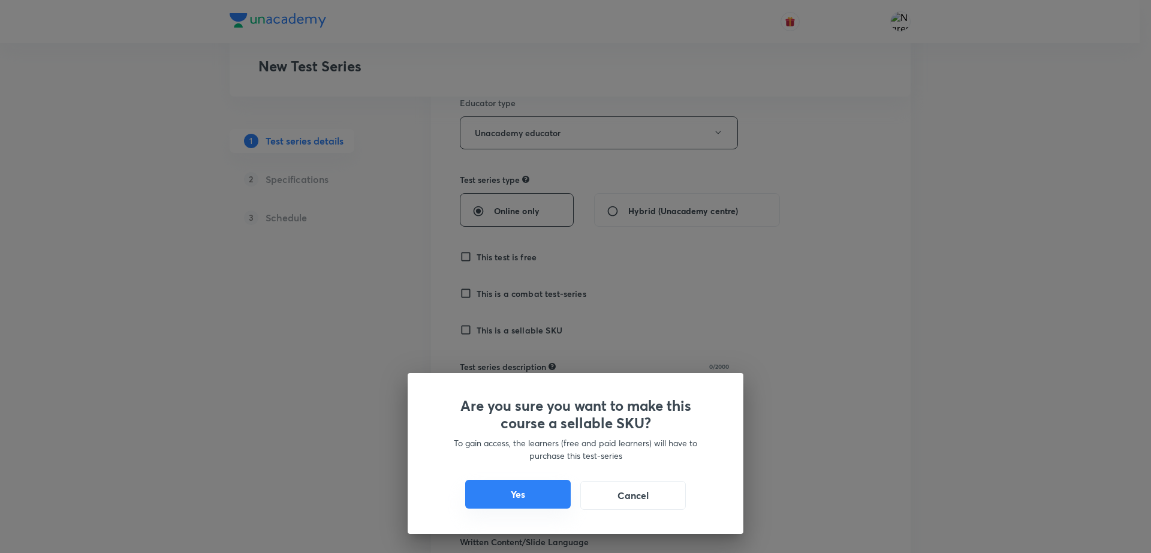
click at [513, 503] on button "Yes" at bounding box center [518, 494] width 106 height 29
checkbox input "true"
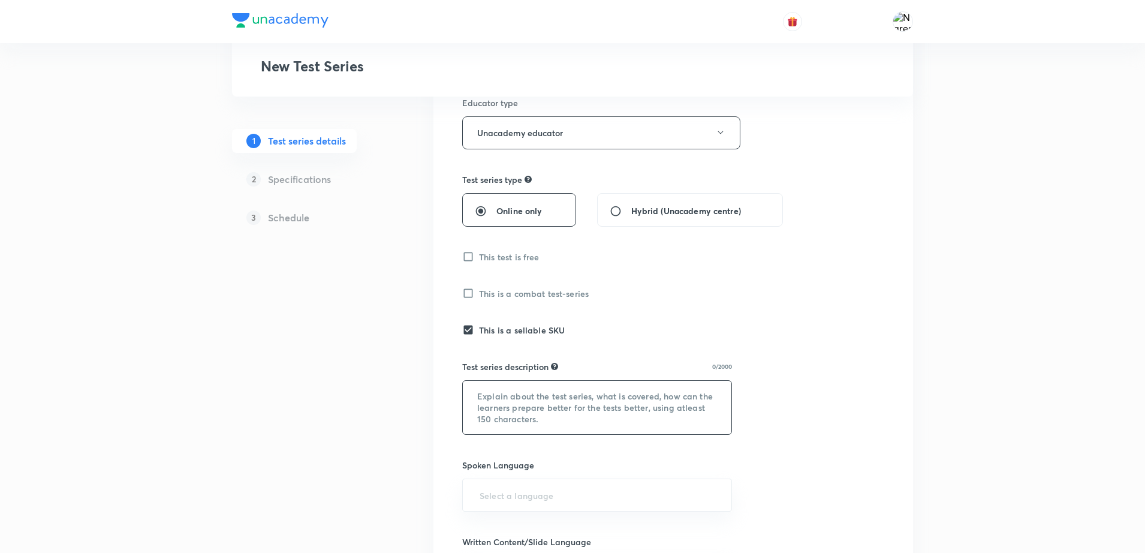
click at [495, 416] on textarea at bounding box center [597, 407] width 269 height 53
paste textarea "This series comprises module-wise tests for the Unacademy - All India Test Seri…"
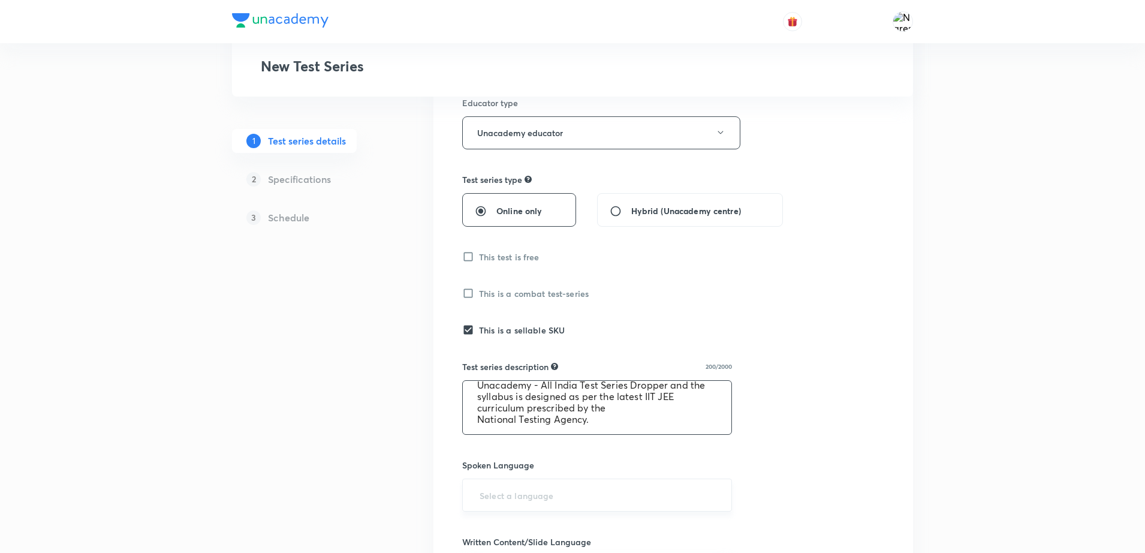
type textarea "This series comprises module-wise tests for the Unacademy - All India Test Seri…"
click at [513, 504] on input "text" at bounding box center [597, 495] width 240 height 22
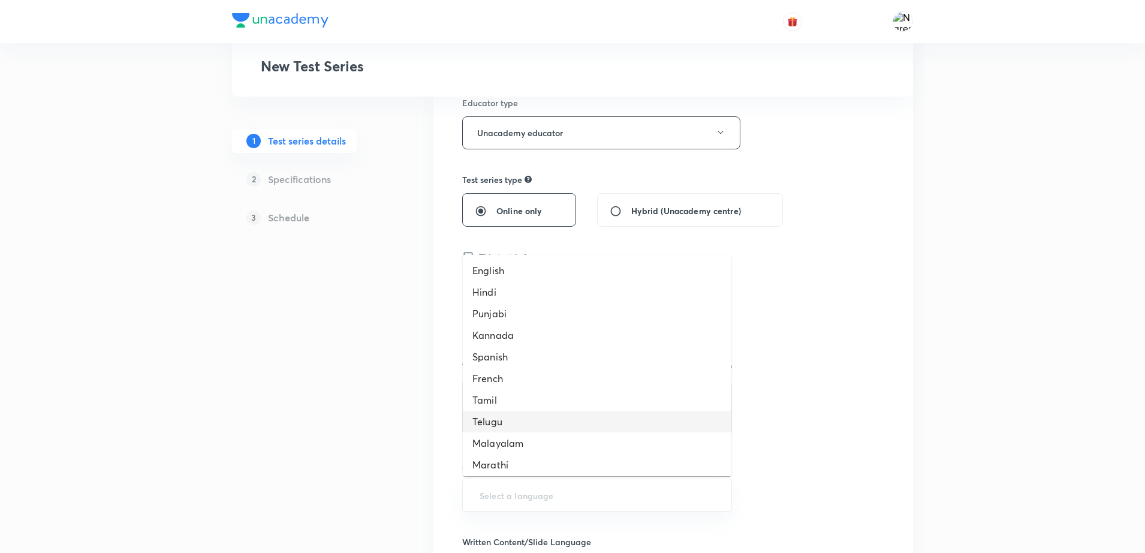
scroll to position [285, 0]
click at [516, 465] on li "Hinglish" at bounding box center [597, 461] width 269 height 22
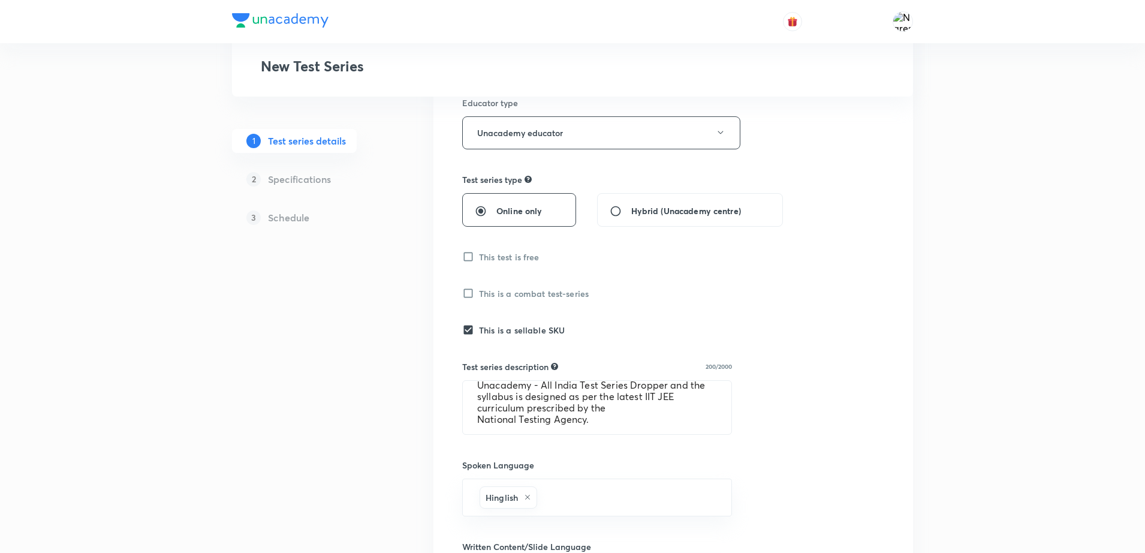
click at [323, 445] on div "1 Test series details 2 Specifications 3 Schedule" at bounding box center [313, 442] width 163 height 928
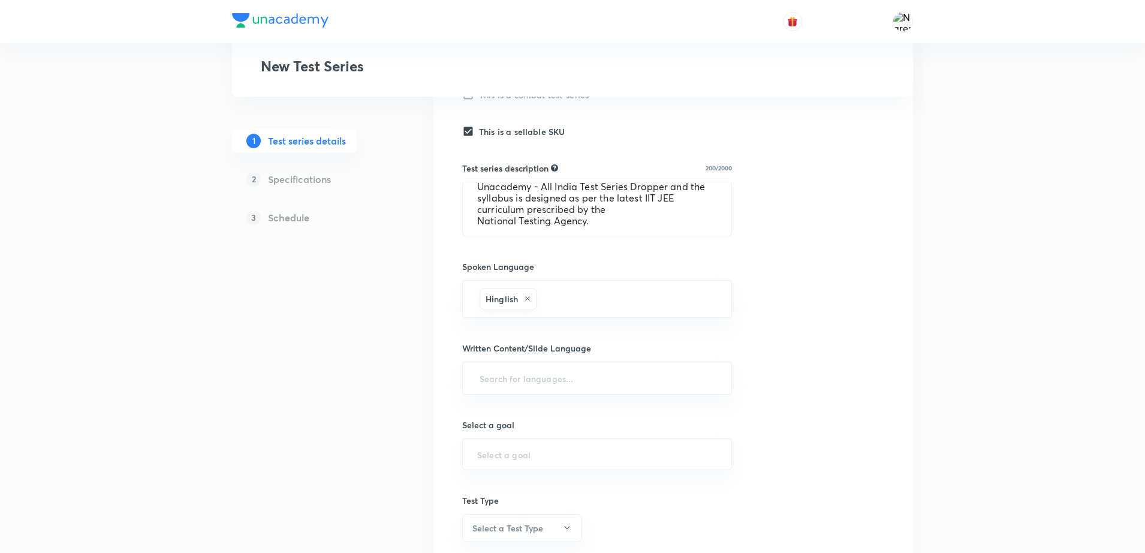
scroll to position [450, 0]
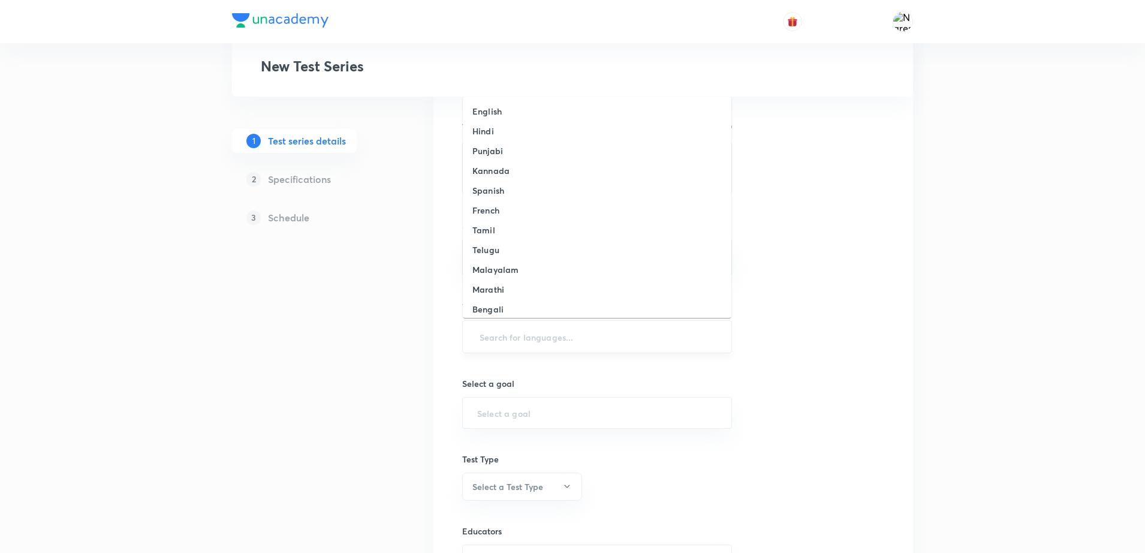
click at [494, 341] on input "text" at bounding box center [597, 337] width 240 height 22
click at [519, 118] on li "English" at bounding box center [597, 111] width 269 height 20
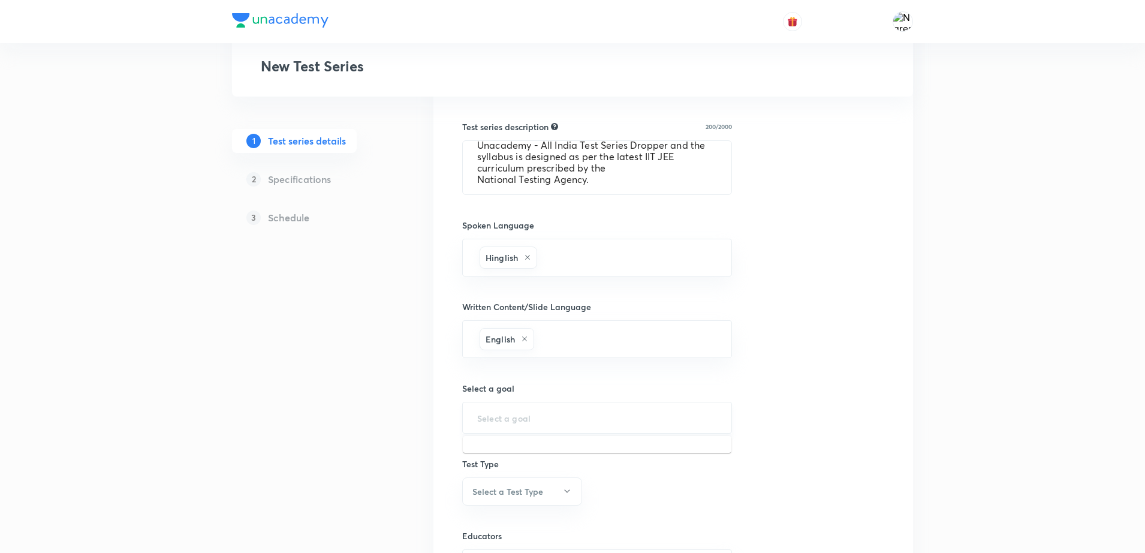
click at [495, 417] on input "text" at bounding box center [597, 417] width 240 height 11
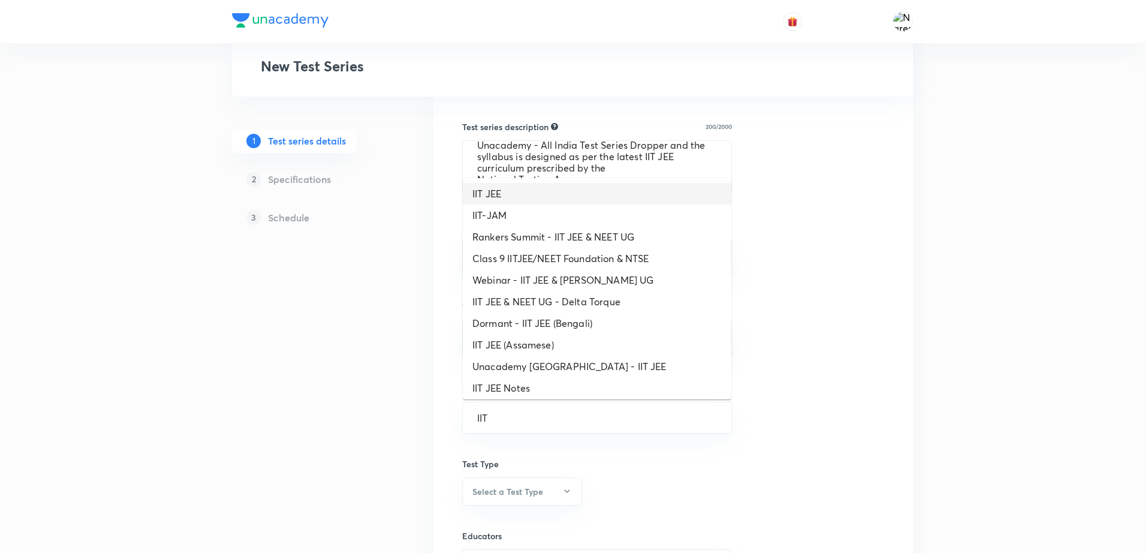
click at [489, 194] on li "IIT JEE" at bounding box center [597, 194] width 269 height 22
type input "IIT JEE"
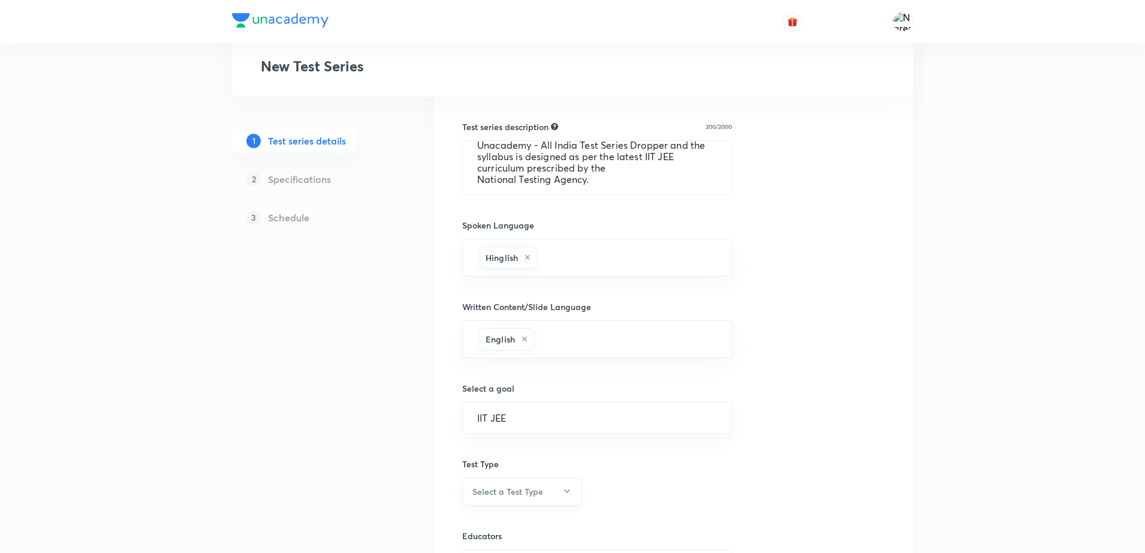
click at [482, 487] on h6 "Select a Test Type" at bounding box center [508, 491] width 71 height 13
click at [482, 465] on span "Full Syllabus Test" at bounding box center [520, 466] width 104 height 13
click at [288, 456] on div "1 Test series details 2 Specifications 3 Schedule" at bounding box center [313, 204] width 163 height 933
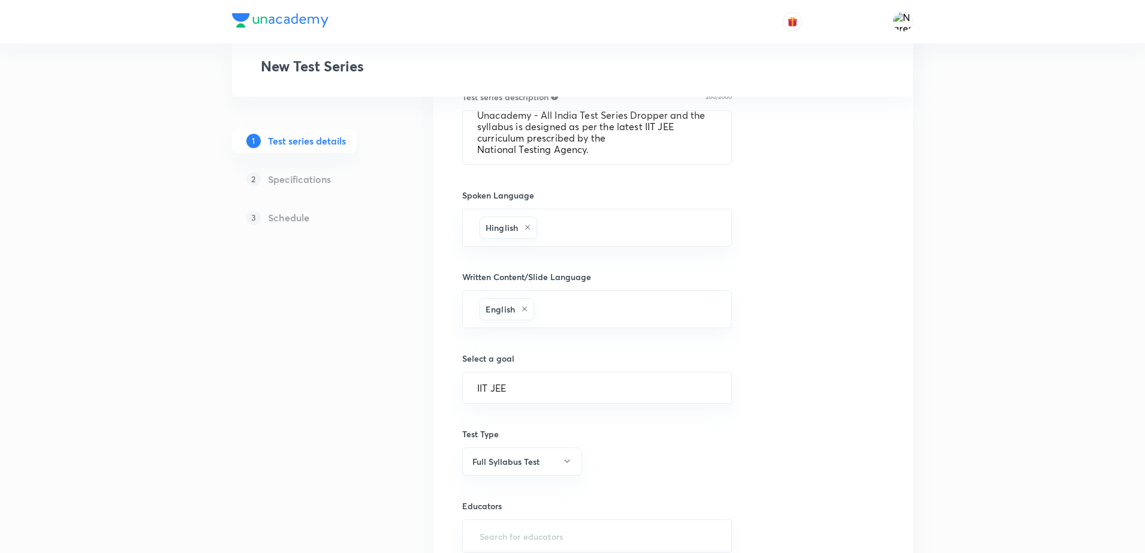
scroll to position [589, 0]
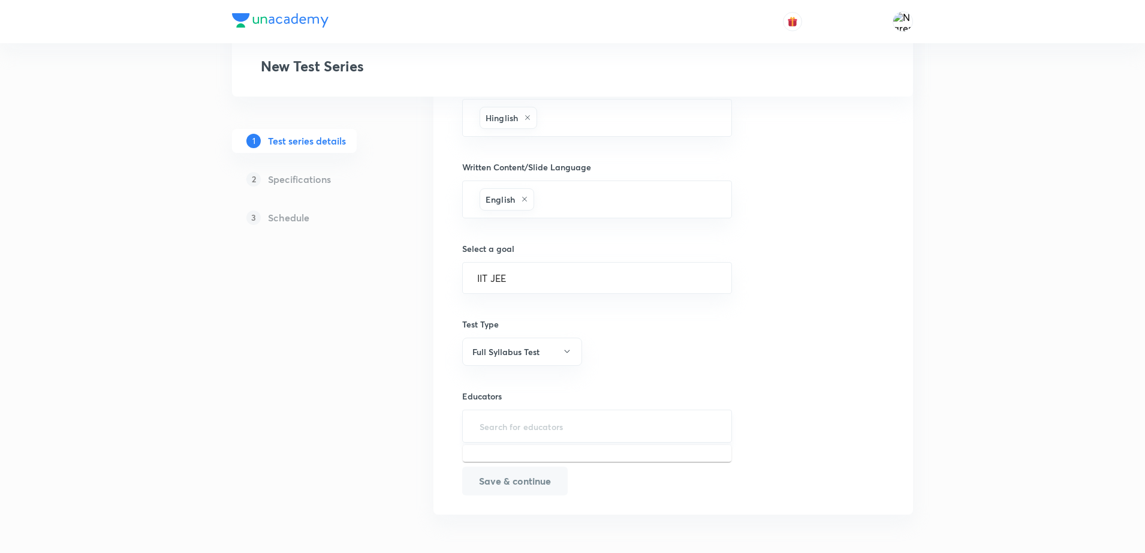
click at [486, 424] on input "text" at bounding box center [597, 426] width 240 height 22
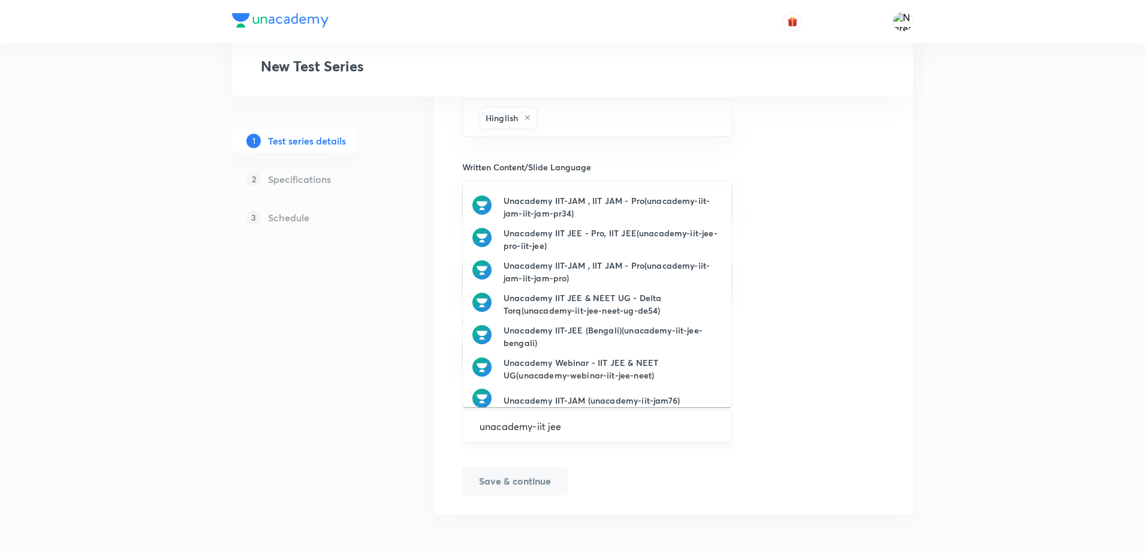
type input "unacademy-iit jee"
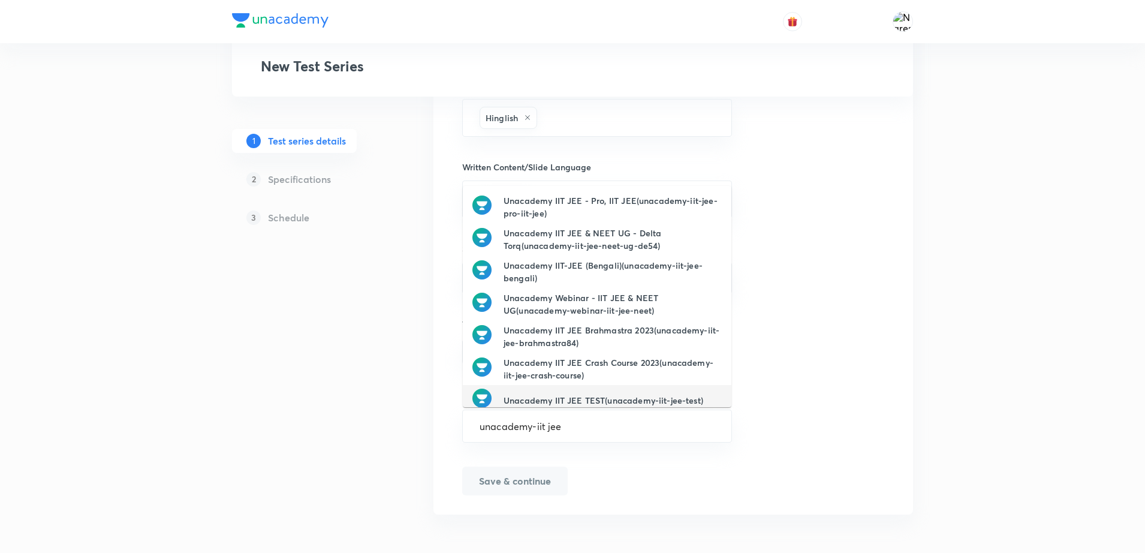
click at [557, 405] on h6 "Unacademy IIT JEE TEST(unacademy-iit-jee-test)" at bounding box center [604, 400] width 200 height 13
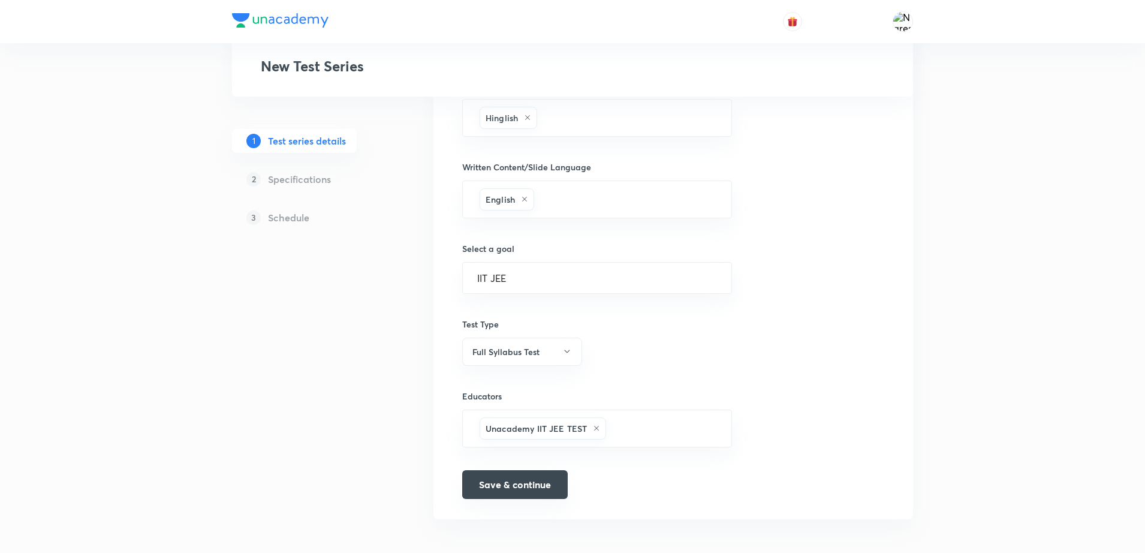
click at [526, 472] on button "Save & continue" at bounding box center [515, 484] width 106 height 29
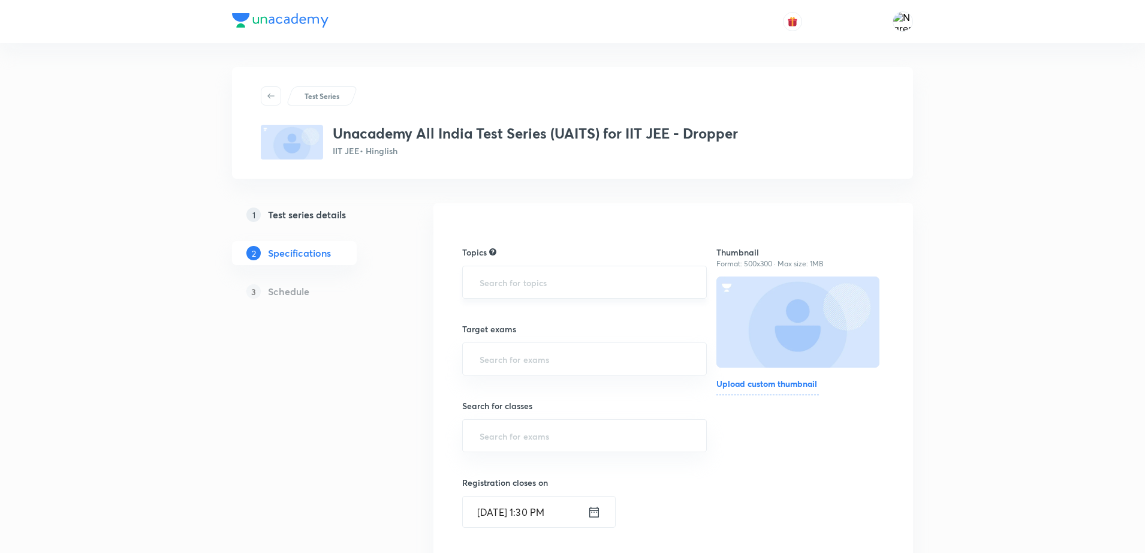
click at [526, 291] on input "text" at bounding box center [584, 282] width 215 height 22
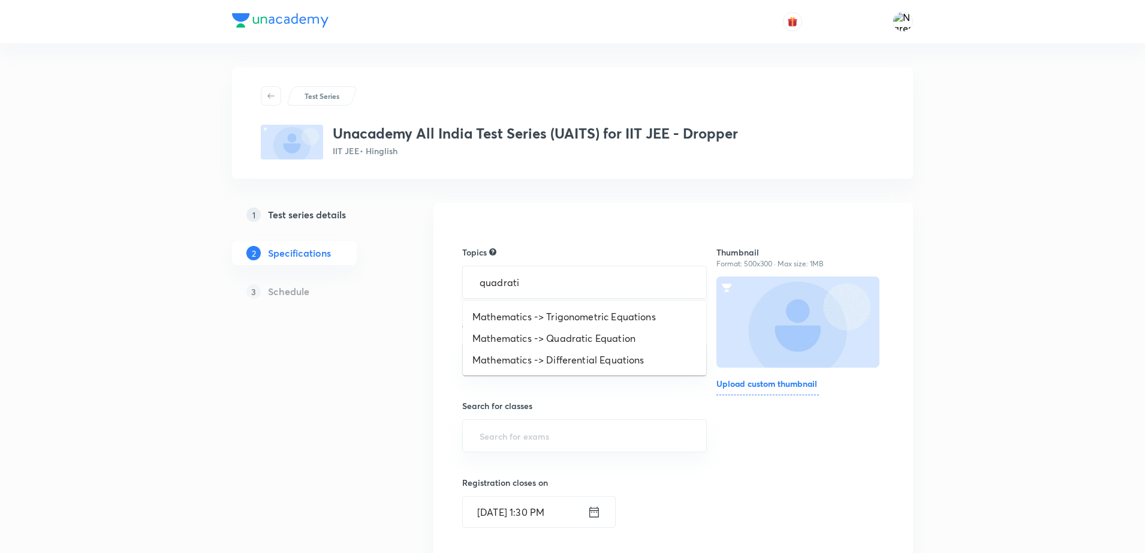
type input "quadratic"
click at [515, 323] on li "Mathematics -> Quadratic Equation" at bounding box center [584, 317] width 243 height 22
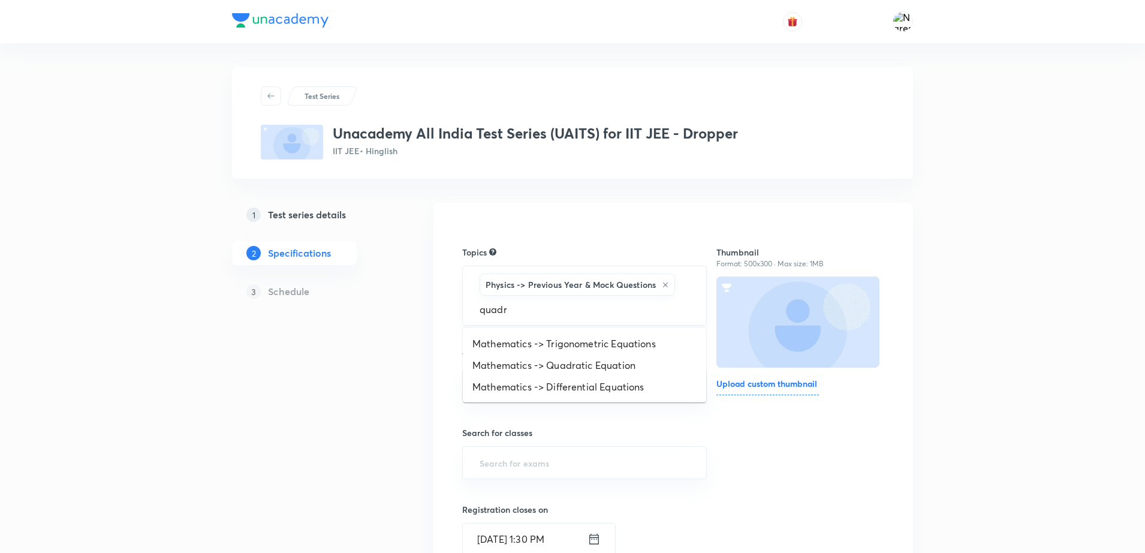
type input "quadra"
click at [536, 339] on li "Mathematics -> Quadratic Equation" at bounding box center [584, 344] width 243 height 22
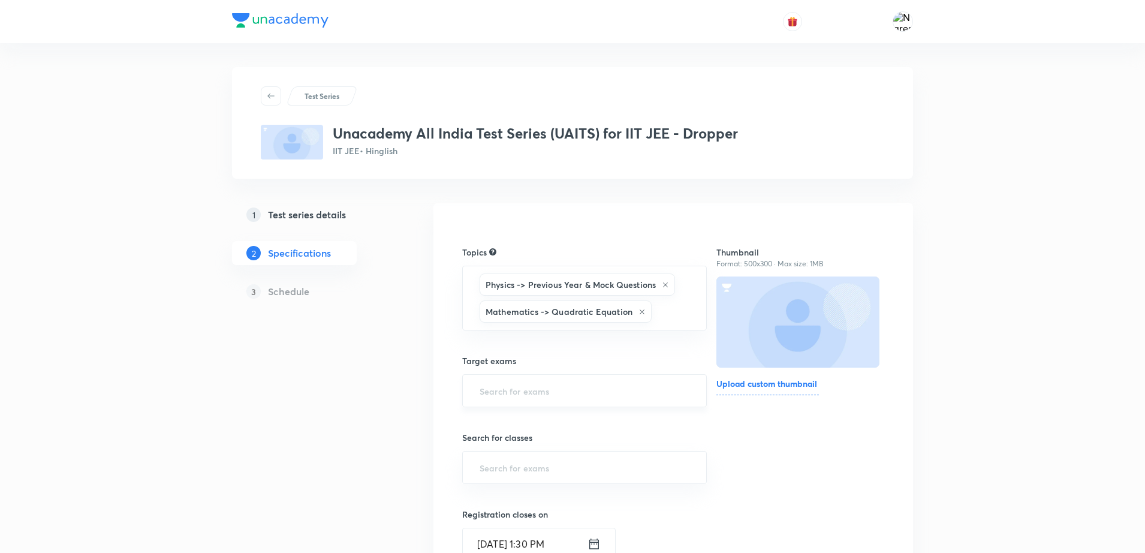
click at [518, 395] on input "text" at bounding box center [584, 391] width 215 height 22
click at [492, 450] on li "IIT JEE 2027" at bounding box center [584, 447] width 243 height 22
click at [504, 473] on input "text" at bounding box center [584, 472] width 215 height 22
click at [493, 397] on li "Class 13/Dropper" at bounding box center [584, 395] width 243 height 22
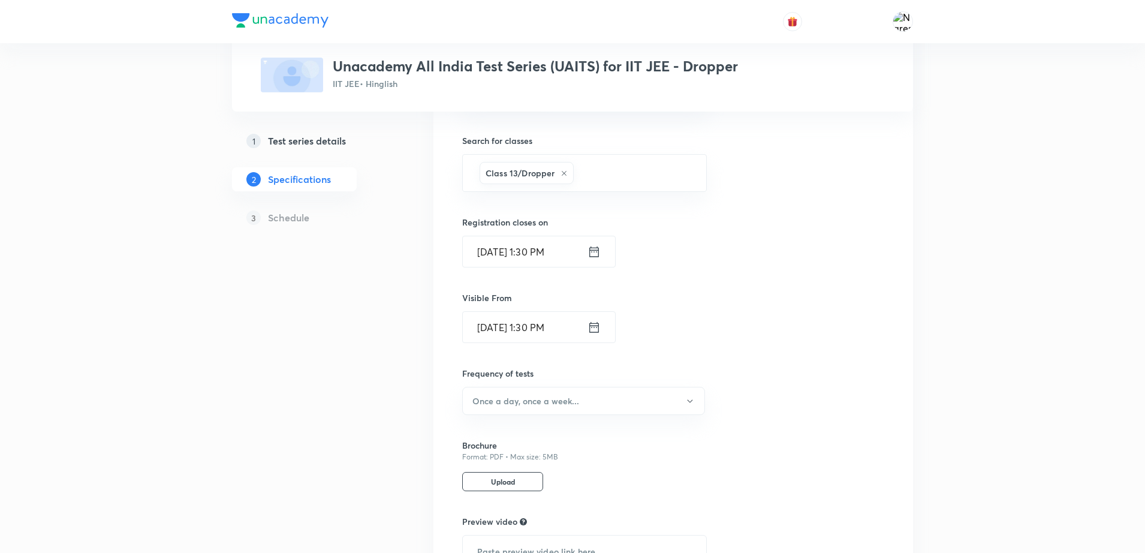
scroll to position [330, 0]
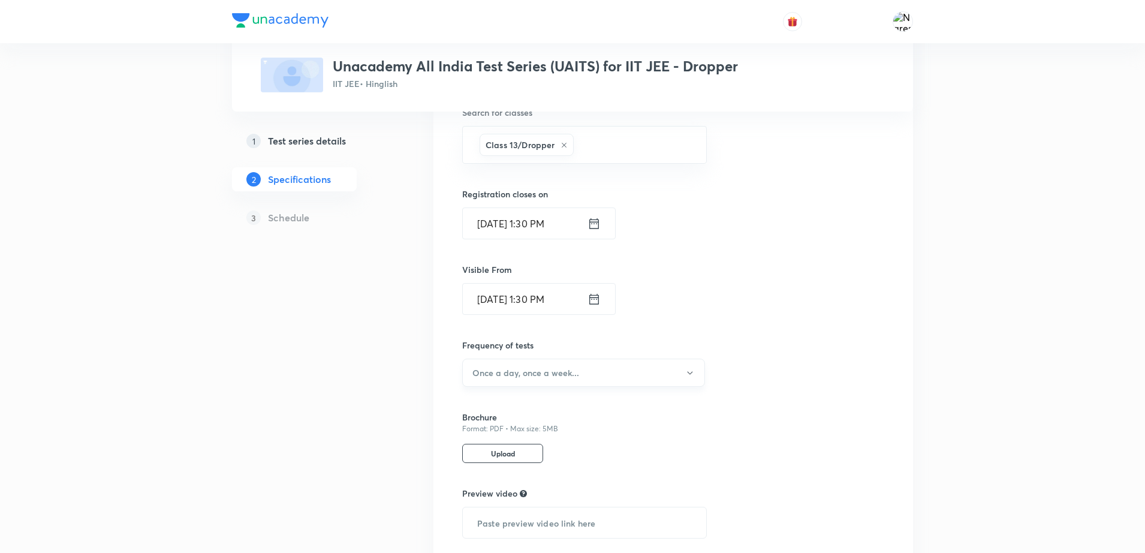
click at [515, 374] on h6 "Once a day, once a week..." at bounding box center [526, 372] width 107 height 13
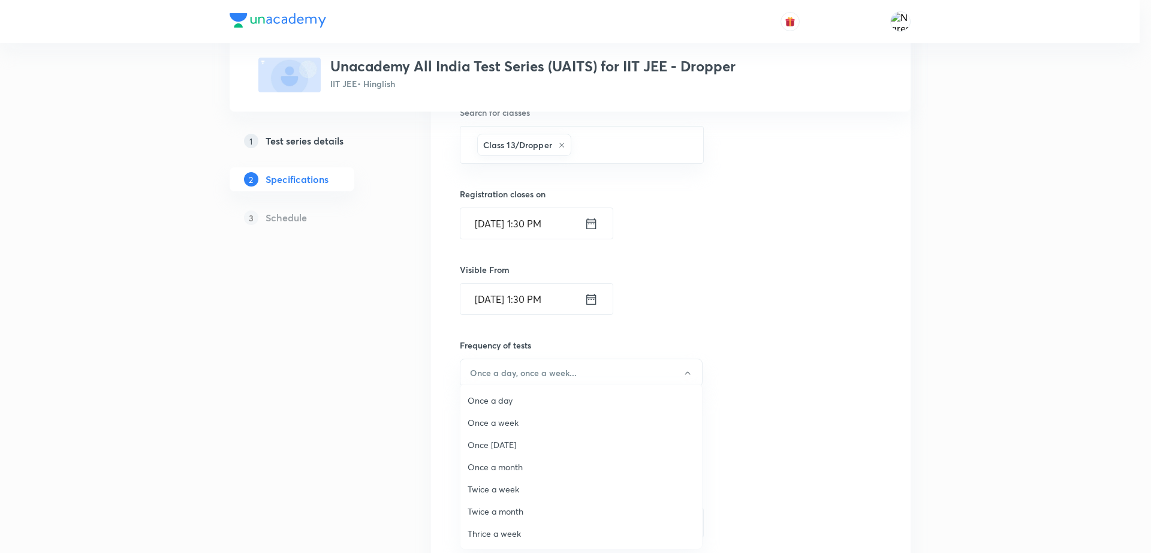
click at [487, 414] on li "Once a week" at bounding box center [582, 422] width 242 height 22
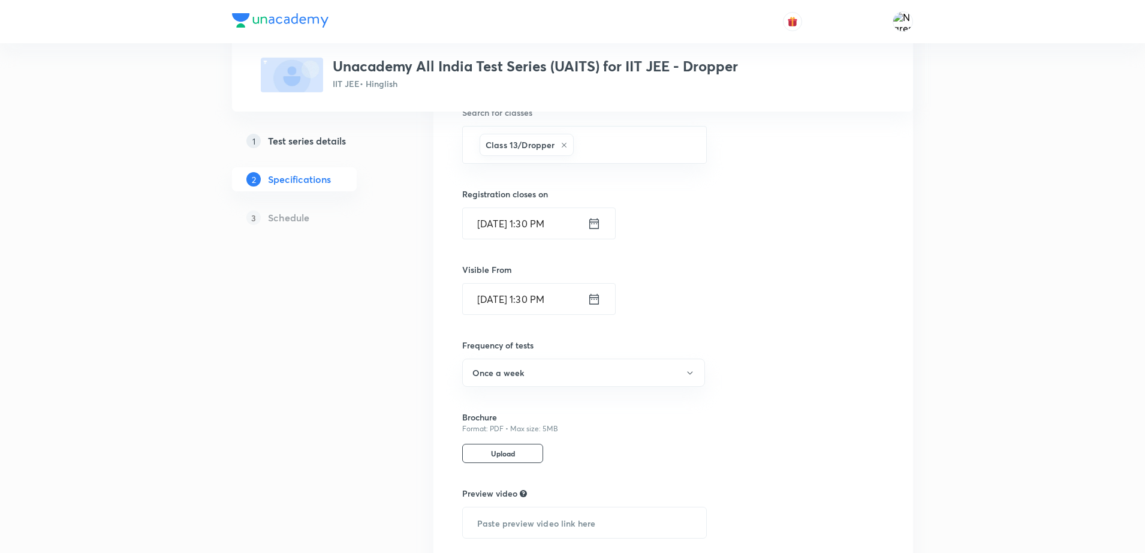
click at [622, 473] on div "Topics Physics -> Previous Year & Mock Questions Mathematics -> Quadratic Equat…" at bounding box center [584, 241] width 245 height 699
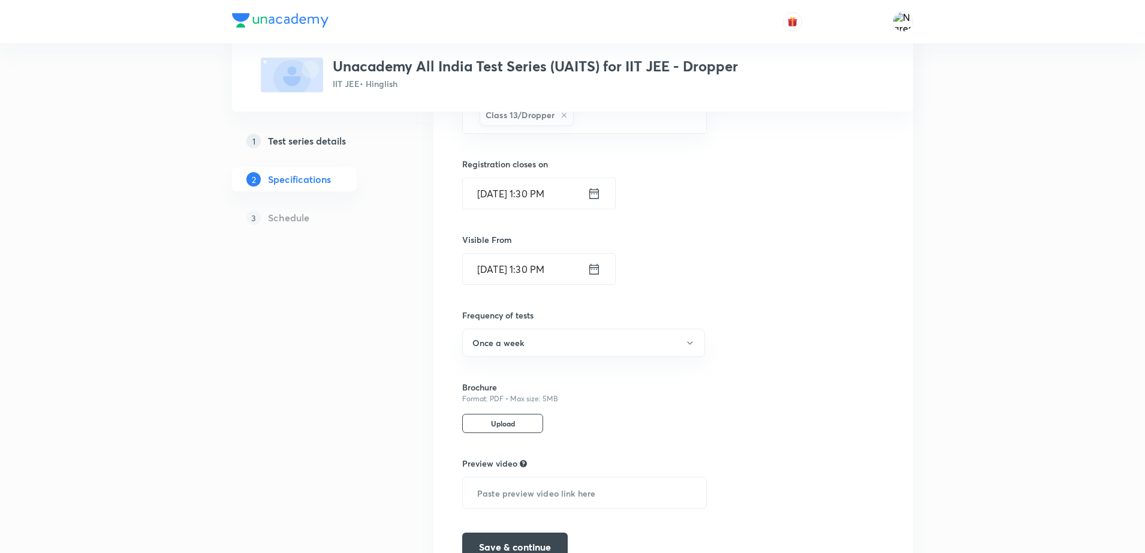
scroll to position [426, 0]
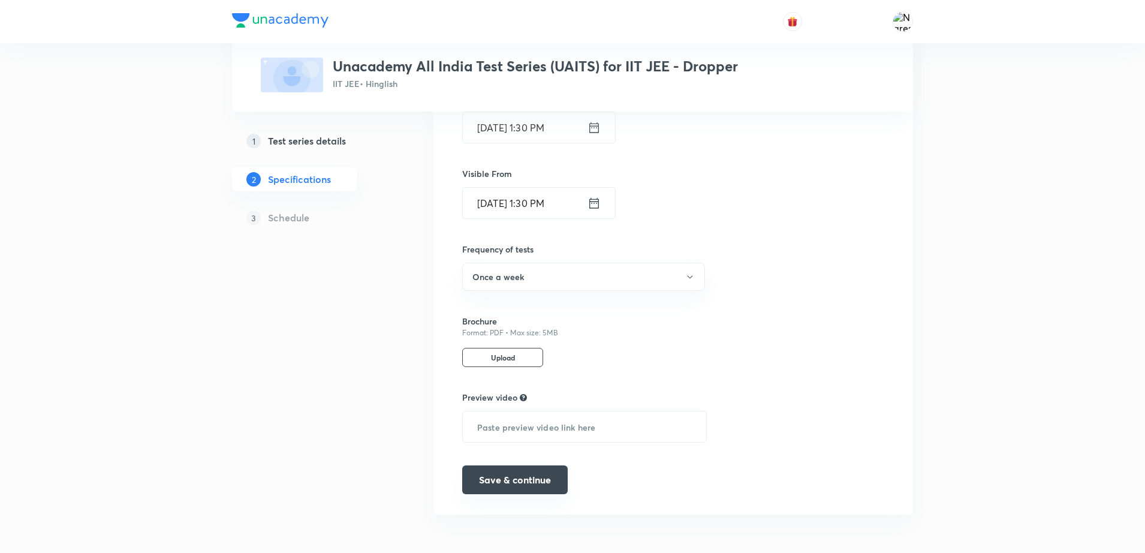
click at [531, 476] on button "Save & continue" at bounding box center [515, 479] width 106 height 29
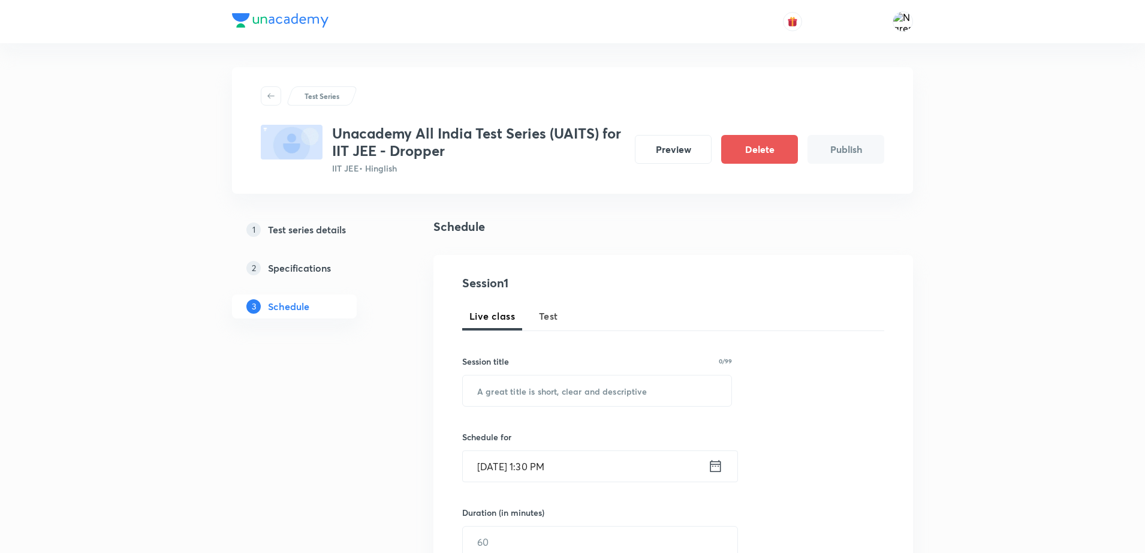
click at [546, 321] on span "Test" at bounding box center [548, 316] width 19 height 14
click at [506, 398] on input "text" at bounding box center [597, 390] width 269 height 31
type input "Minor Test"
click at [541, 475] on input "Sept 2, 2025, 1:30 PM" at bounding box center [585, 466] width 245 height 31
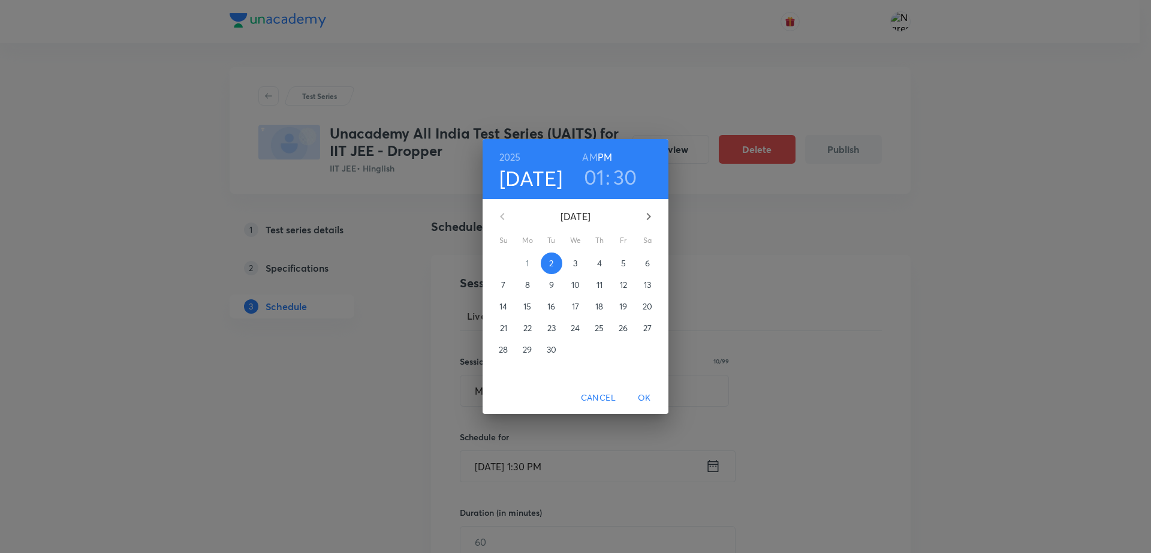
click at [507, 282] on span "7" at bounding box center [504, 285] width 22 height 12
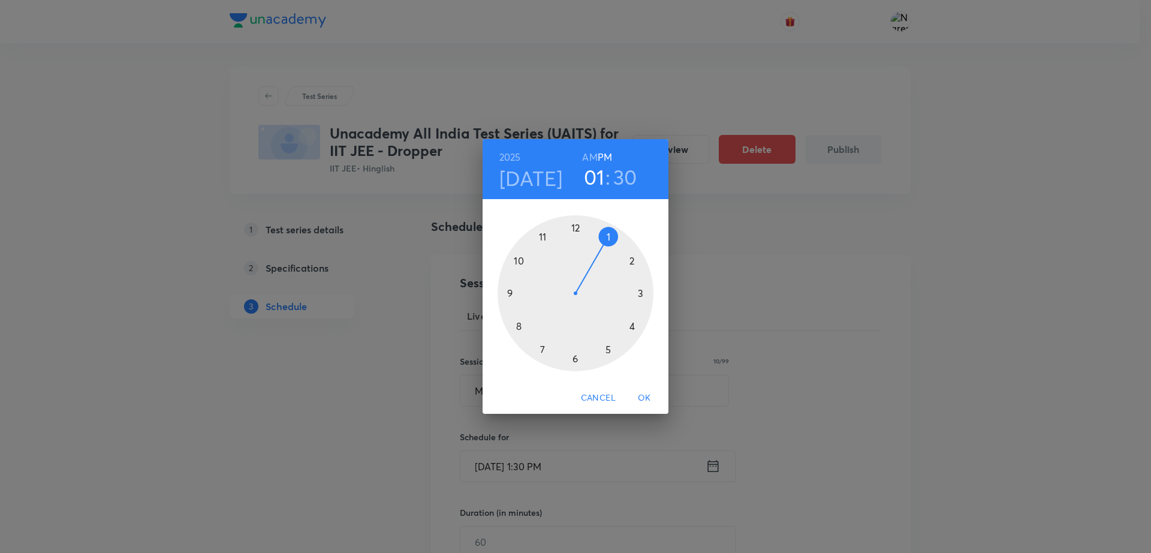
click at [630, 263] on div at bounding box center [576, 293] width 156 height 156
click at [592, 224] on div at bounding box center [576, 293] width 156 height 156
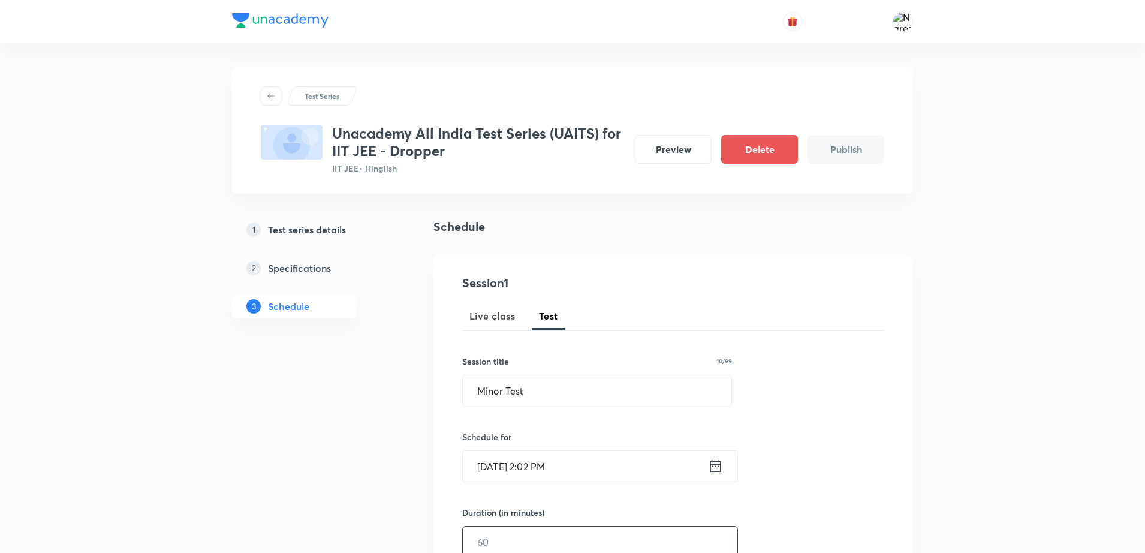
click at [485, 531] on input "text" at bounding box center [600, 541] width 275 height 31
type input "180"
click at [801, 468] on div "Session 1 Live class Test Session title 10/99 Minor Test ​ Schedule for Sept 7,…" at bounding box center [673, 516] width 422 height 485
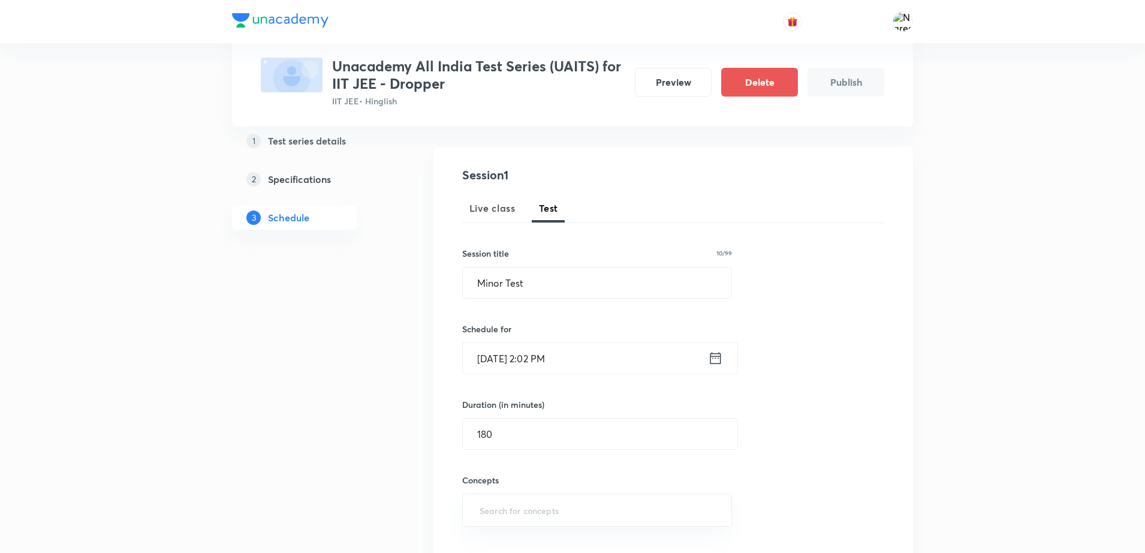
scroll to position [180, 0]
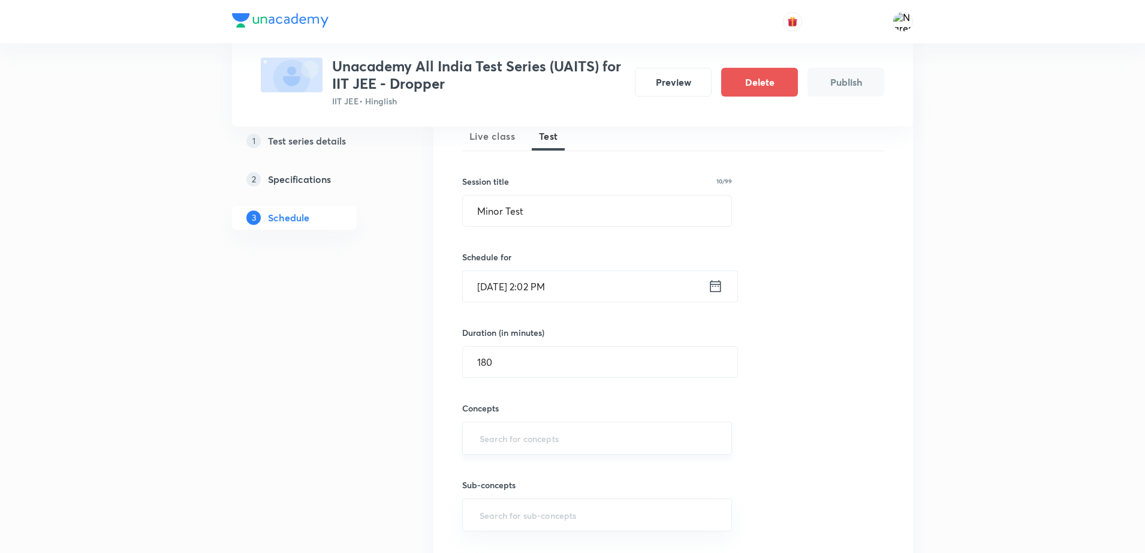
click at [563, 442] on input "text" at bounding box center [597, 438] width 240 height 22
type input "quad"
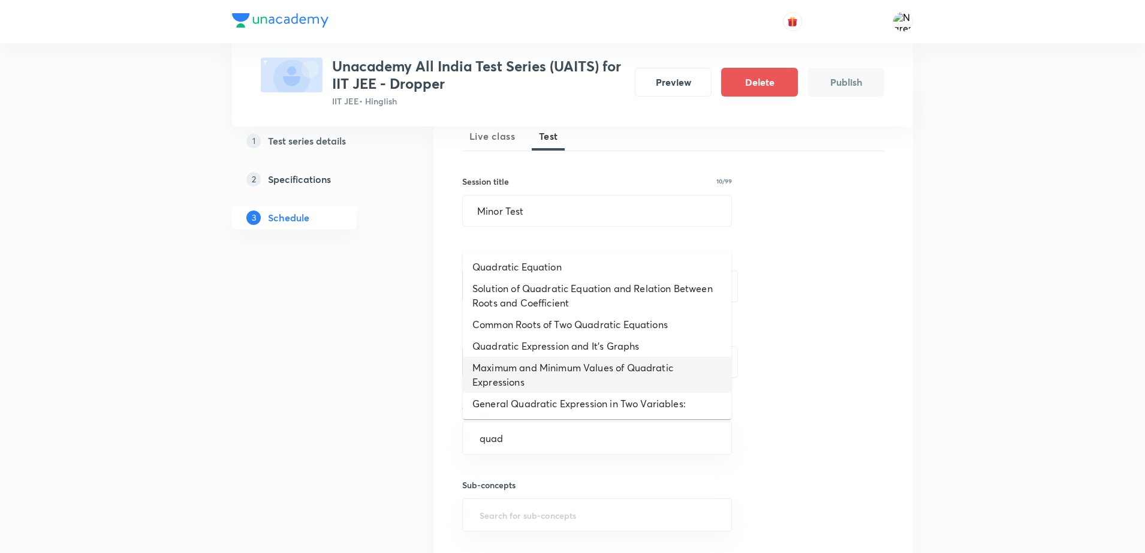
click at [492, 374] on li "Maximum and Minimum Values of Quadratic Expressions" at bounding box center [597, 375] width 269 height 36
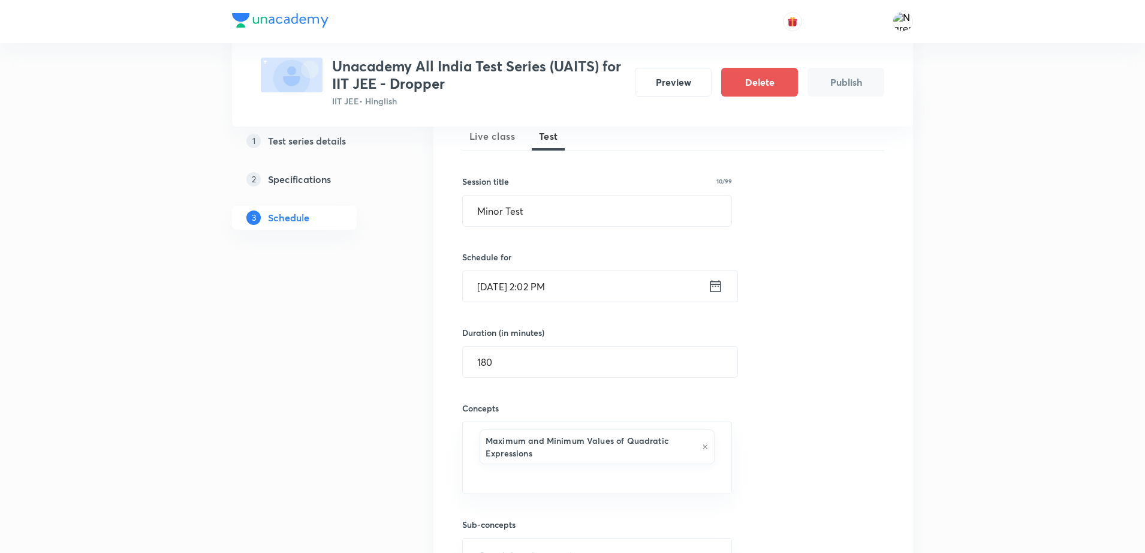
click at [365, 464] on div "1 Test series details 2 Specifications 3 Schedule" at bounding box center [313, 447] width 163 height 819
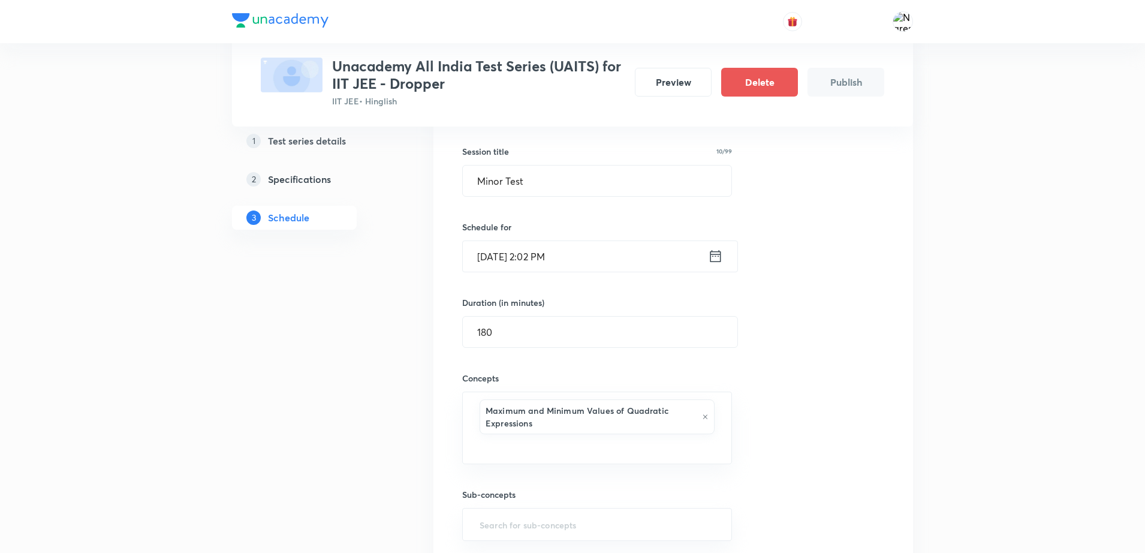
scroll to position [330, 0]
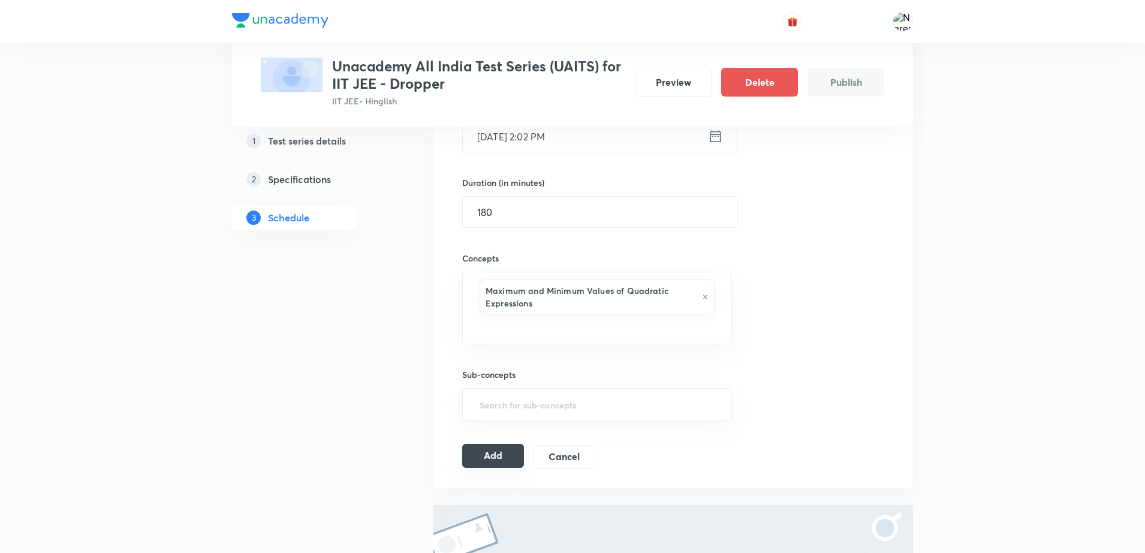
click at [494, 460] on button "Add" at bounding box center [493, 456] width 62 height 24
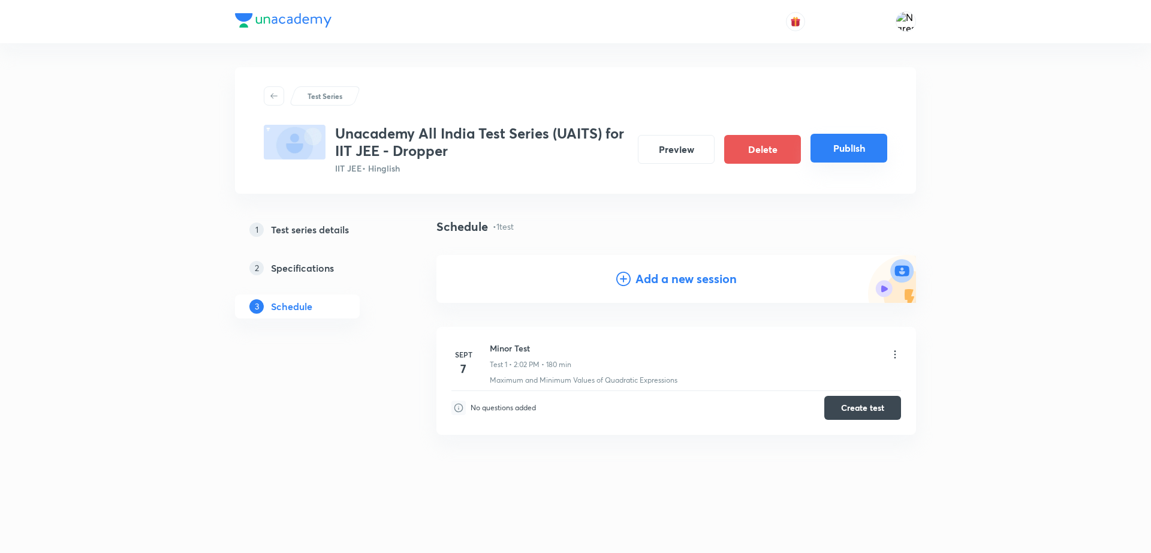
click at [843, 156] on button "Publish" at bounding box center [849, 148] width 77 height 29
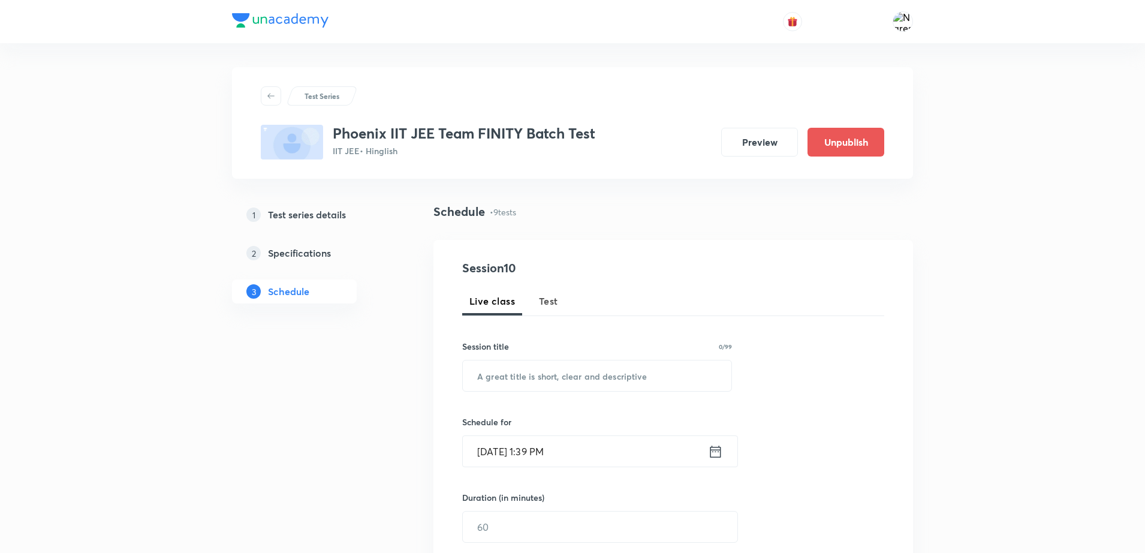
scroll to position [1494, 0]
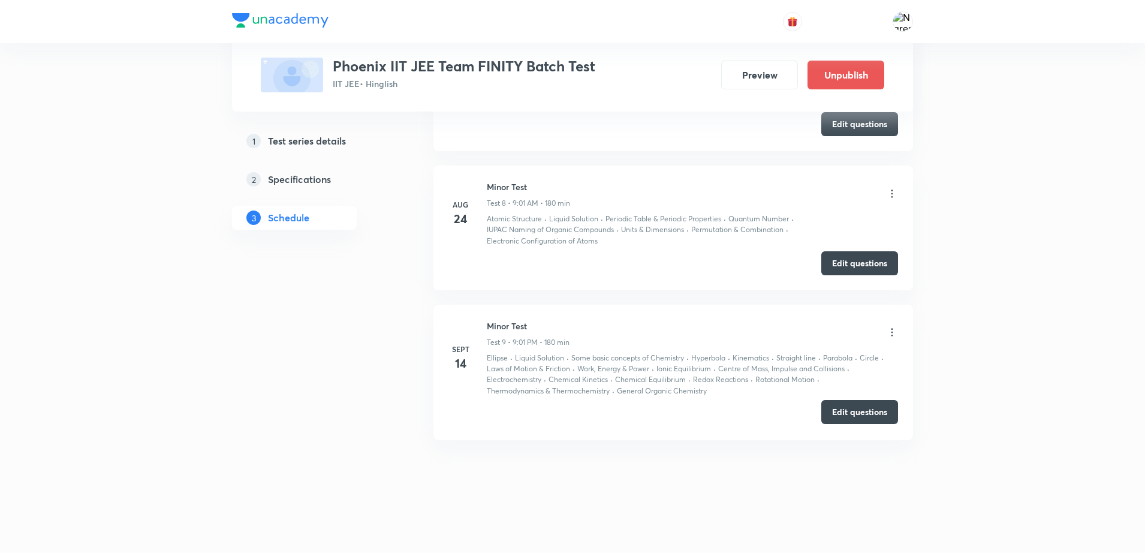
click at [846, 412] on button "Edit questions" at bounding box center [860, 412] width 77 height 24
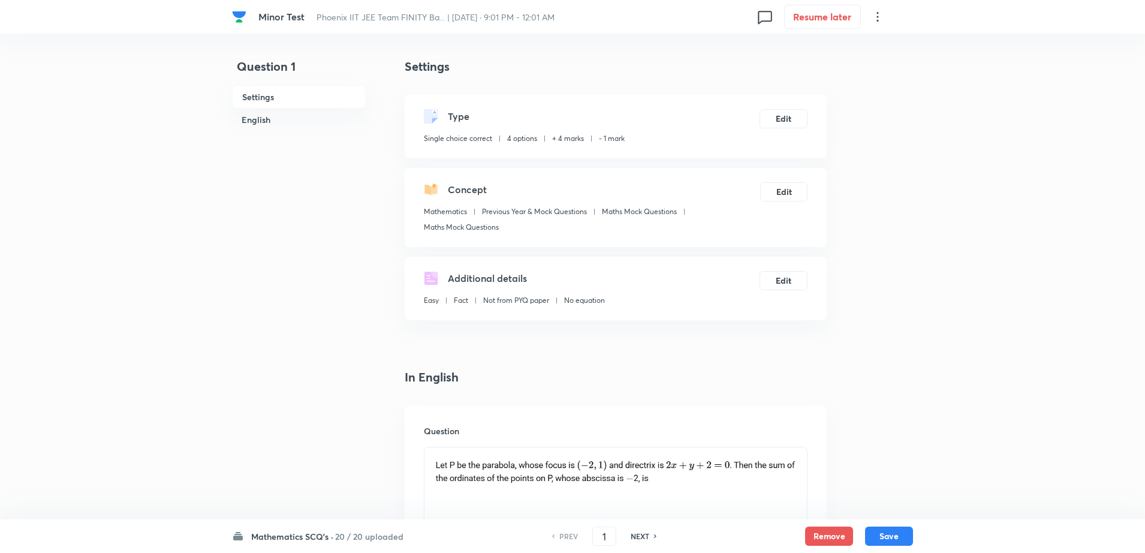
click at [631, 539] on h6 "NEXT" at bounding box center [640, 536] width 19 height 11
type input "2"
checkbox input "true"
click at [631, 539] on h6 "NEXT" at bounding box center [640, 536] width 19 height 11
type input "3"
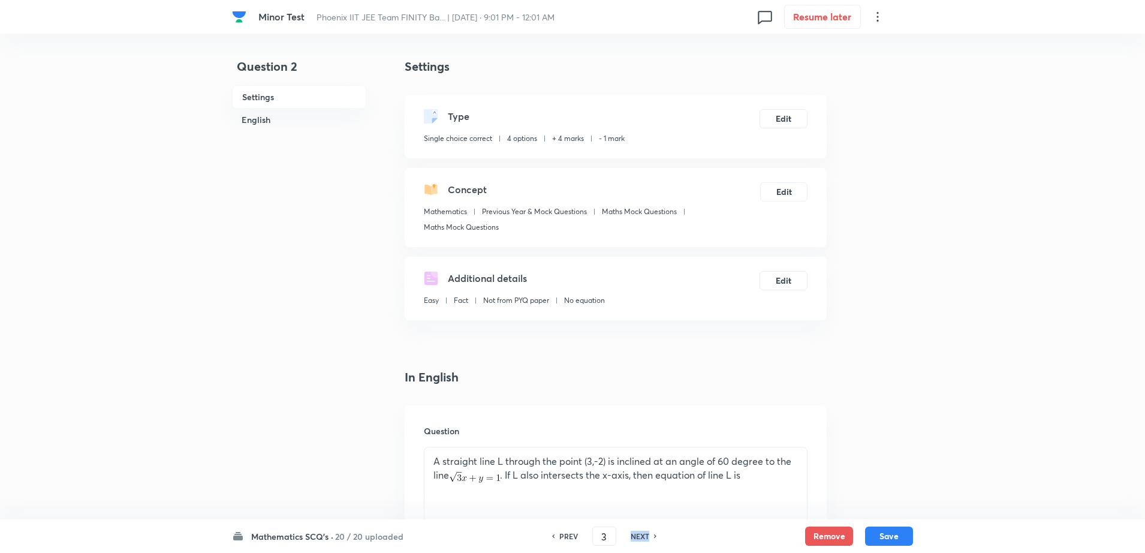
checkbox input "false"
checkbox input "true"
click at [631, 539] on h6 "NEXT" at bounding box center [640, 536] width 19 height 11
type input "4"
checkbox input "false"
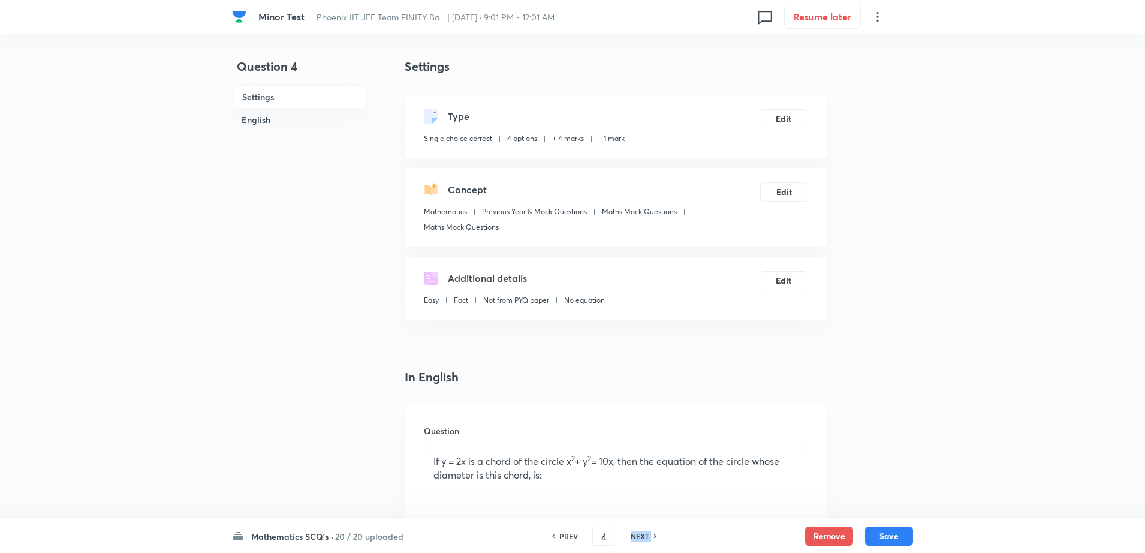
checkbox input "true"
click at [631, 539] on h6 "NEXT" at bounding box center [640, 536] width 19 height 11
type input "5"
checkbox input "true"
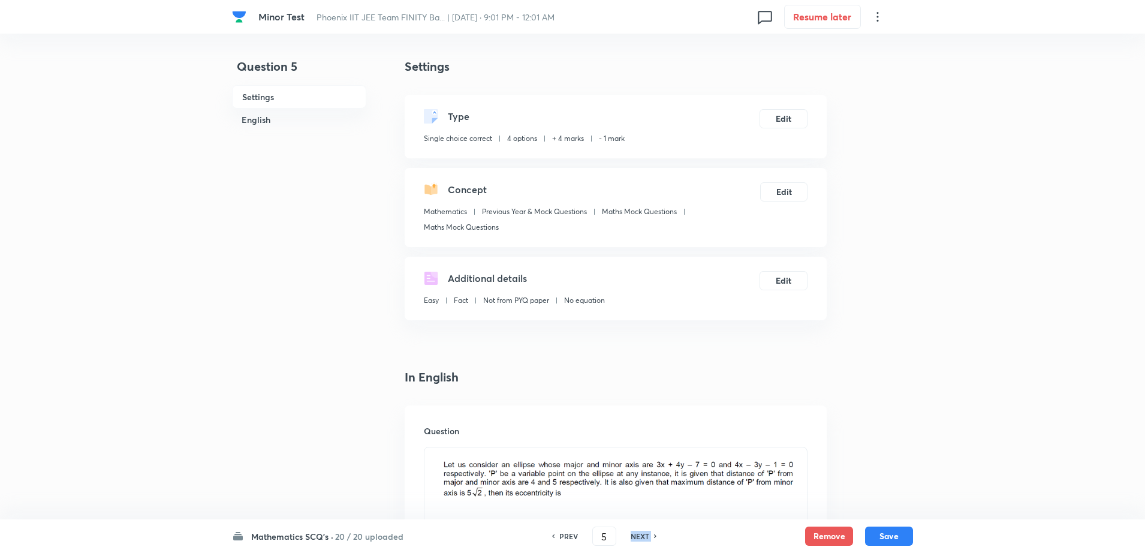
click at [631, 539] on h6 "NEXT" at bounding box center [640, 536] width 19 height 11
type input "6"
checkbox input "false"
checkbox input "true"
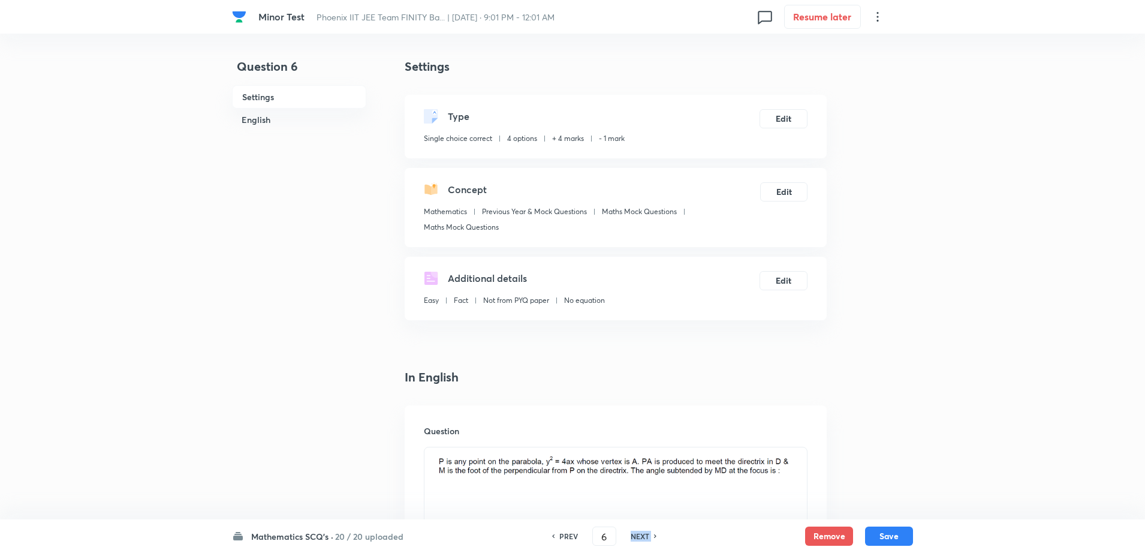
click at [631, 539] on h6 "NEXT" at bounding box center [640, 536] width 19 height 11
type input "7"
checkbox input "false"
checkbox input "true"
click at [631, 539] on h6 "NEXT" at bounding box center [640, 536] width 19 height 11
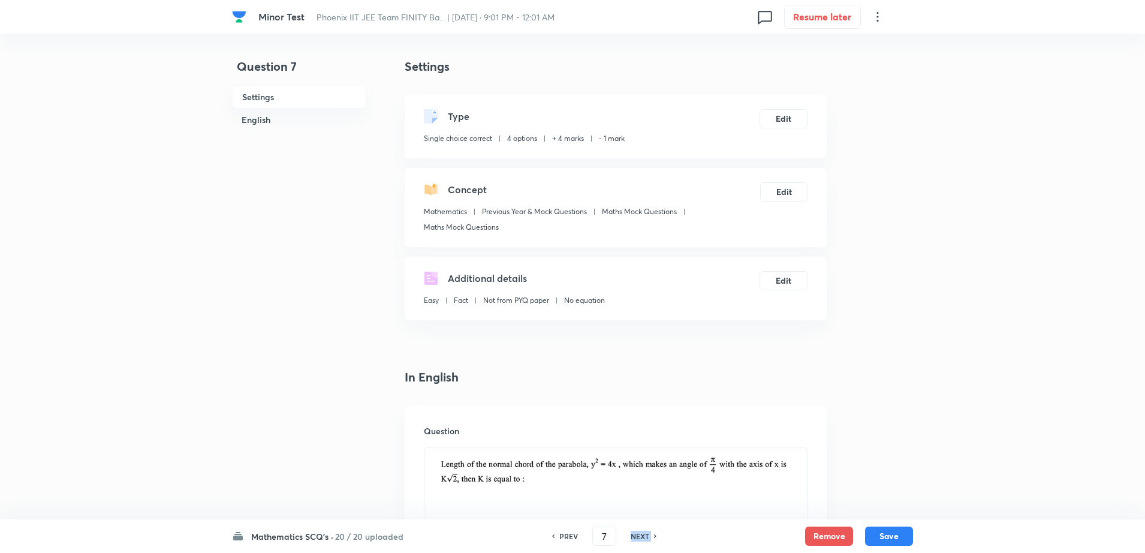
type input "8"
checkbox input "false"
checkbox input "true"
click at [631, 539] on h6 "NEXT" at bounding box center [640, 536] width 19 height 11
type input "9"
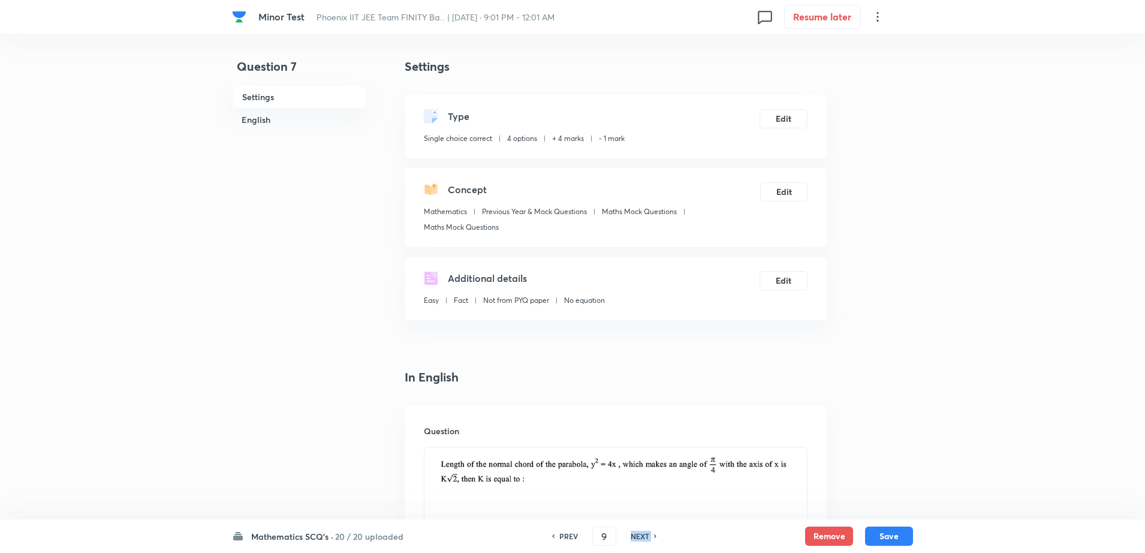
checkbox input "true"
click at [631, 539] on h6 "NEXT" at bounding box center [640, 536] width 19 height 11
type input "10"
checkbox input "false"
checkbox input "true"
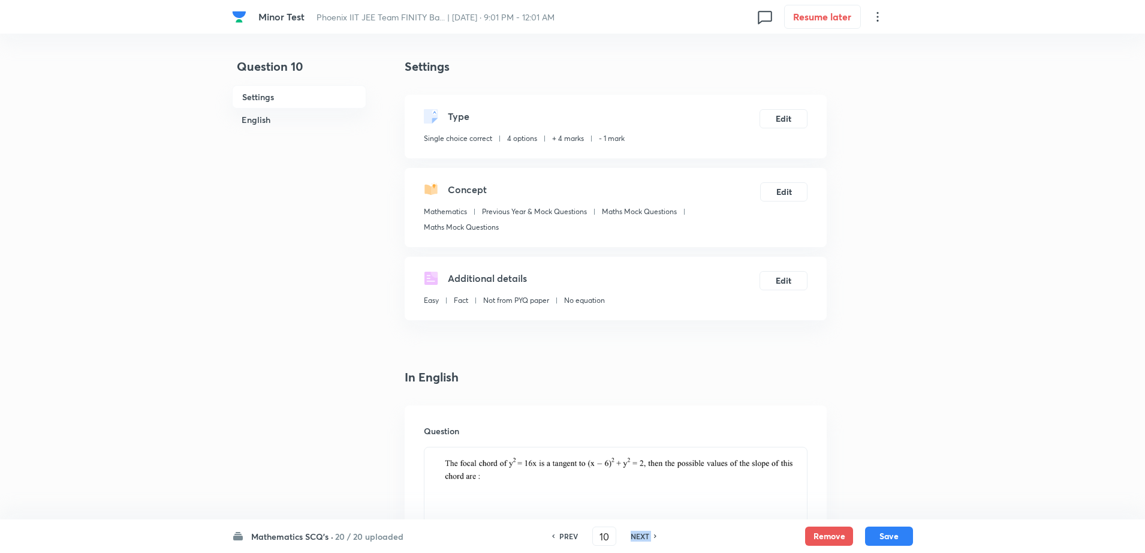
click at [631, 539] on h6 "NEXT" at bounding box center [640, 536] width 19 height 11
type input "11"
checkbox input "false"
checkbox input "true"
click at [631, 539] on h6 "NEXT" at bounding box center [640, 536] width 19 height 11
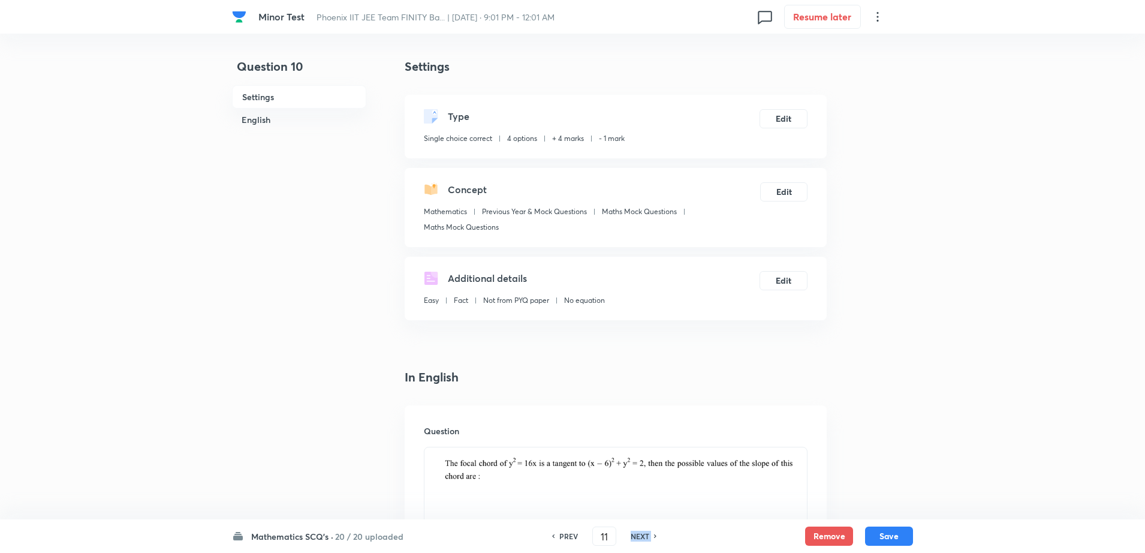
type input "12"
checkbox input "false"
checkbox input "true"
click at [631, 539] on h6 "NEXT" at bounding box center [640, 536] width 19 height 11
type input "13"
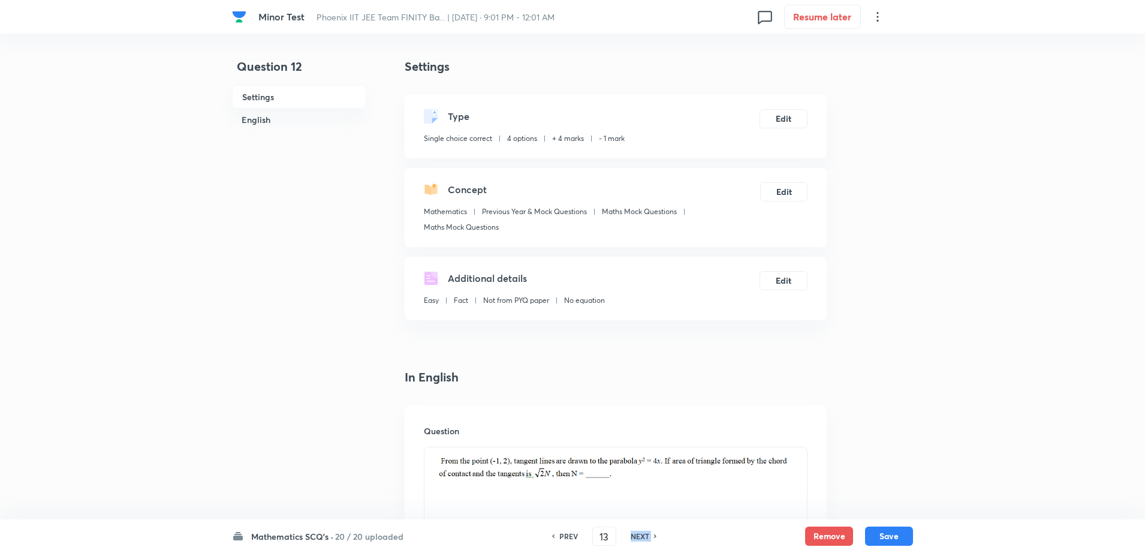
checkbox input "false"
checkbox input "true"
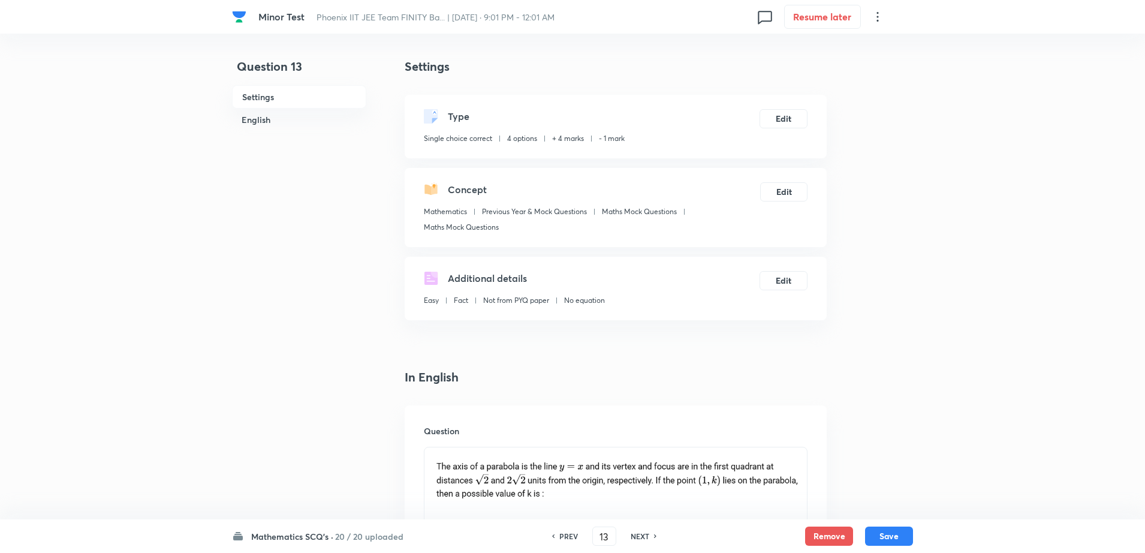
click at [631, 539] on h6 "NEXT" at bounding box center [640, 536] width 19 height 11
type input "14"
checkbox input "false"
checkbox input "true"
click at [631, 539] on h6 "NEXT" at bounding box center [640, 536] width 19 height 11
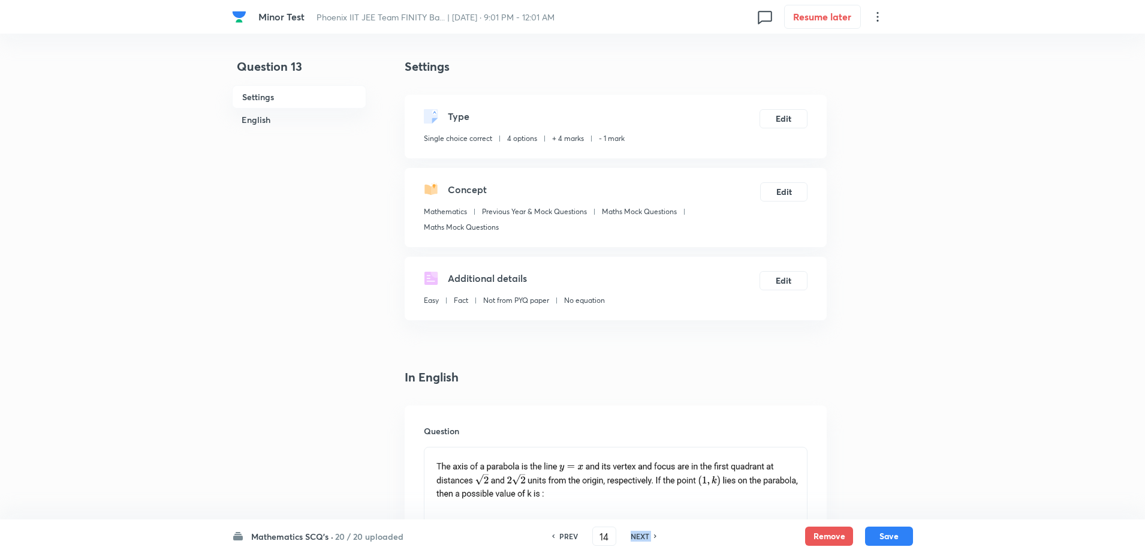
type input "15"
checkbox input "false"
checkbox input "true"
click at [631, 539] on h6 "NEXT" at bounding box center [640, 536] width 19 height 11
type input "16"
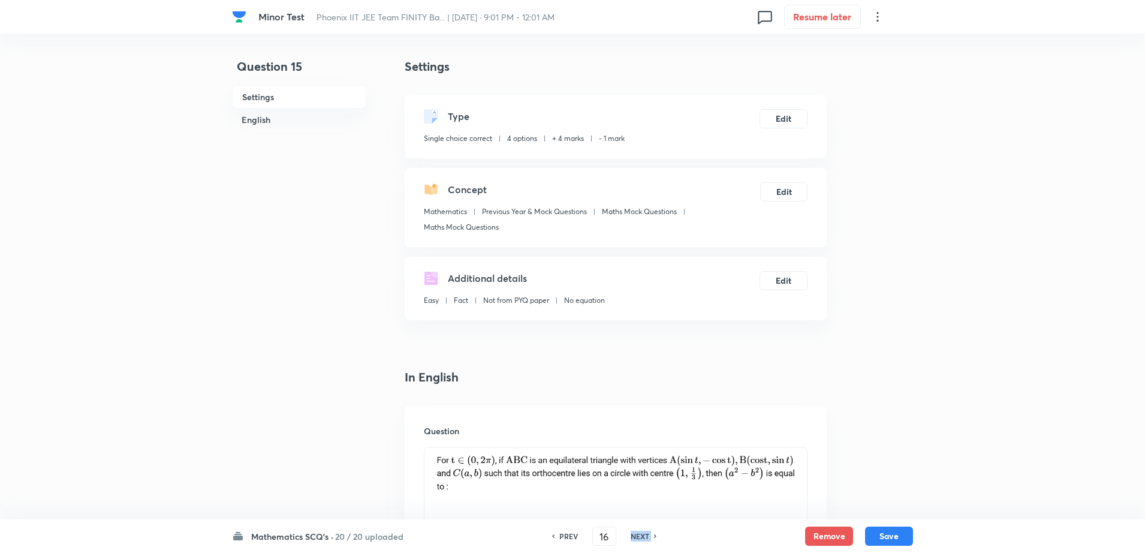
checkbox input "false"
checkbox input "true"
click at [631, 539] on h6 "NEXT" at bounding box center [640, 536] width 19 height 11
type input "17"
checkbox input "false"
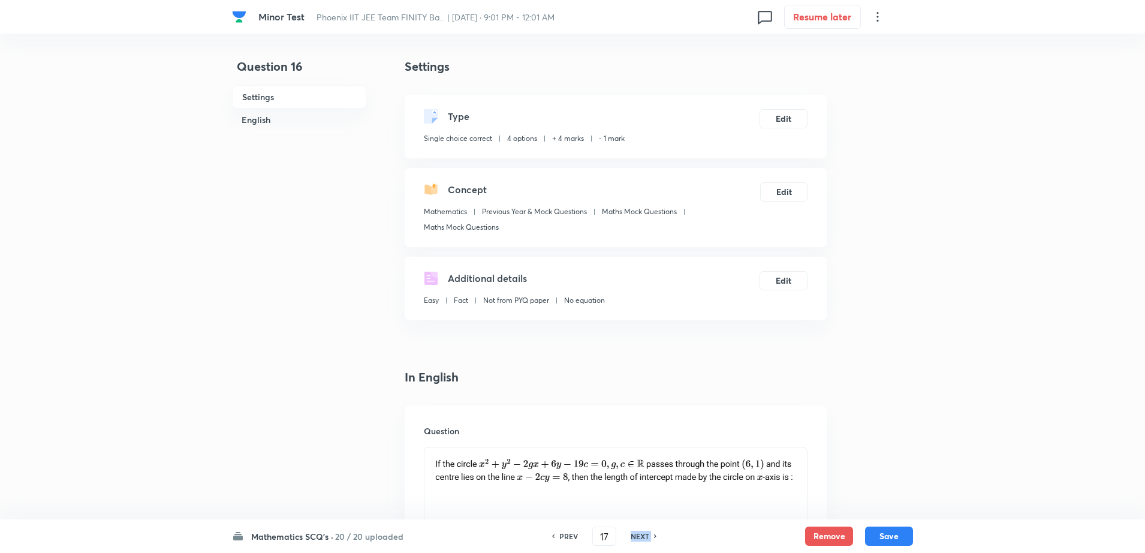
checkbox input "true"
click at [631, 539] on h6 "NEXT" at bounding box center [640, 536] width 19 height 11
type input "18"
checkbox input "false"
checkbox input "true"
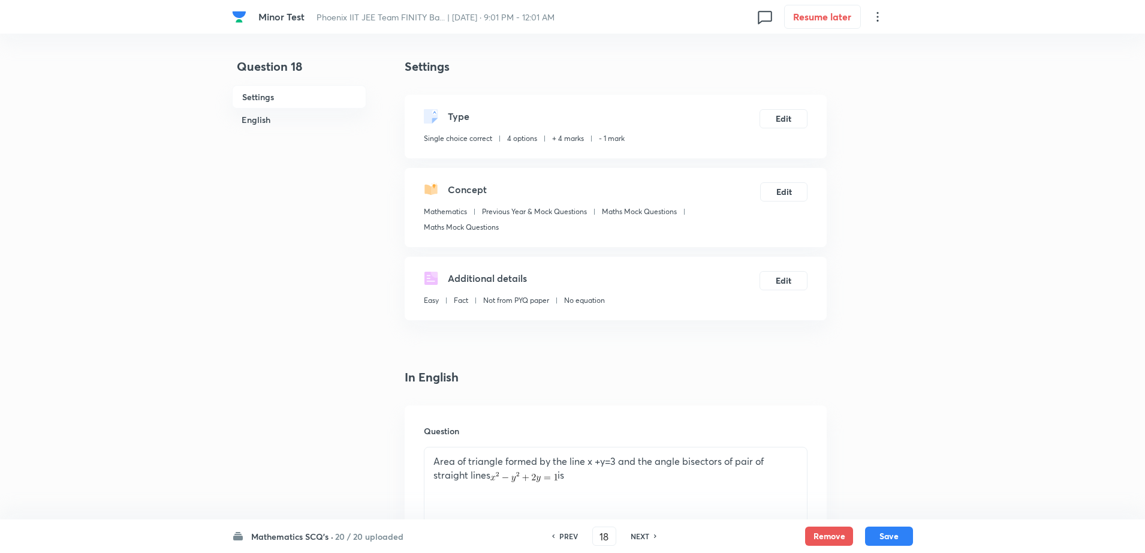
click at [643, 540] on h6 "NEXT" at bounding box center [640, 536] width 19 height 11
type input "19"
checkbox input "true"
click at [643, 540] on h6 "NEXT" at bounding box center [640, 536] width 19 height 11
type input "20"
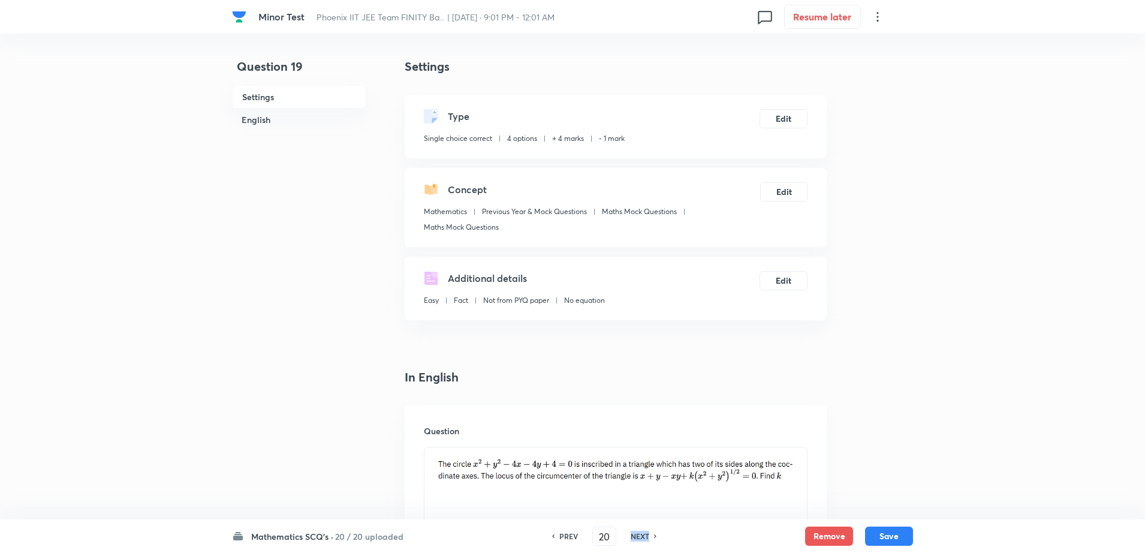
checkbox input "false"
checkbox input "true"
click at [643, 540] on h6 "NEXT" at bounding box center [640, 536] width 19 height 11
click at [643, 540] on div "NEXT" at bounding box center [659, 536] width 32 height 11
type input "22"
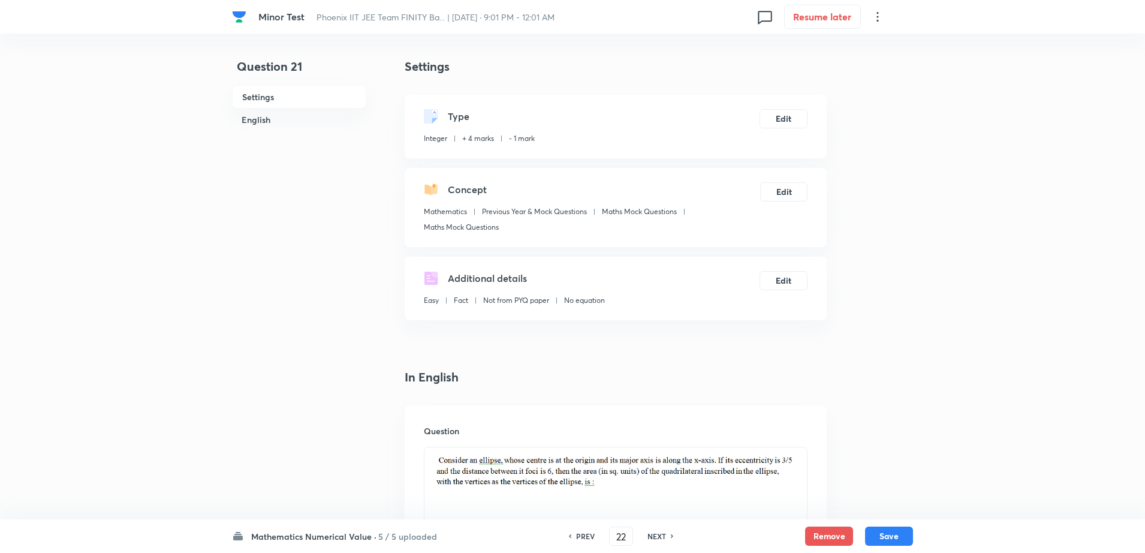
type input "30"
click at [643, 540] on div "NEXT" at bounding box center [659, 536] width 32 height 11
type input "23"
type input "108"
click at [643, 540] on div "NEXT" at bounding box center [659, 536] width 32 height 11
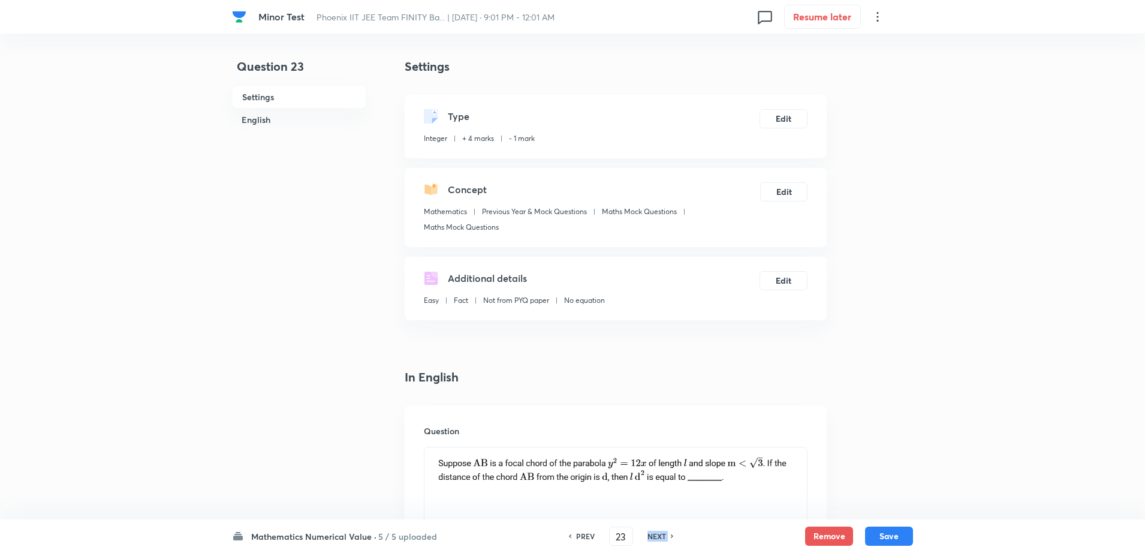
type input "24"
type input "22"
click at [643, 540] on div "NEXT" at bounding box center [659, 536] width 32 height 11
type input "25"
type input "2"
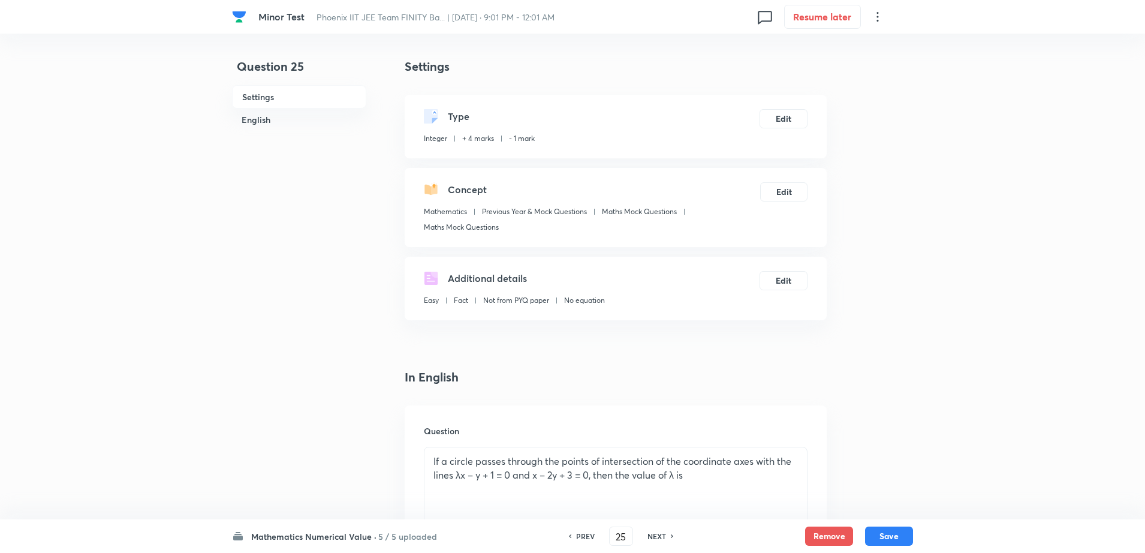
click at [657, 535] on h6 "NEXT" at bounding box center [657, 536] width 19 height 11
type input "26"
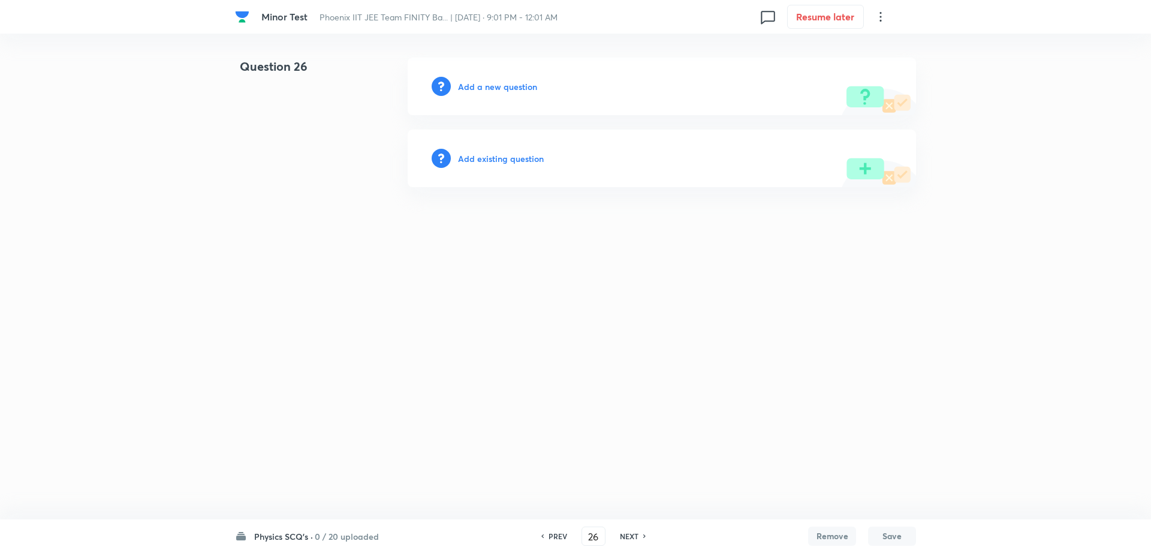
click at [309, 537] on h6 "Physics SCQ's ·" at bounding box center [283, 536] width 59 height 13
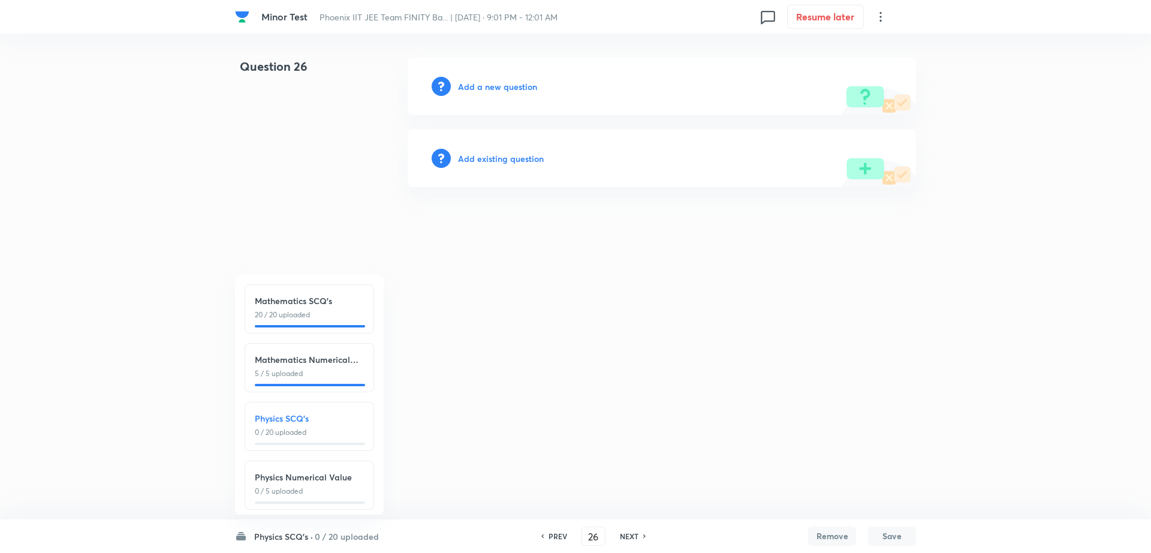
scroll to position [134, 0]
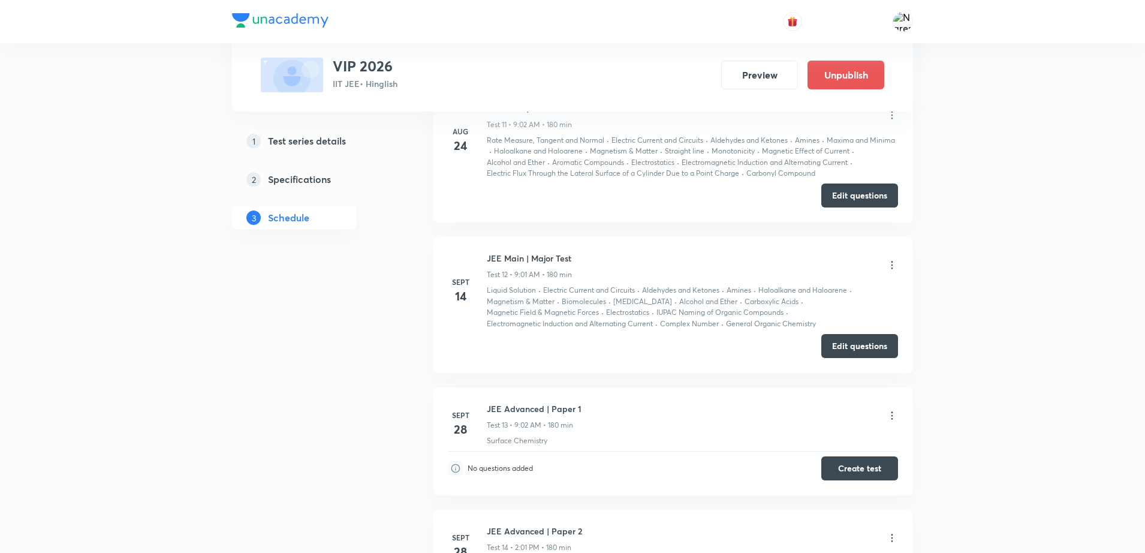
scroll to position [1982, 0]
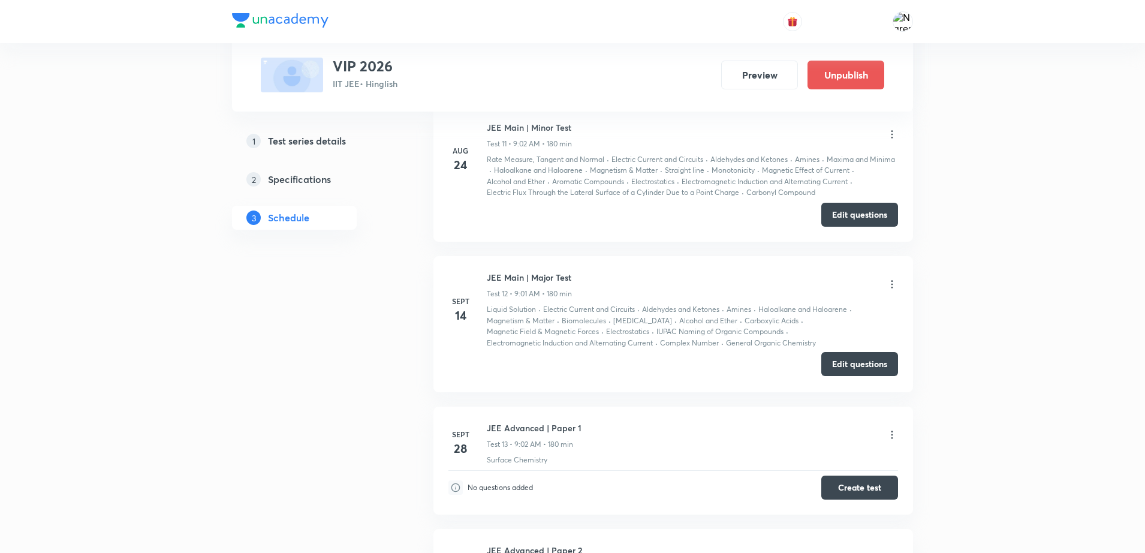
click at [861, 374] on button "Edit questions" at bounding box center [860, 364] width 77 height 24
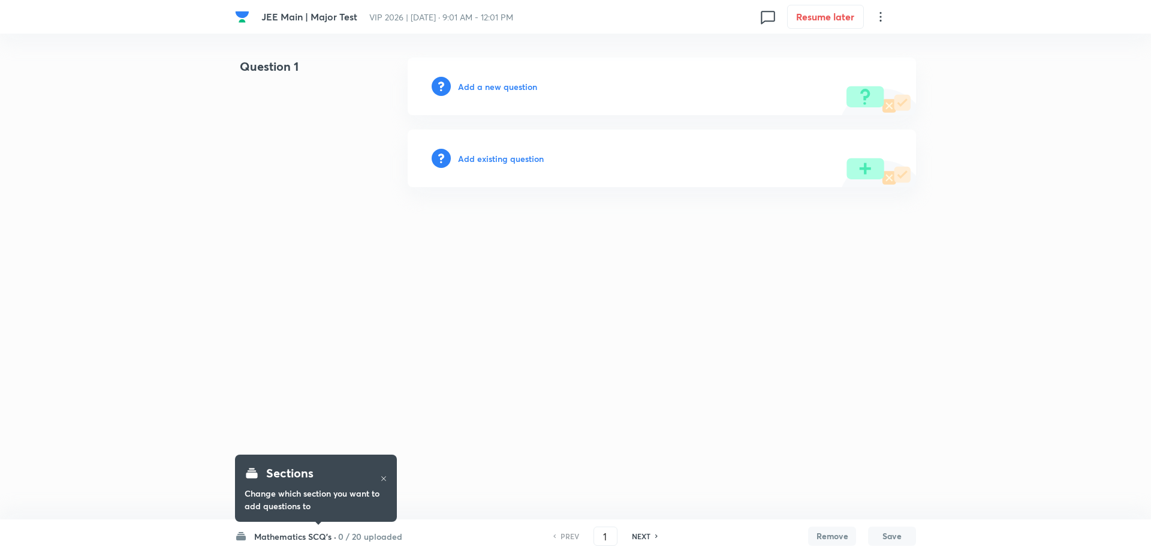
click at [320, 533] on h6 "Mathematics SCQ's ·" at bounding box center [295, 536] width 82 height 13
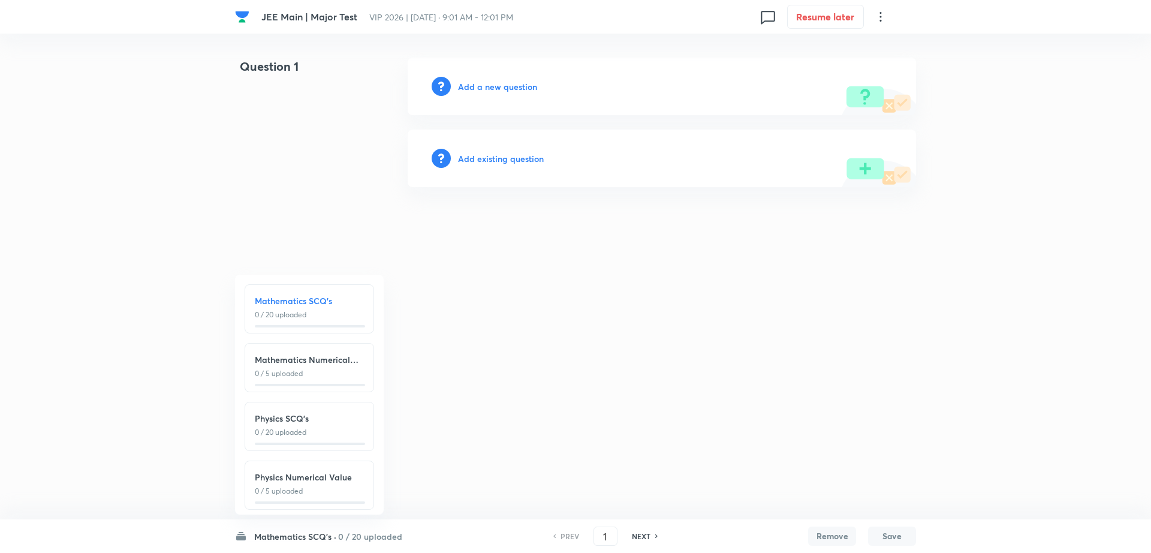
scroll to position [134, 0]
click at [491, 80] on h6 "Add a new question" at bounding box center [497, 86] width 79 height 13
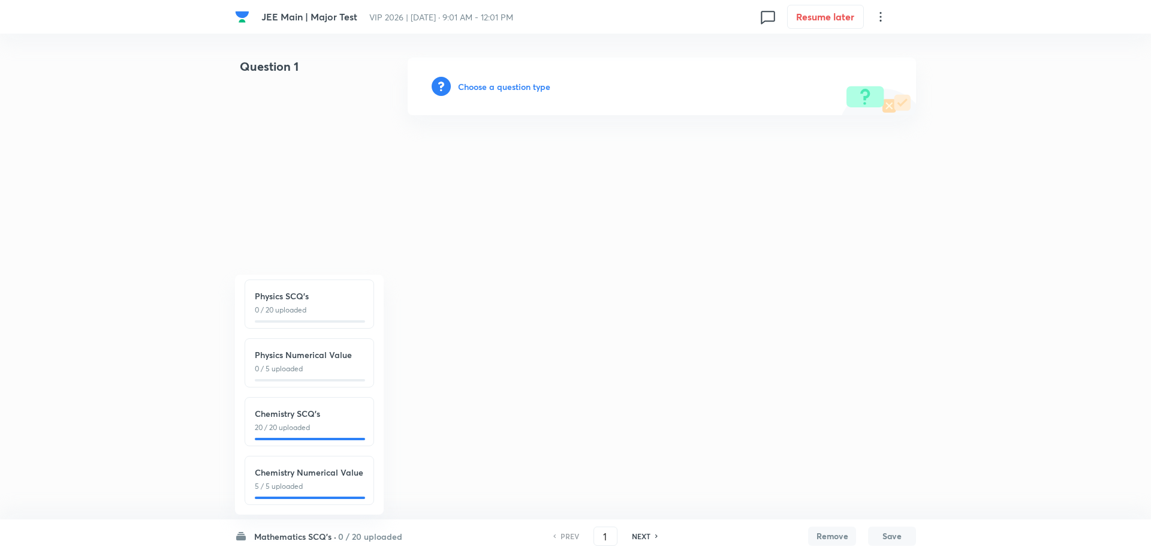
click at [491, 80] on h6 "Choose a question type" at bounding box center [504, 86] width 92 height 13
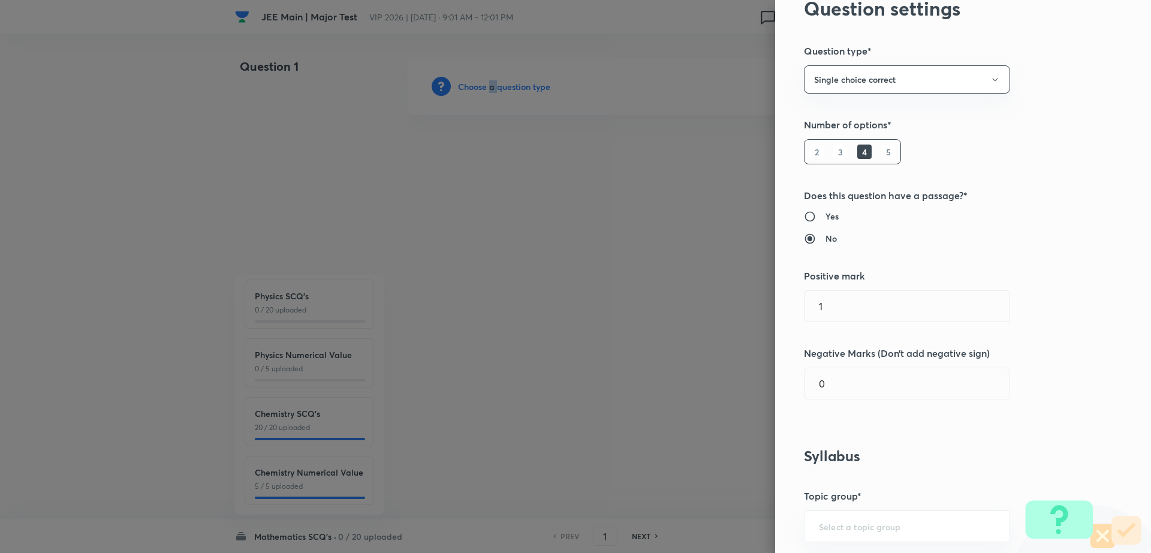
scroll to position [0, 0]
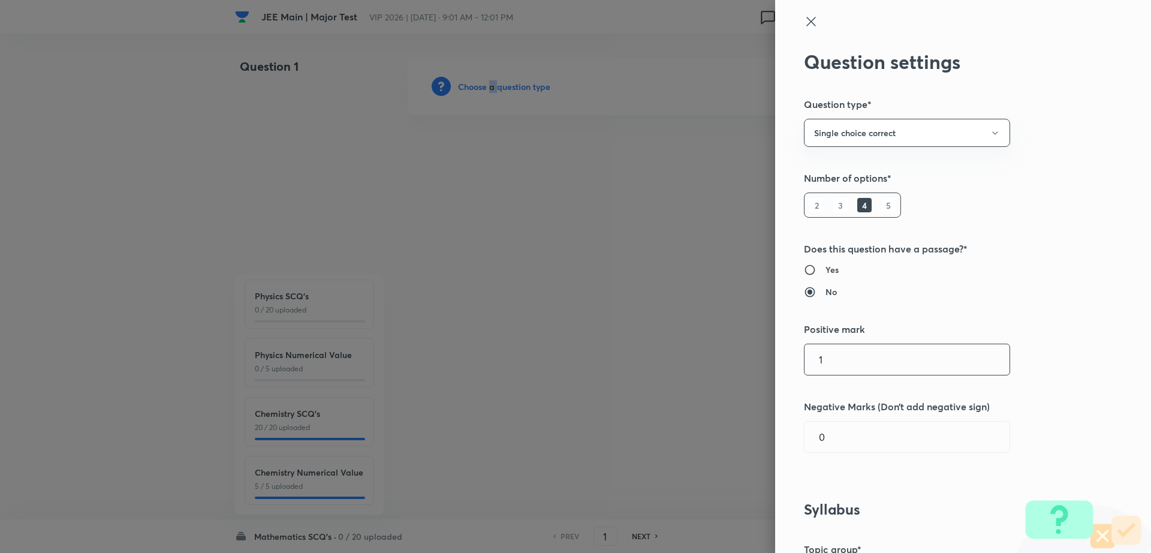
click at [850, 367] on input "1" at bounding box center [907, 359] width 205 height 31
type input "4"
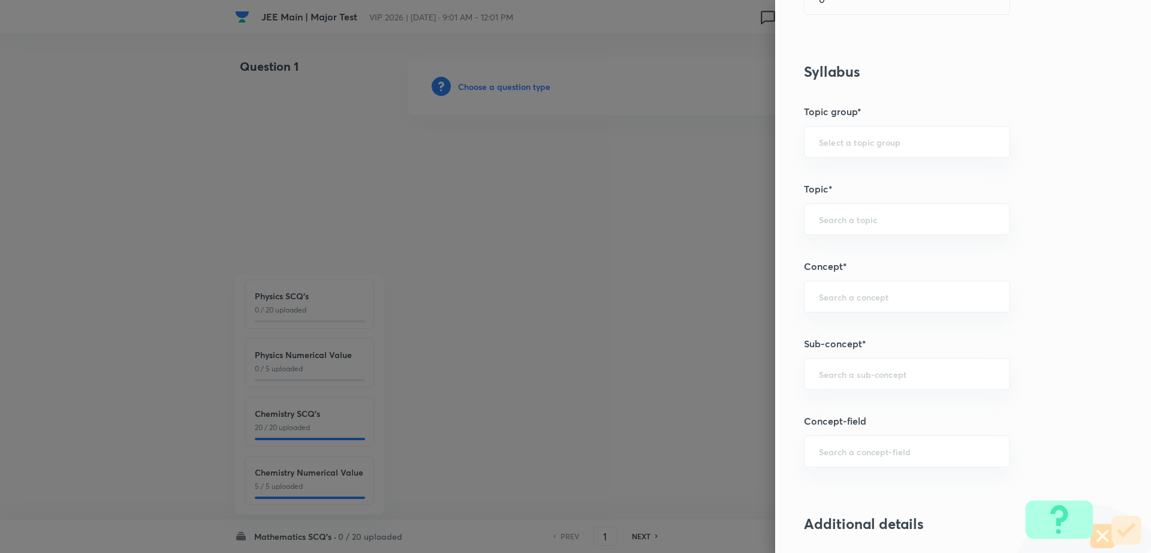
scroll to position [475, 0]
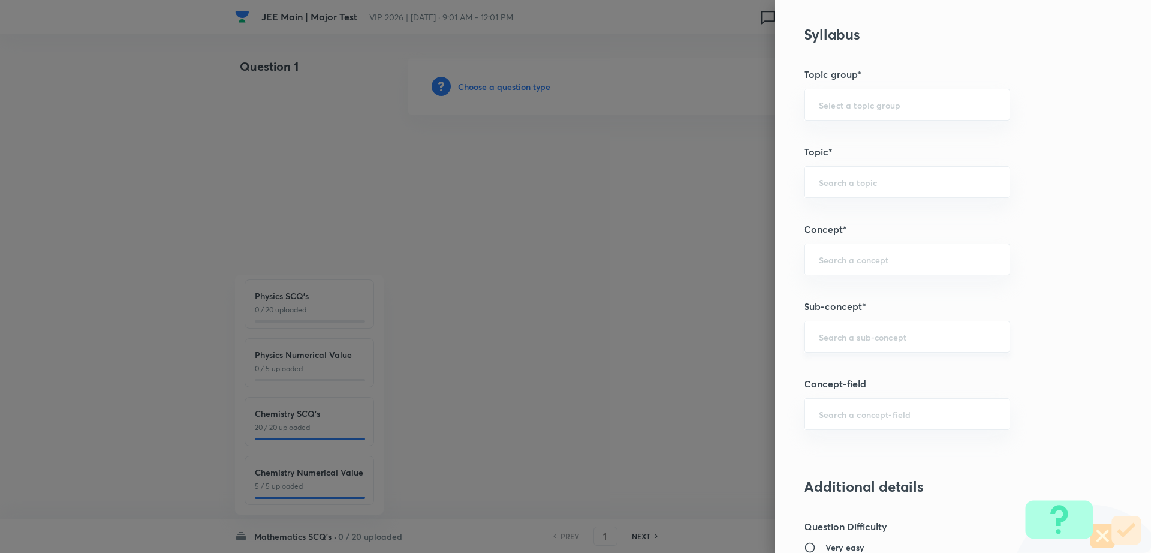
click at [865, 348] on div "​" at bounding box center [907, 337] width 206 height 32
click at [843, 363] on li "Maths Mock Questions" at bounding box center [895, 371] width 205 height 22
type input "Maths Mock Questions"
type input "Mathematics"
type input "Previous Year & Mock Questions"
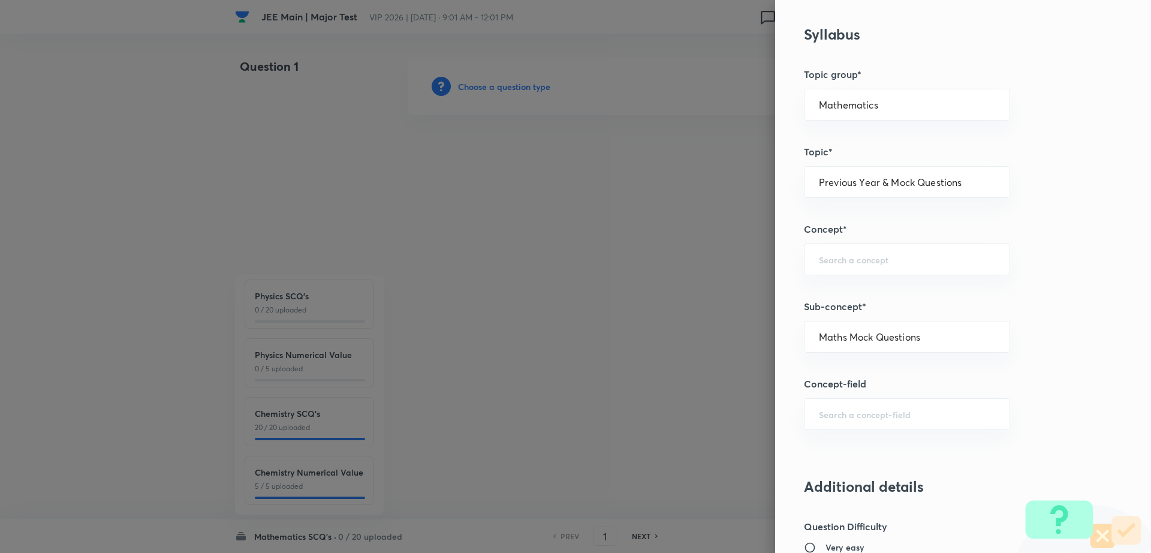
type input "Maths Mock Questions"
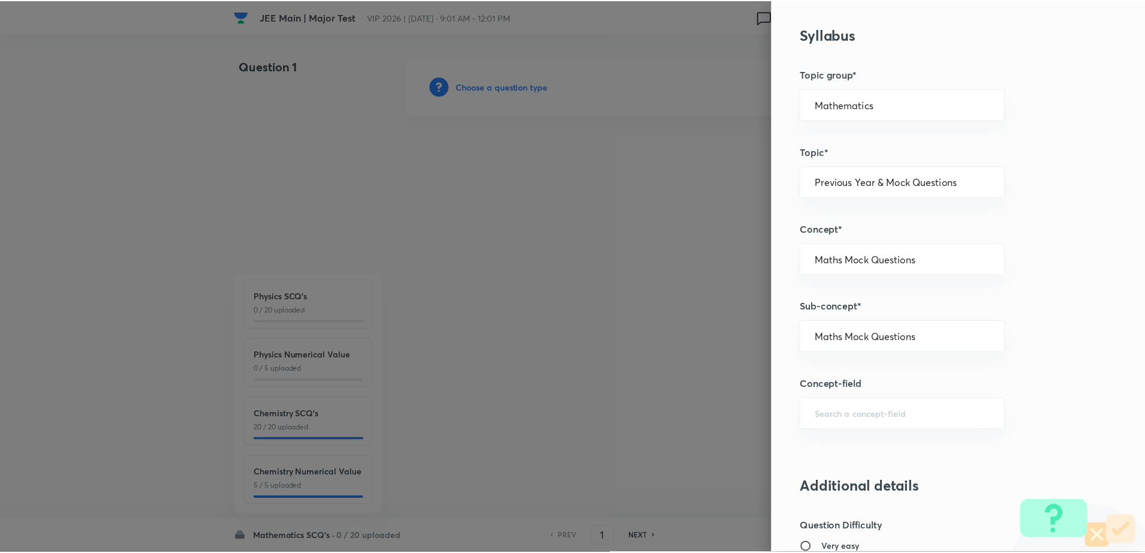
scroll to position [1082, 0]
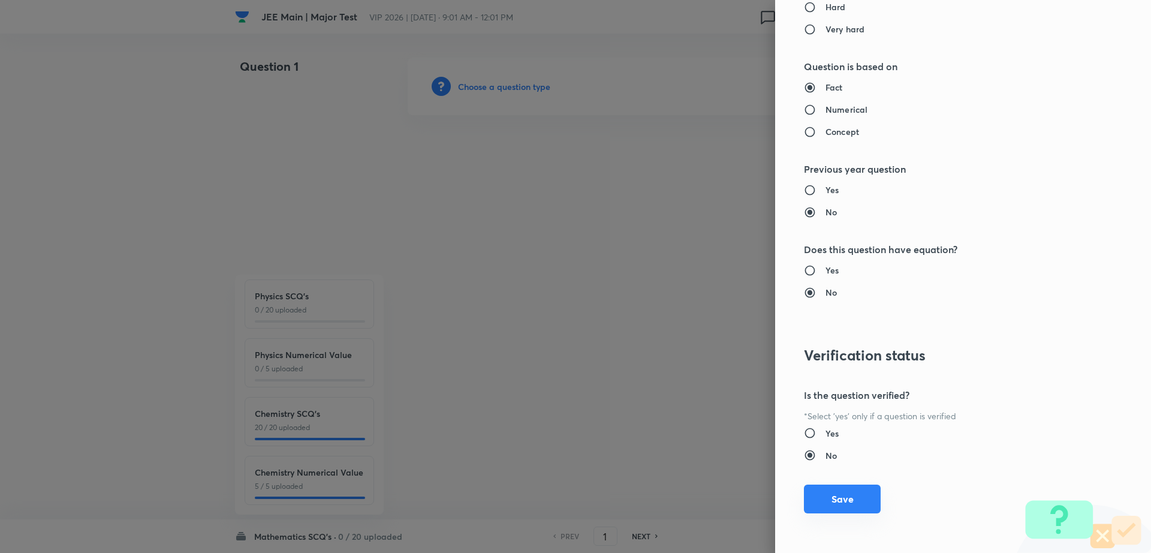
click at [814, 507] on button "Save" at bounding box center [842, 499] width 77 height 29
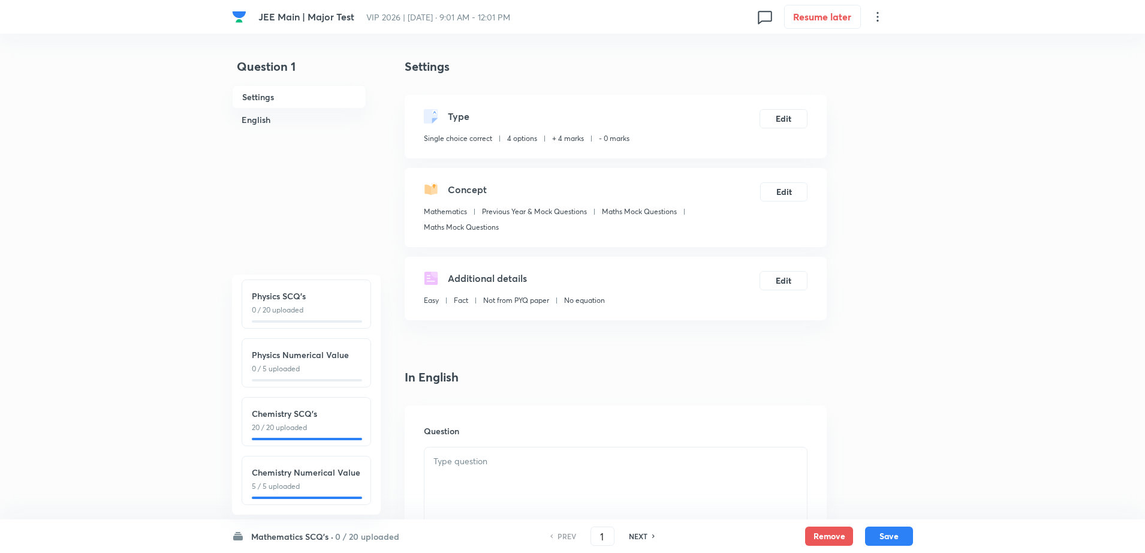
click at [485, 488] on div at bounding box center [616, 480] width 383 height 67
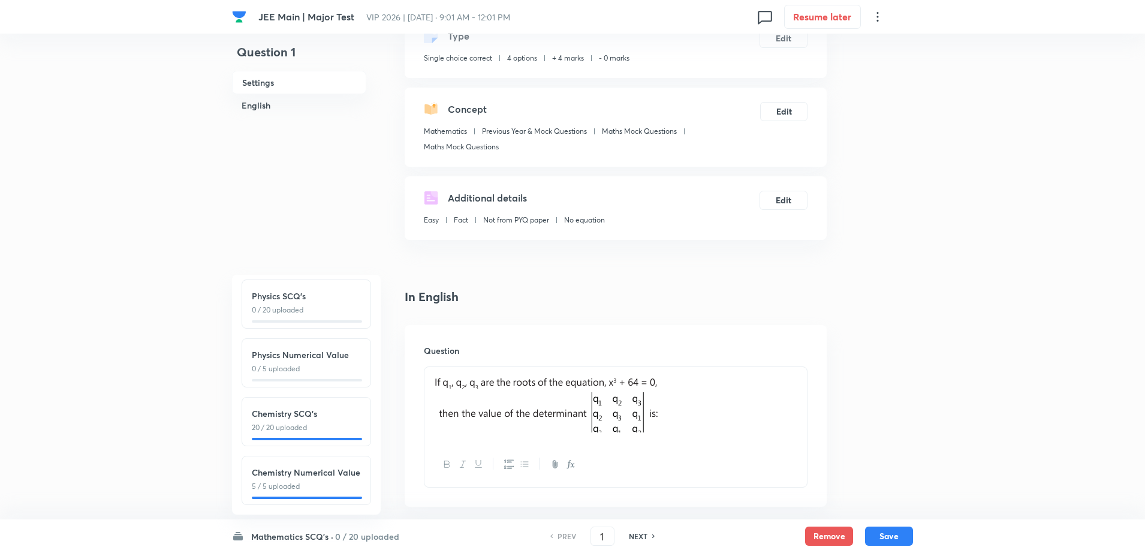
scroll to position [90, 0]
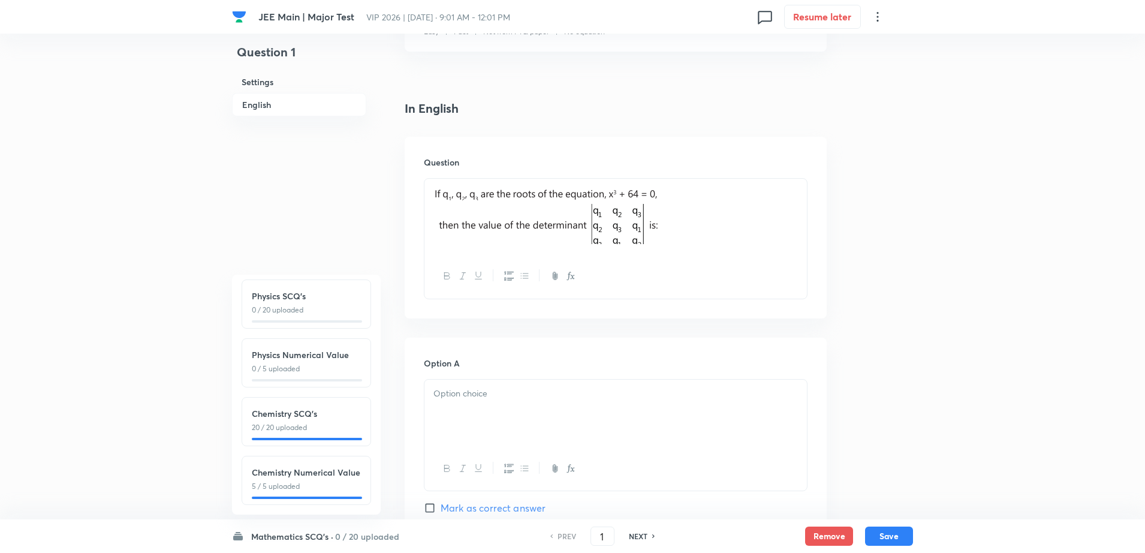
scroll to position [420, 0]
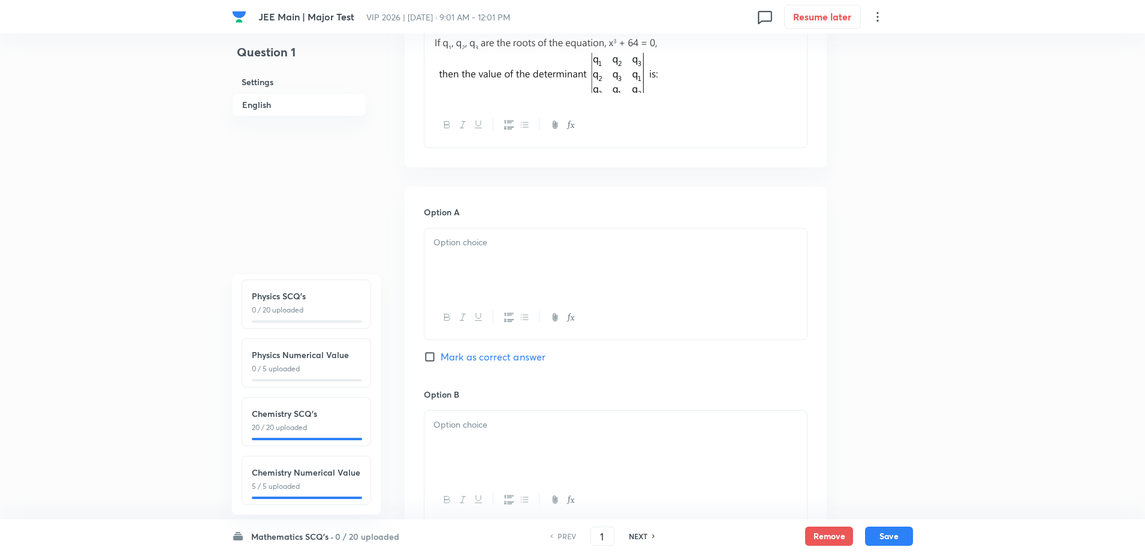
click at [528, 242] on p at bounding box center [616, 243] width 365 height 14
click at [465, 451] on div at bounding box center [616, 444] width 383 height 67
click at [168, 395] on div "JEE Main | Major Test VIP 2026 | [DATE] · 9:01 AM - 12:01 PM 0 Resume later Que…" at bounding box center [572, 404] width 1145 height 1533
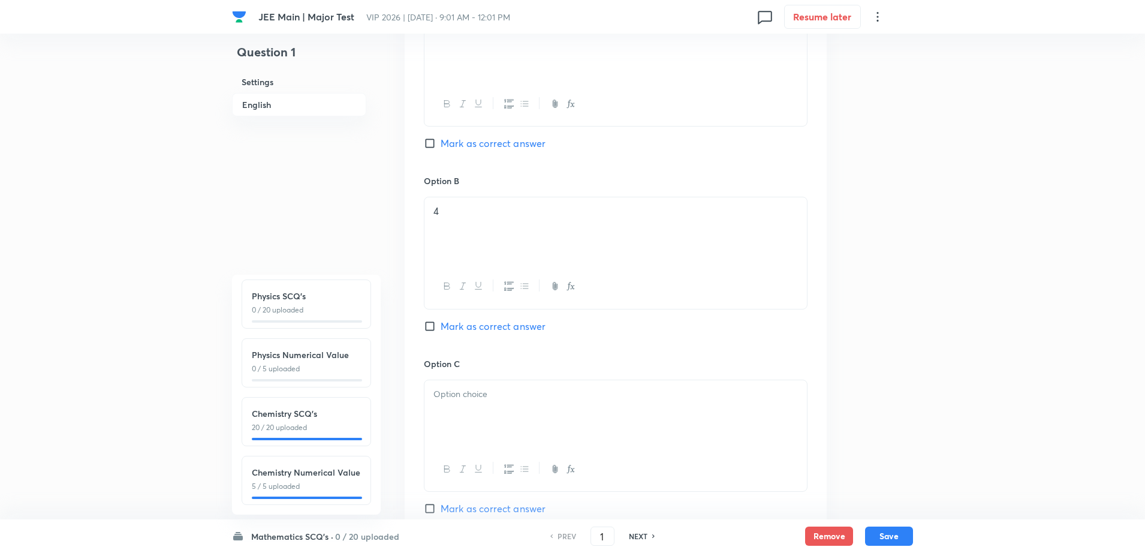
scroll to position [690, 0]
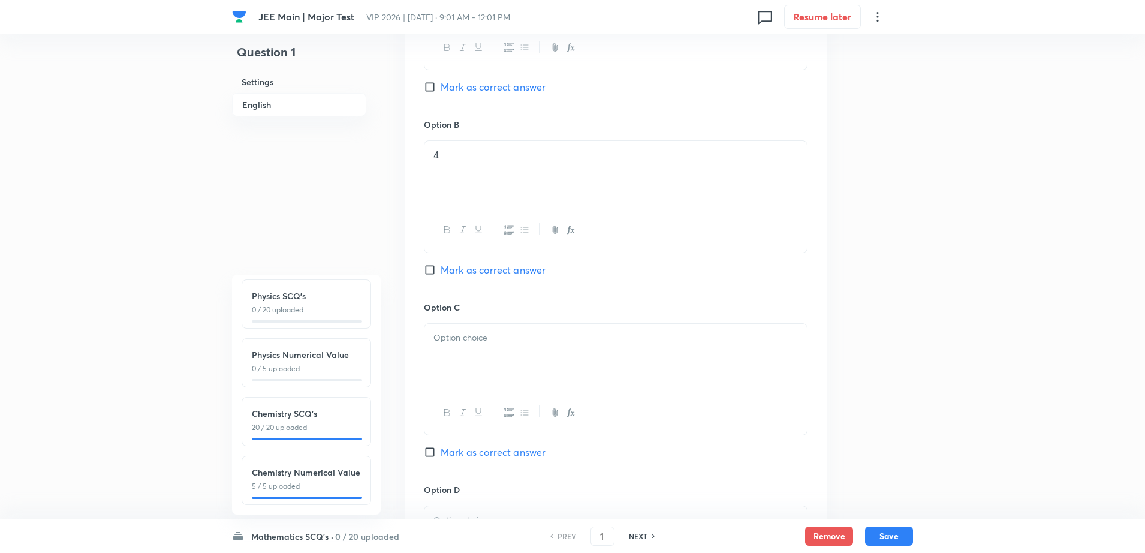
click at [455, 356] on div at bounding box center [616, 357] width 383 height 67
click at [92, 402] on div "JEE Main | Major Test VIP 2026 | [DATE] · 9:01 AM - 12:01 PM 0 Resume later Que…" at bounding box center [572, 134] width 1145 height 1533
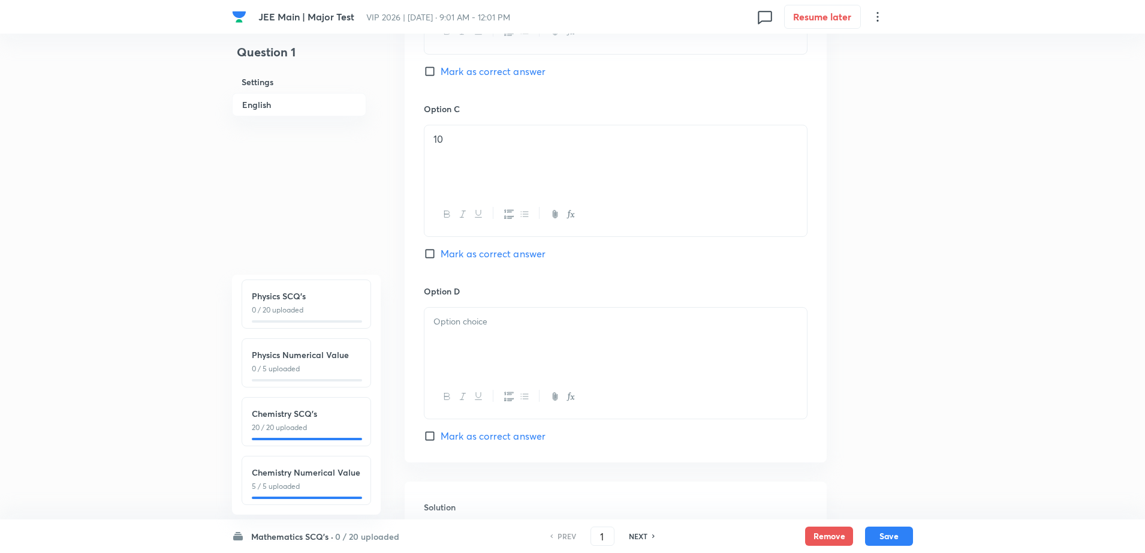
scroll to position [929, 0]
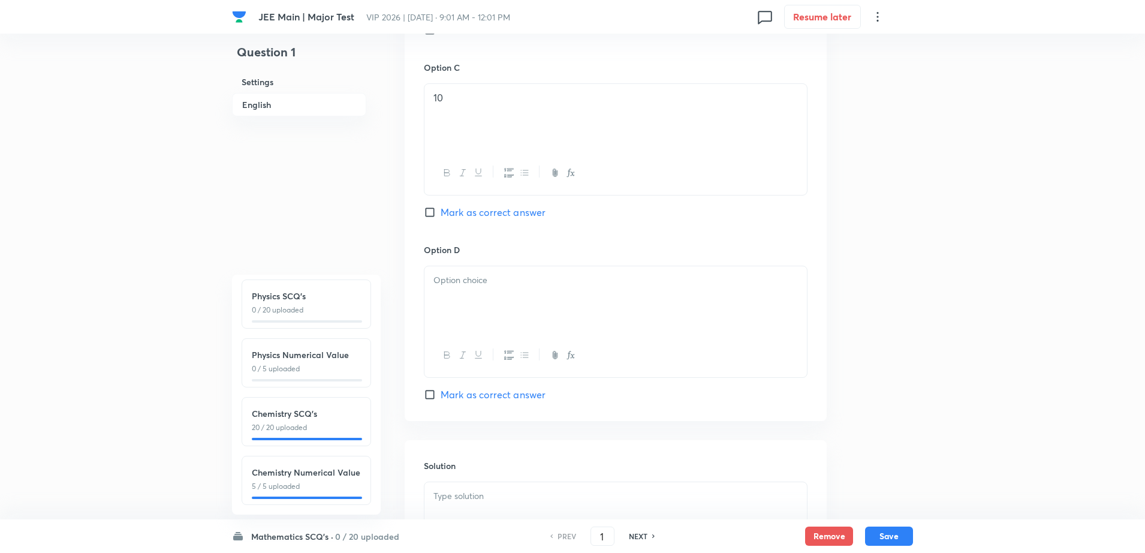
click at [498, 291] on div at bounding box center [616, 299] width 383 height 67
click at [472, 507] on div at bounding box center [616, 515] width 383 height 67
click at [485, 390] on span "Mark as correct answer" at bounding box center [493, 394] width 105 height 14
click at [441, 390] on input "Mark as correct answer" at bounding box center [432, 395] width 17 height 12
checkbox input "true"
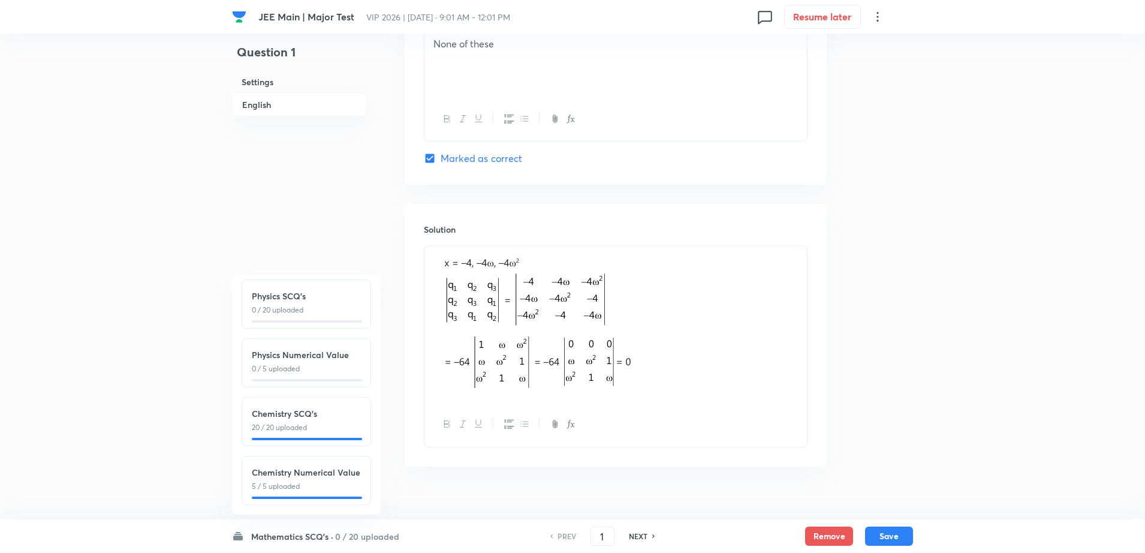
scroll to position [1185, 0]
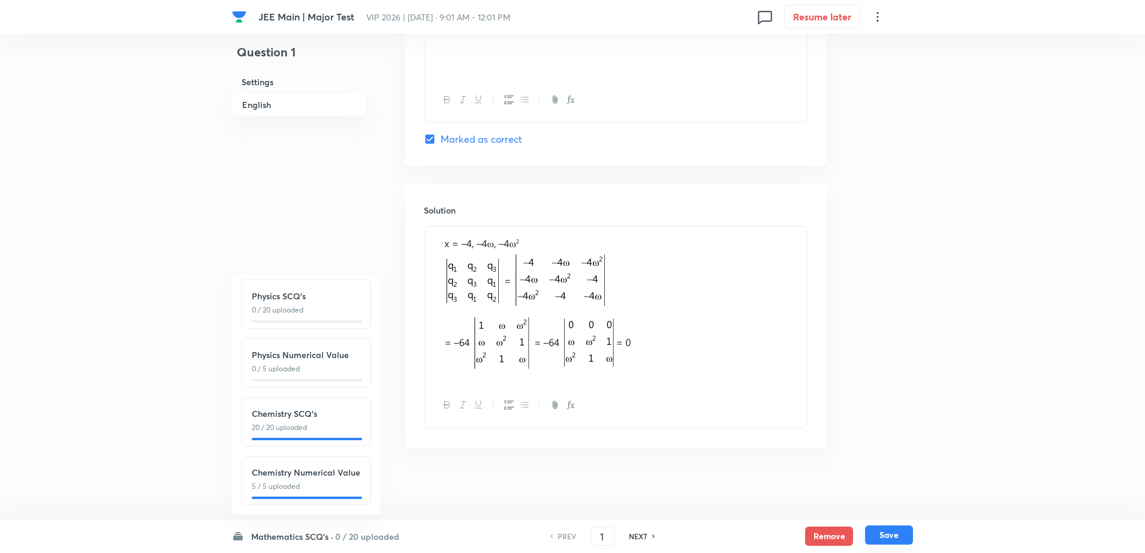
click at [892, 534] on button "Save" at bounding box center [889, 534] width 48 height 19
type input "2"
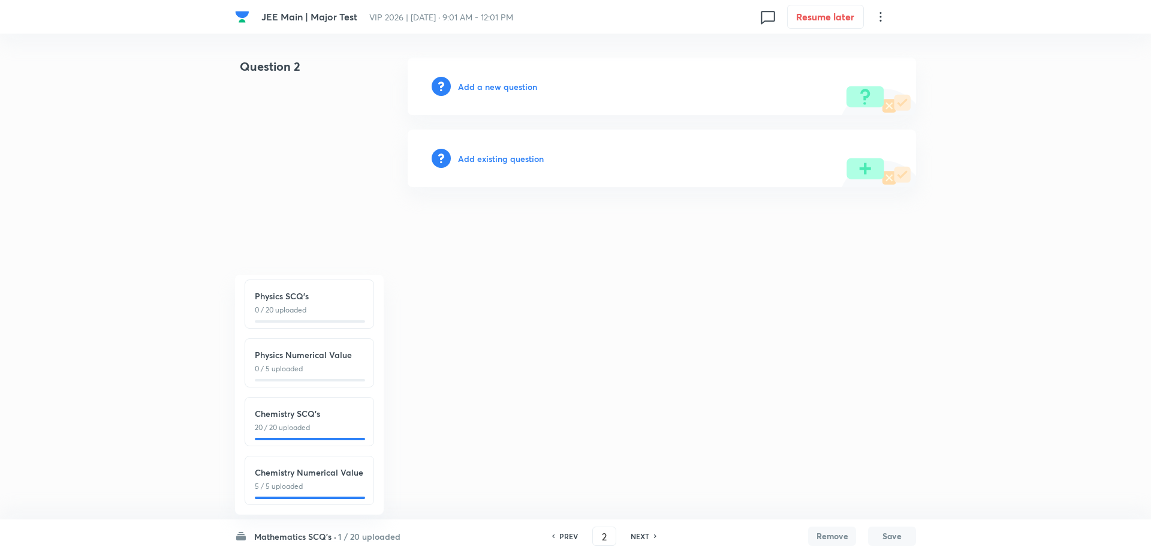
click at [514, 90] on h6 "Add a new question" at bounding box center [497, 86] width 79 height 13
click at [514, 90] on h6 "Choose a question type" at bounding box center [504, 86] width 92 height 13
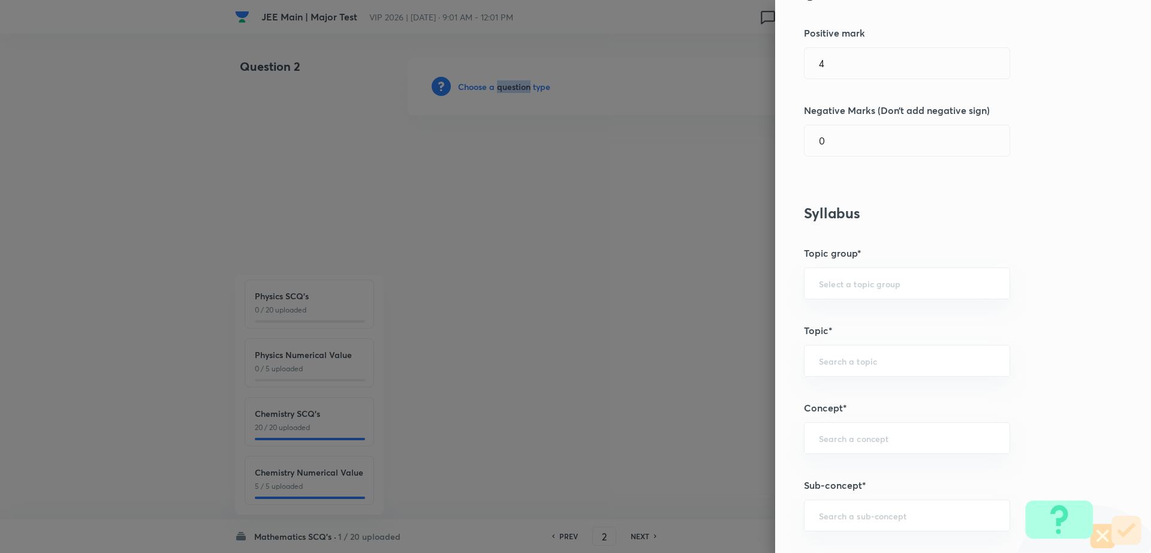
scroll to position [244, 0]
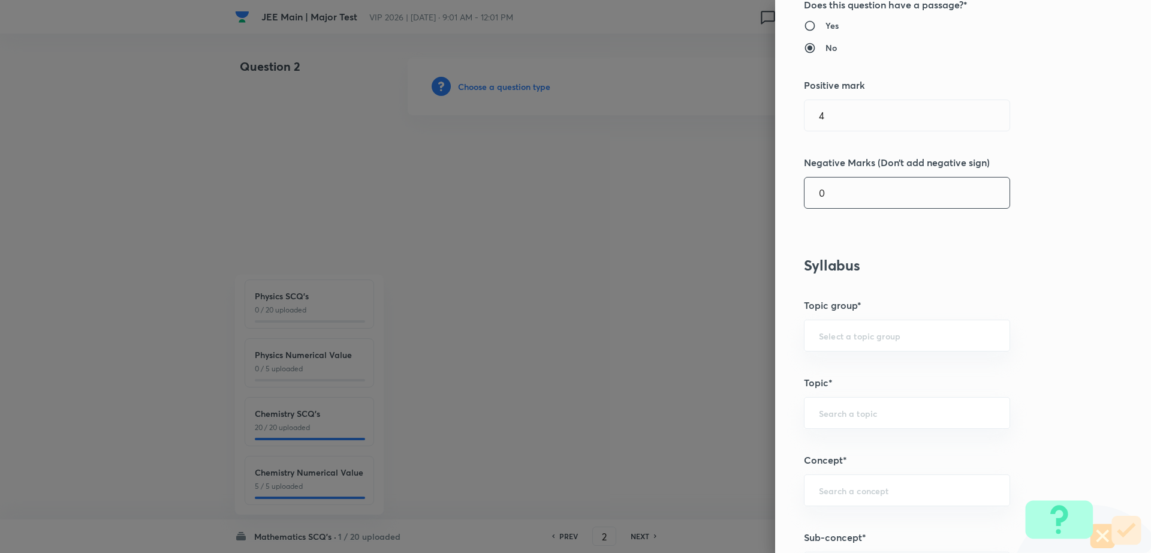
click at [916, 191] on input "0" at bounding box center [907, 192] width 205 height 31
type input "1"
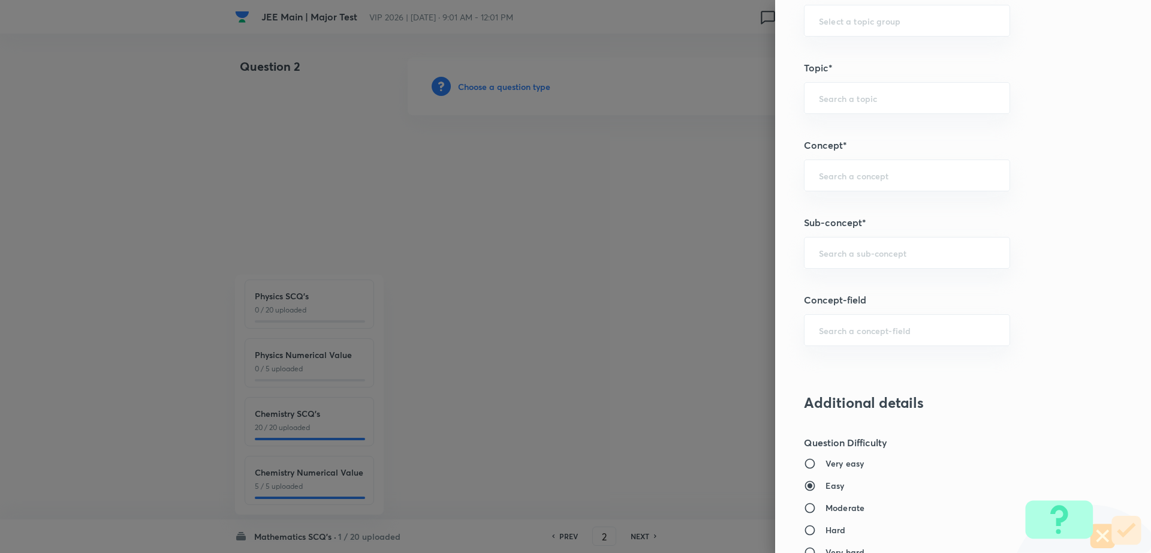
scroll to position [562, 0]
click at [866, 231] on div "Question settings Question type* Single choice correct Number of options* 2 3 4…" at bounding box center [963, 276] width 376 height 553
click at [841, 249] on input "text" at bounding box center [907, 248] width 176 height 11
click at [831, 273] on li "Maths Mock Questions" at bounding box center [895, 283] width 205 height 22
type input "Maths Mock Questions"
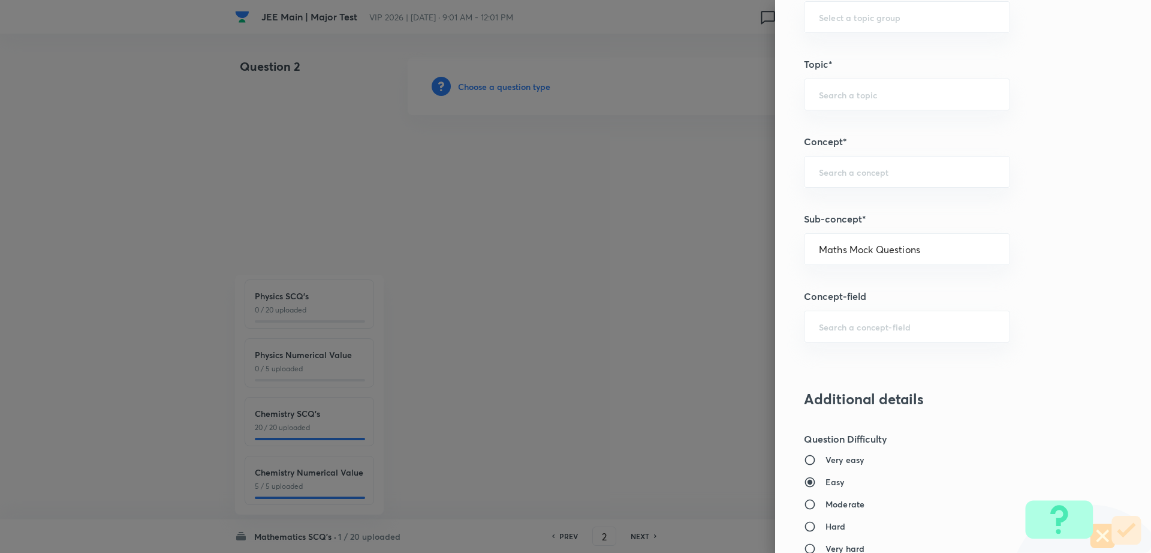
type input "Mathematics"
type input "Previous Year & Mock Questions"
type input "Maths Mock Questions"
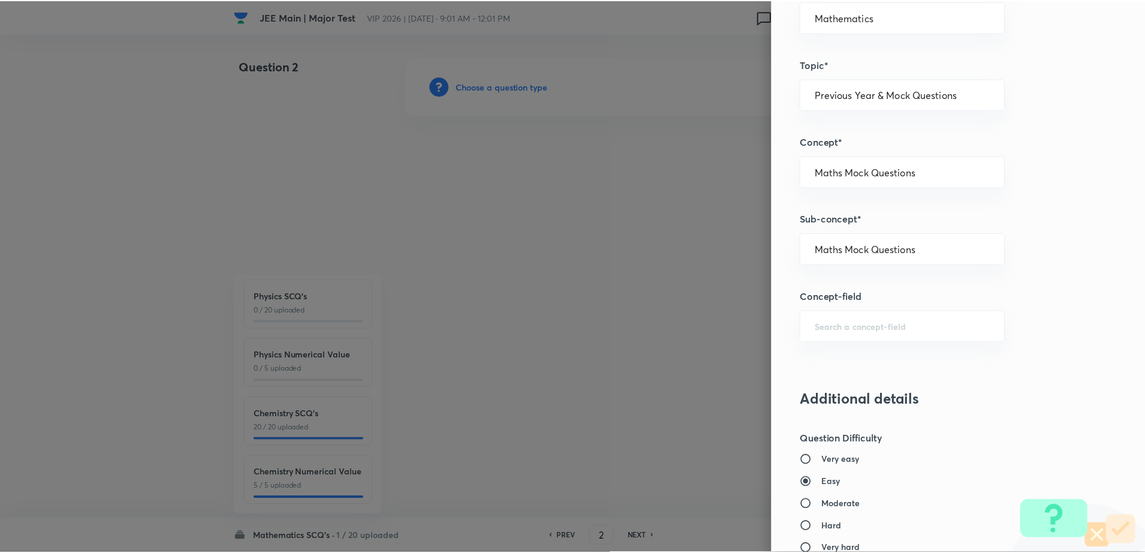
scroll to position [1082, 0]
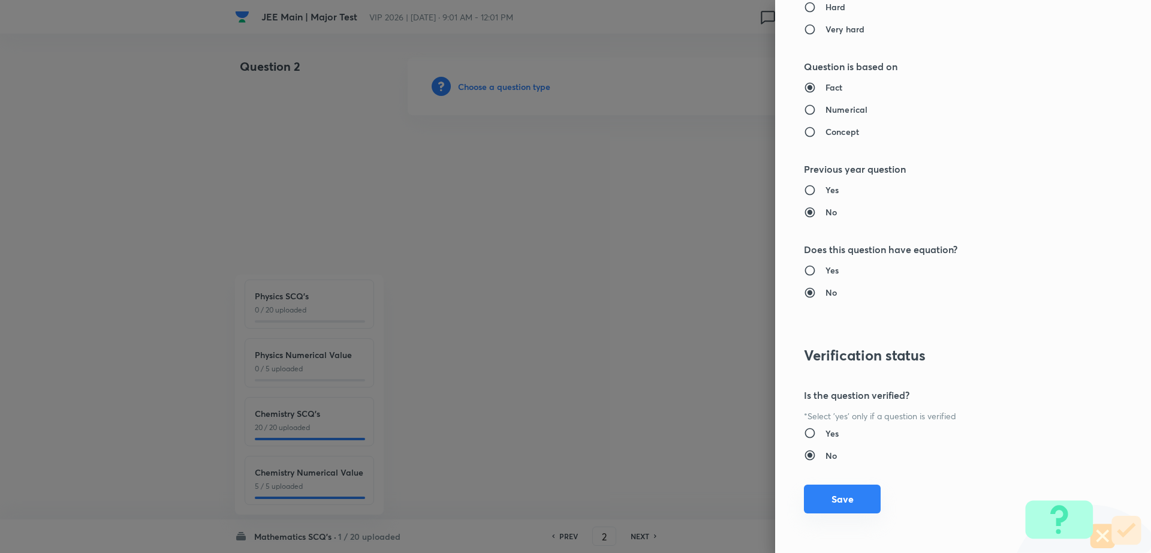
click at [847, 496] on button "Save" at bounding box center [842, 499] width 77 height 29
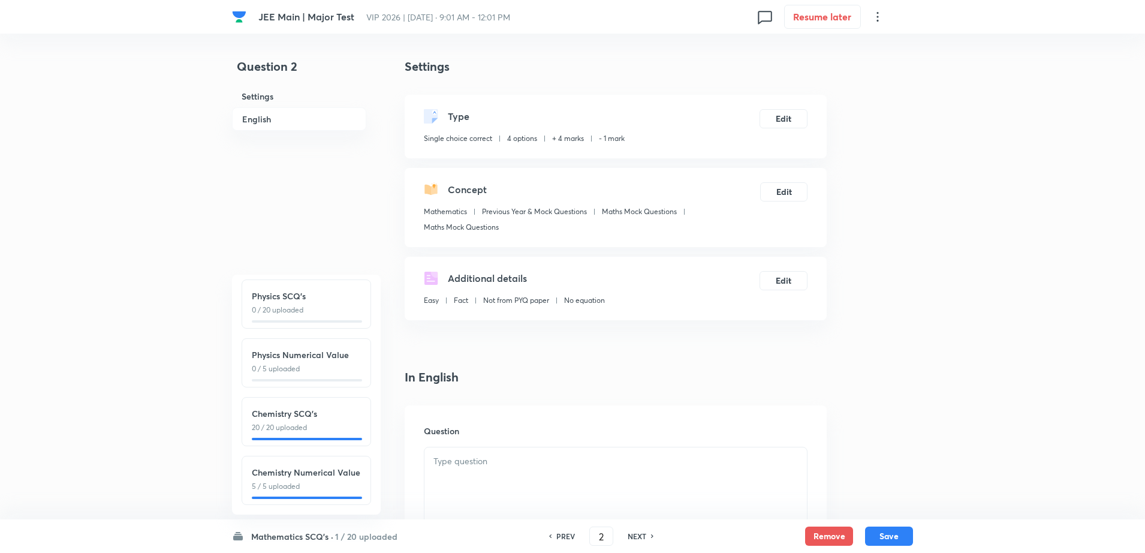
click at [431, 504] on div at bounding box center [616, 480] width 383 height 67
